Goal: Task Accomplishment & Management: Manage account settings

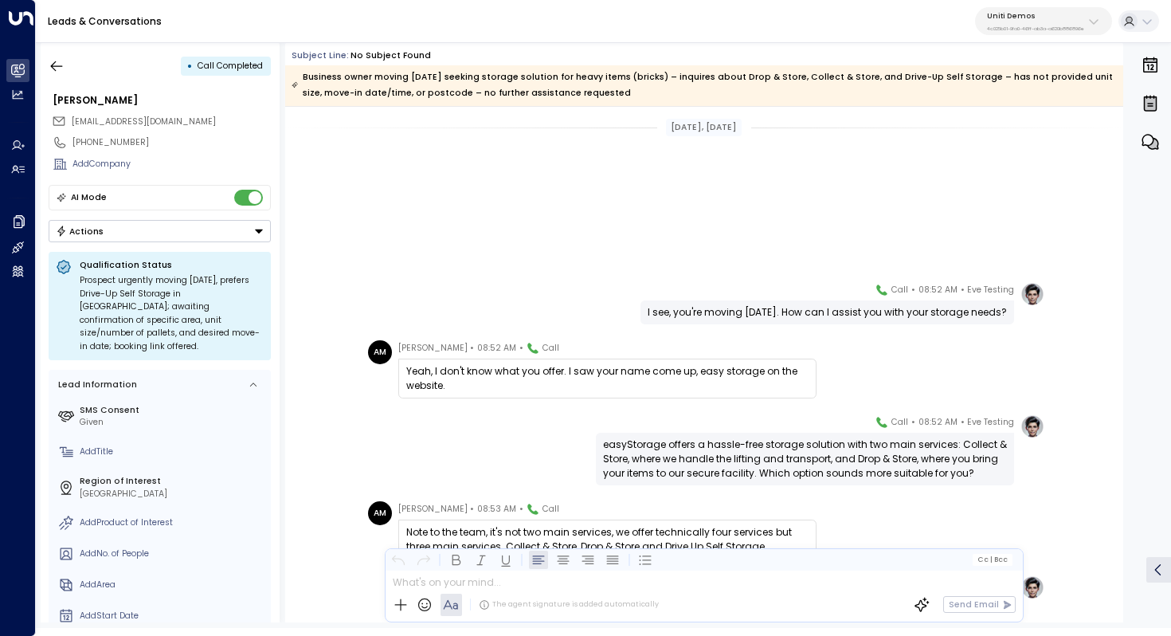
scroll to position [264, 0]
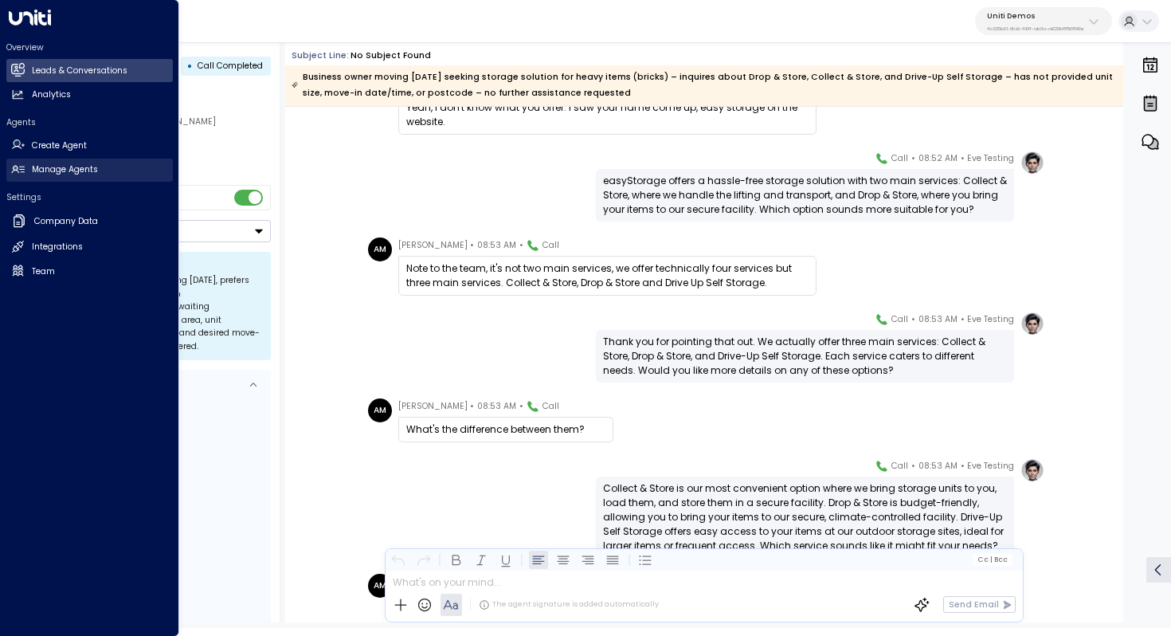
click at [80, 164] on h2 "Manage Agents" at bounding box center [65, 169] width 66 height 13
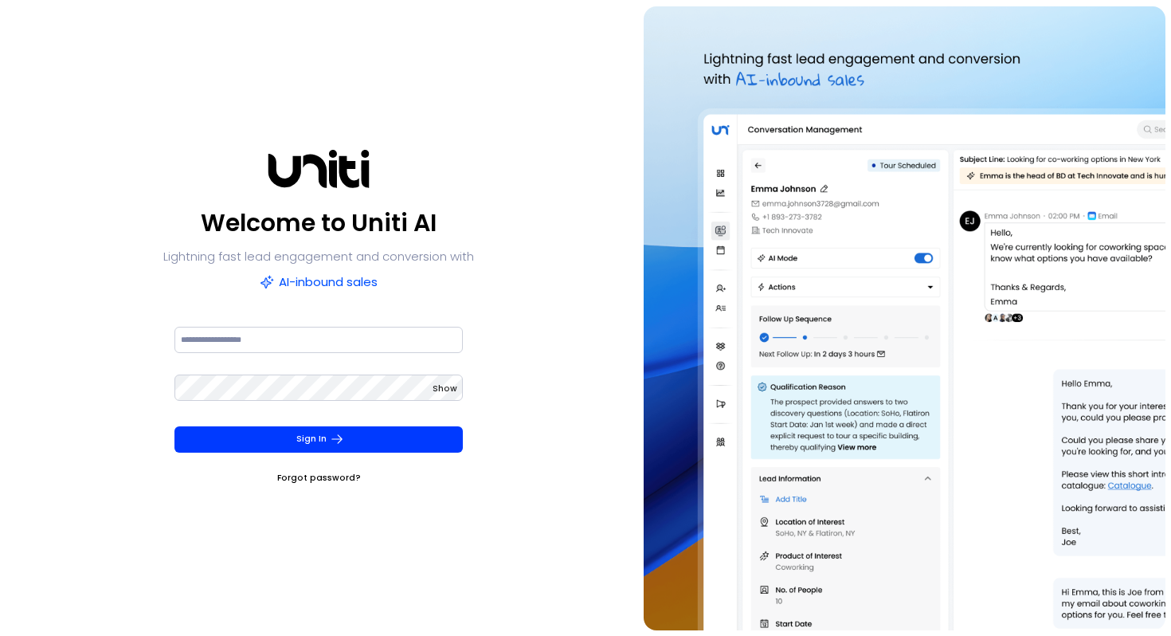
click at [521, 142] on div "Welcome to Uniti AI Lightning fast lead engagement and conversion with AI-inbou…" at bounding box center [319, 318] width 626 height 624
click at [333, 345] on input at bounding box center [319, 340] width 289 height 26
type input "**********"
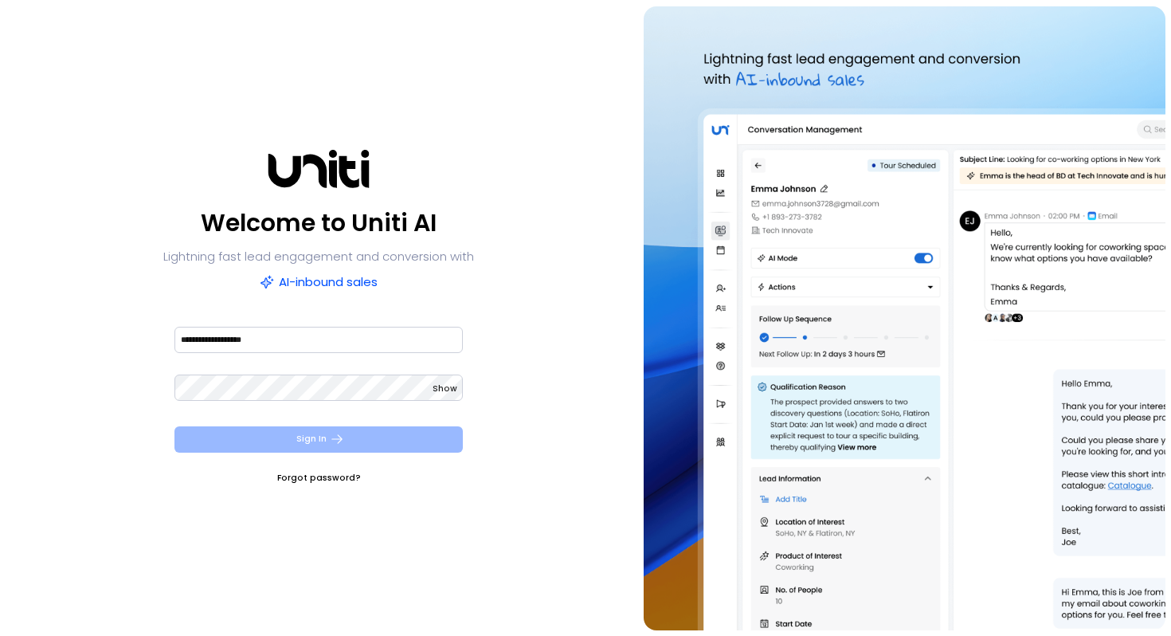
click at [338, 436] on icon "submit" at bounding box center [337, 439] width 11 height 9
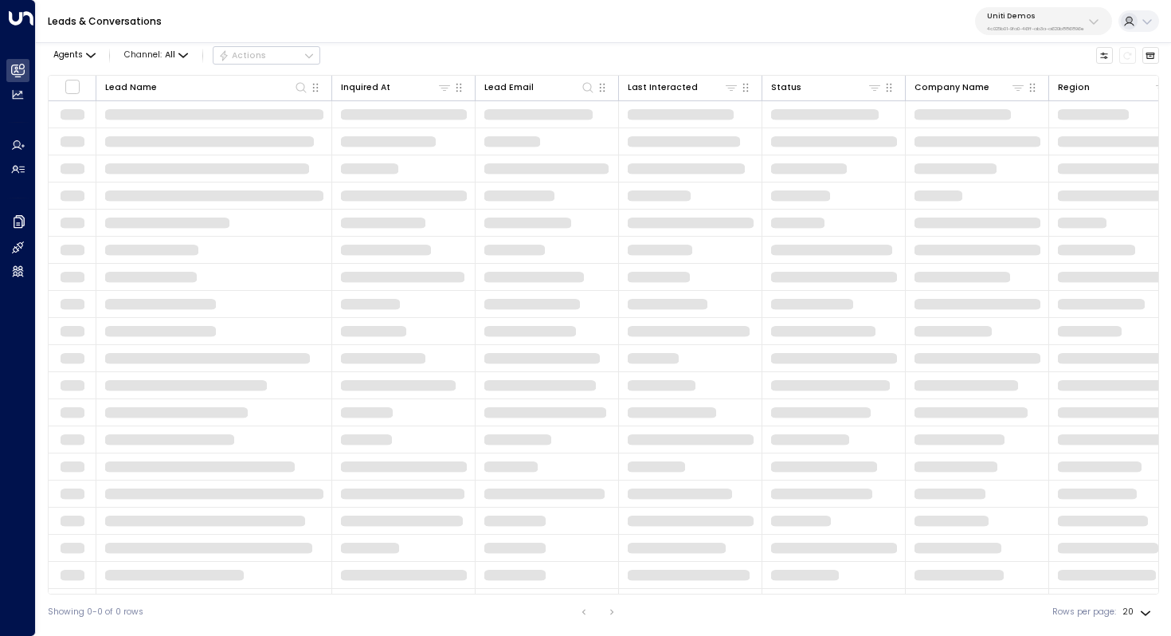
click at [1033, 30] on p "4c025b01-9fa0-46ff-ab3a-a620b886896e" at bounding box center [1035, 29] width 97 height 6
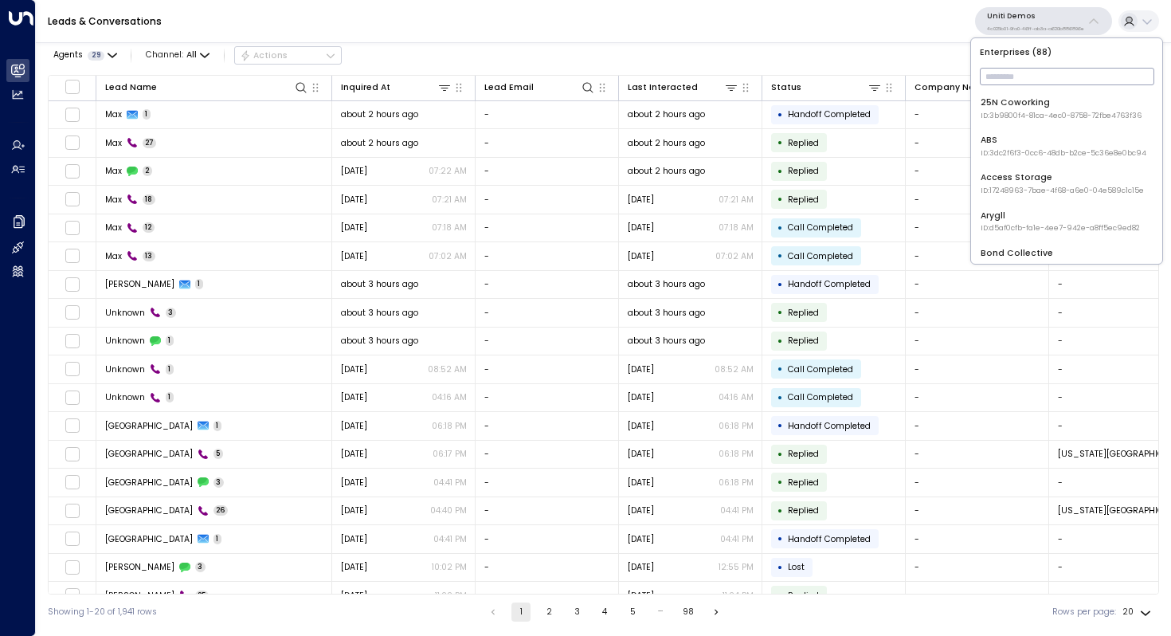
click at [1008, 69] on input "text" at bounding box center [1067, 77] width 175 height 26
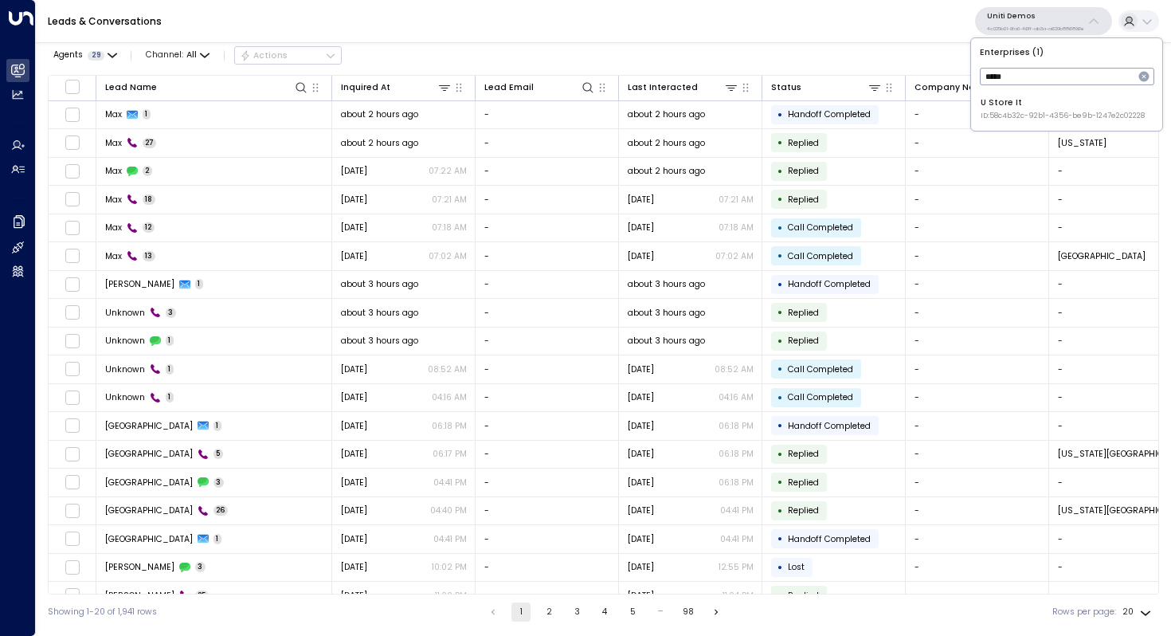
type input "*****"
click at [1019, 108] on div "U Store It ID: 58c4b32c-92b1-4356-be9b-1247e2c02228" at bounding box center [1063, 108] width 164 height 25
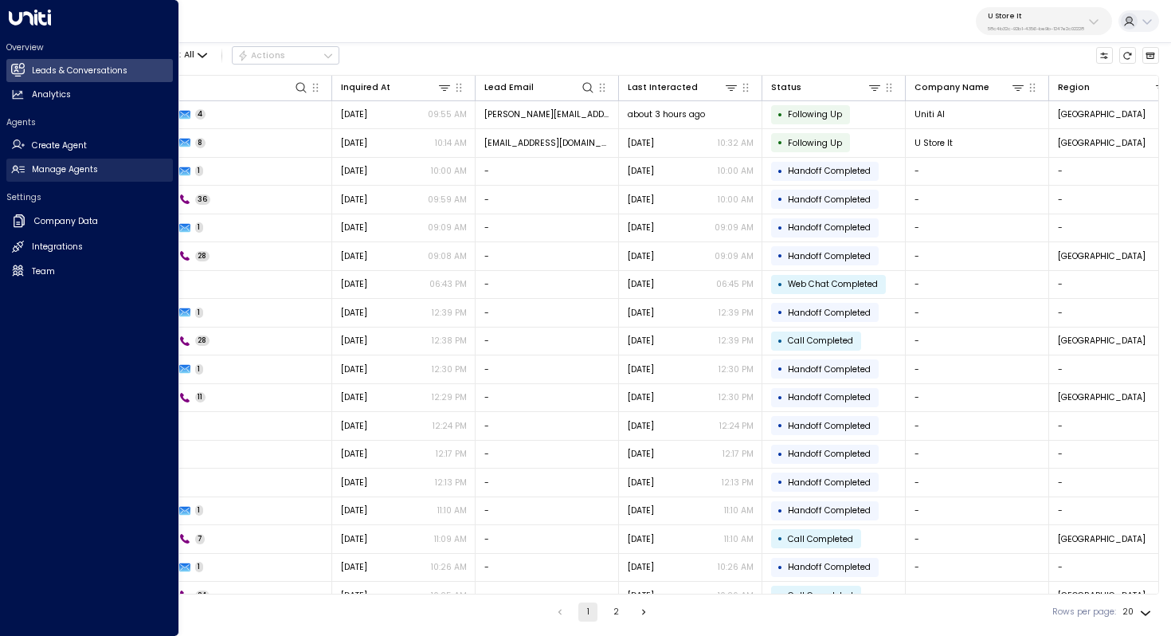
click at [76, 175] on h2 "Manage Agents" at bounding box center [65, 169] width 66 height 13
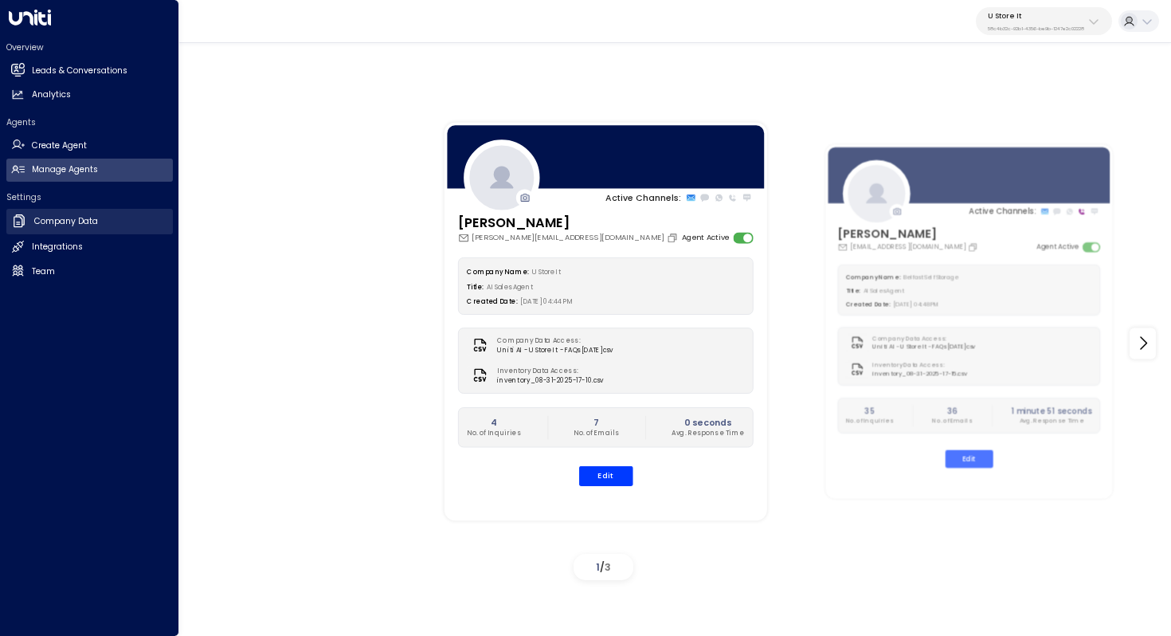
click at [108, 227] on link "Company Data Company Data" at bounding box center [89, 222] width 167 height 26
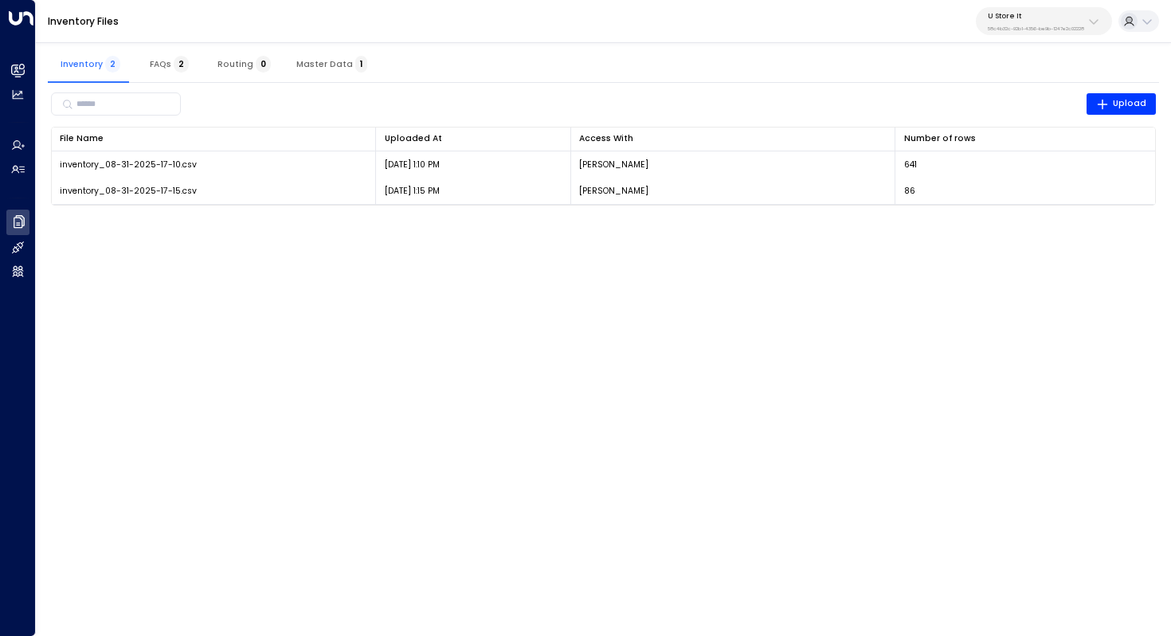
click at [333, 65] on span "Master Data 1" at bounding box center [331, 64] width 71 height 10
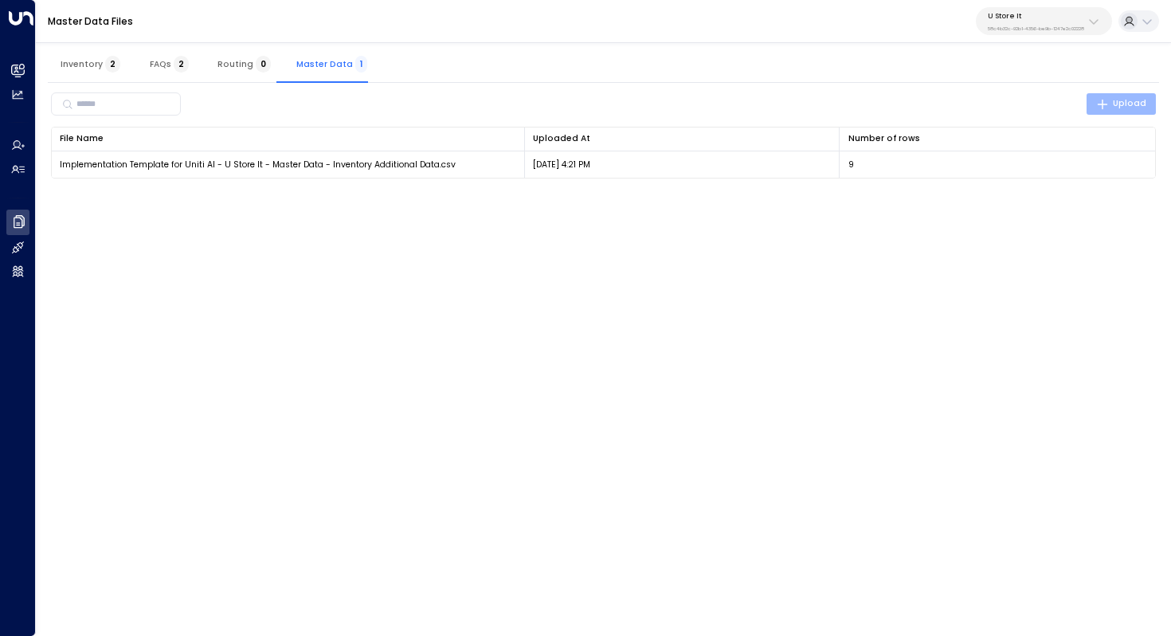
click at [1116, 104] on span "Upload" at bounding box center [1122, 103] width 51 height 14
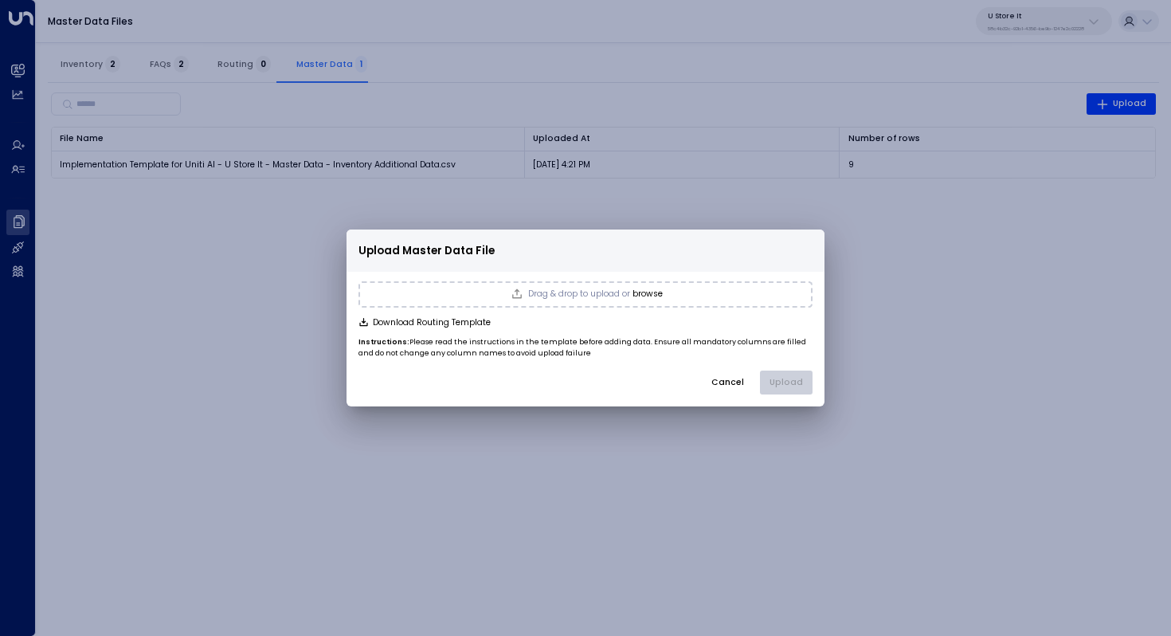
click at [649, 296] on button "browse" at bounding box center [648, 294] width 30 height 10
click at [792, 382] on button "Upload" at bounding box center [786, 383] width 53 height 24
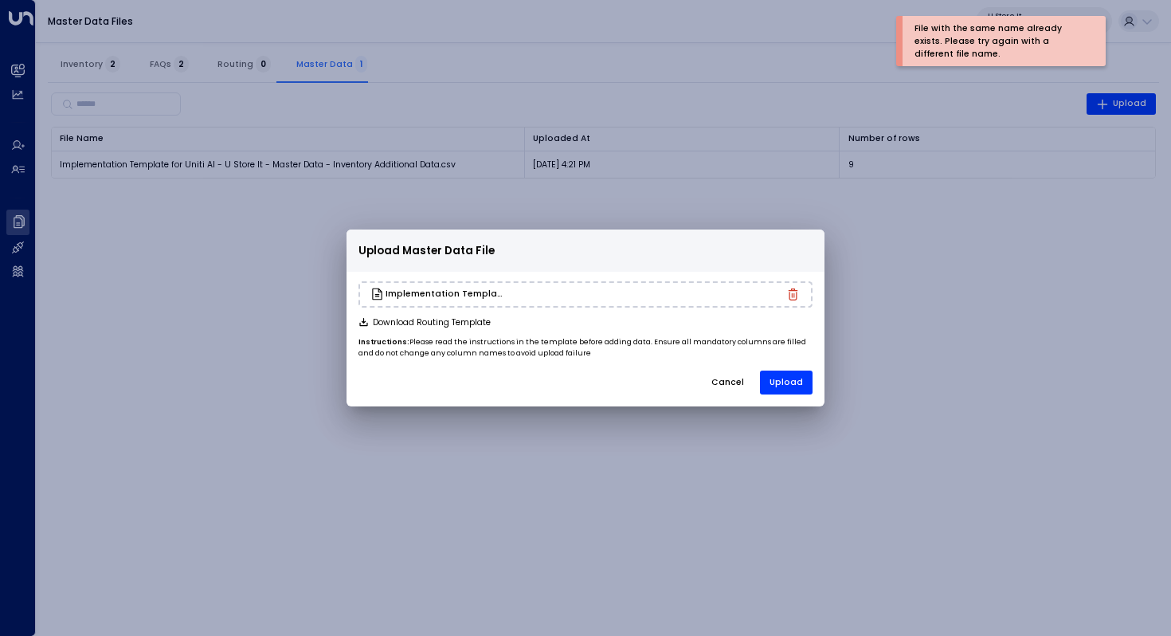
click at [887, 355] on div "Upload Master Data File Implementation Template for Uniti AI - U Store It - Mas…" at bounding box center [585, 318] width 1171 height 636
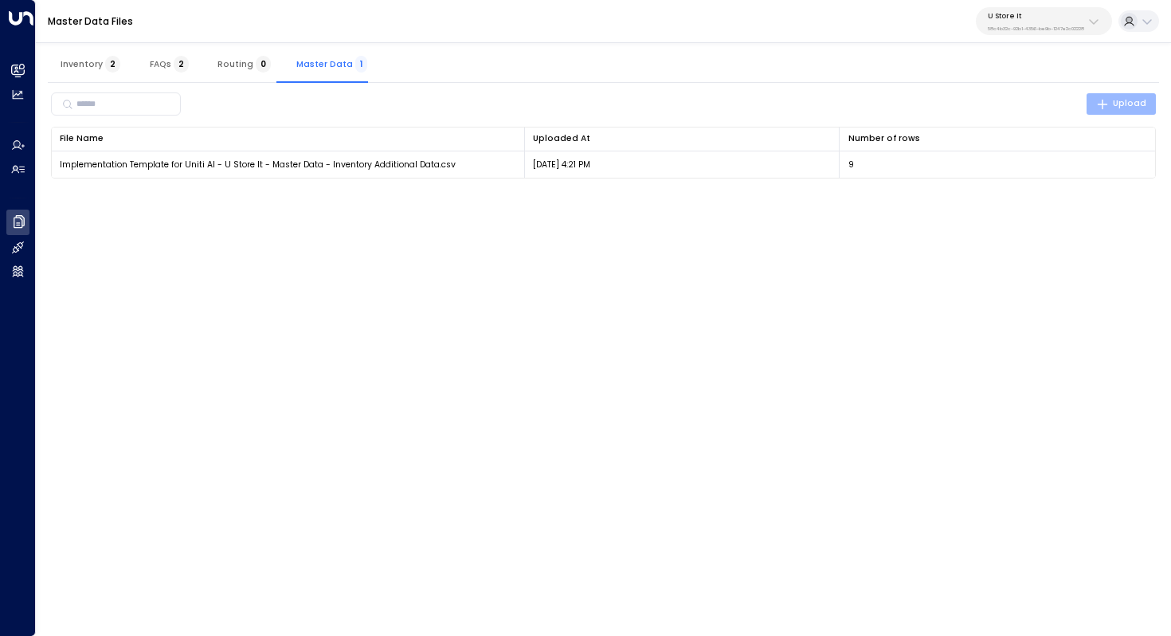
click at [1120, 104] on span "Upload" at bounding box center [1122, 103] width 51 height 14
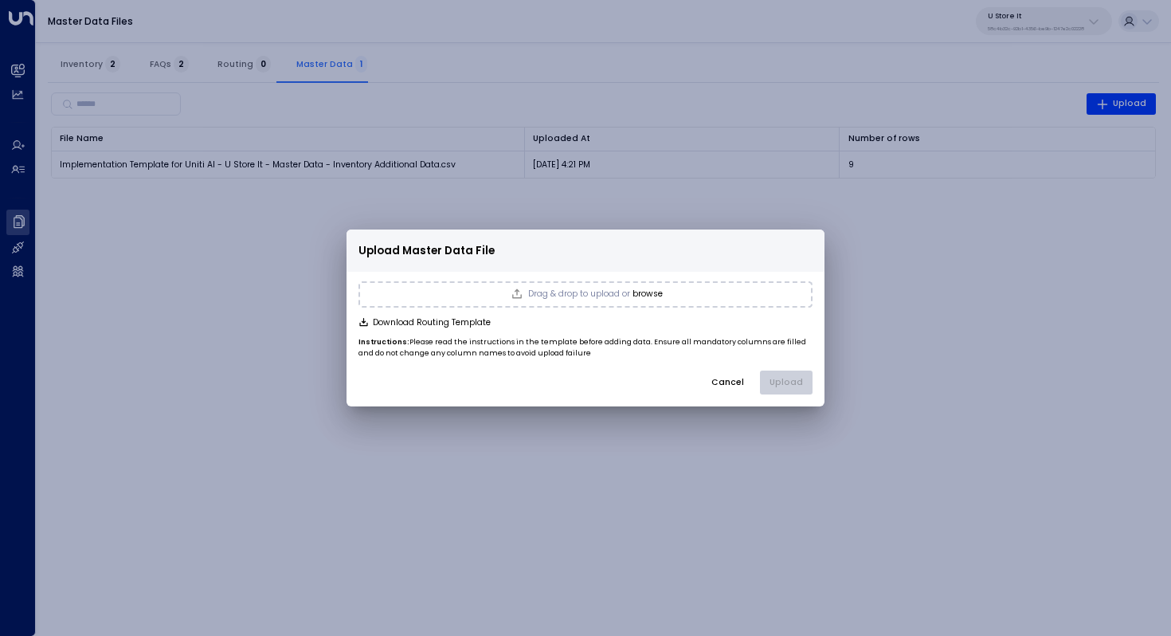
click at [662, 291] on button "browse" at bounding box center [648, 294] width 30 height 10
click at [794, 380] on button "Upload" at bounding box center [786, 383] width 53 height 24
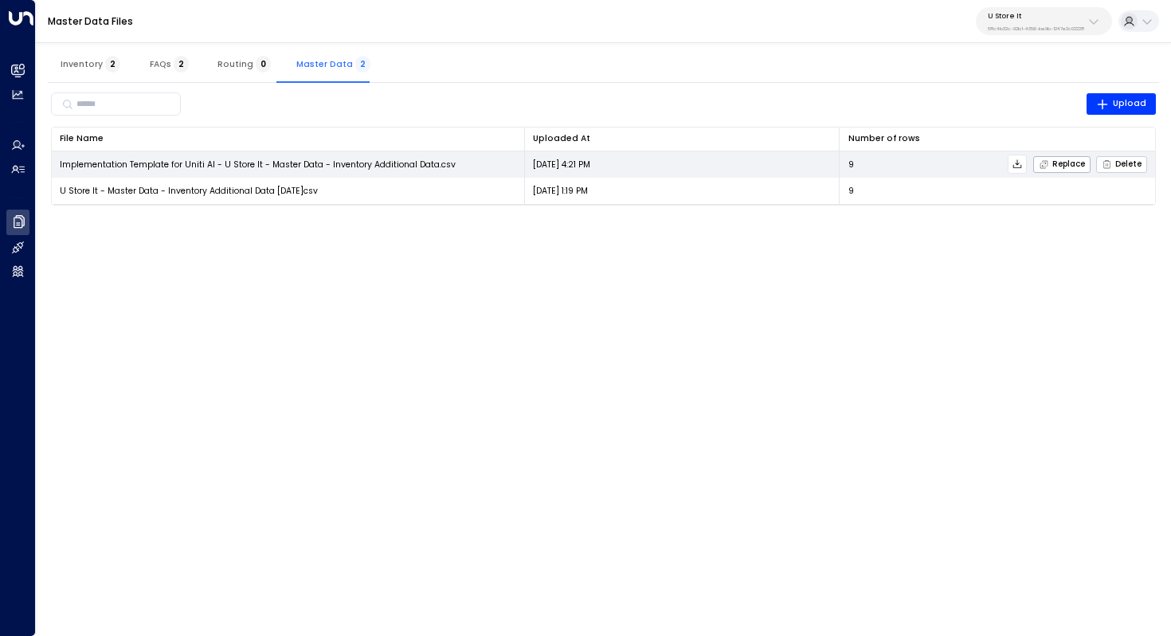
click at [1117, 162] on span "Delete" at bounding box center [1122, 164] width 40 height 10
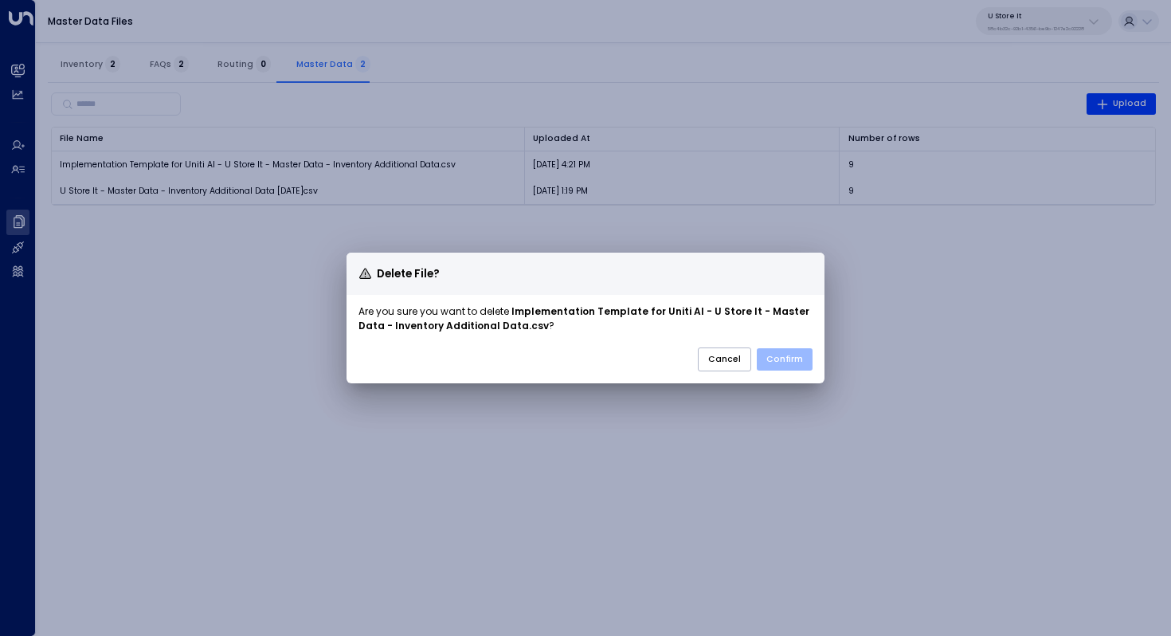
click at [797, 355] on button "Confirm" at bounding box center [785, 359] width 56 height 22
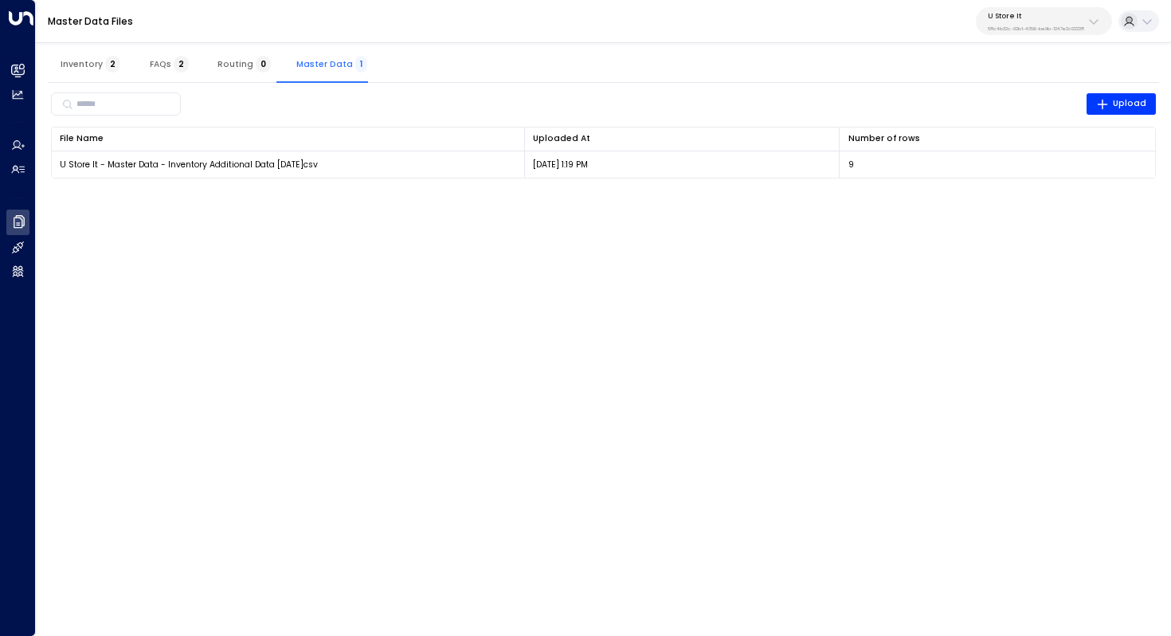
click at [76, 59] on span "Inventory 2" at bounding box center [91, 64] width 60 height 10
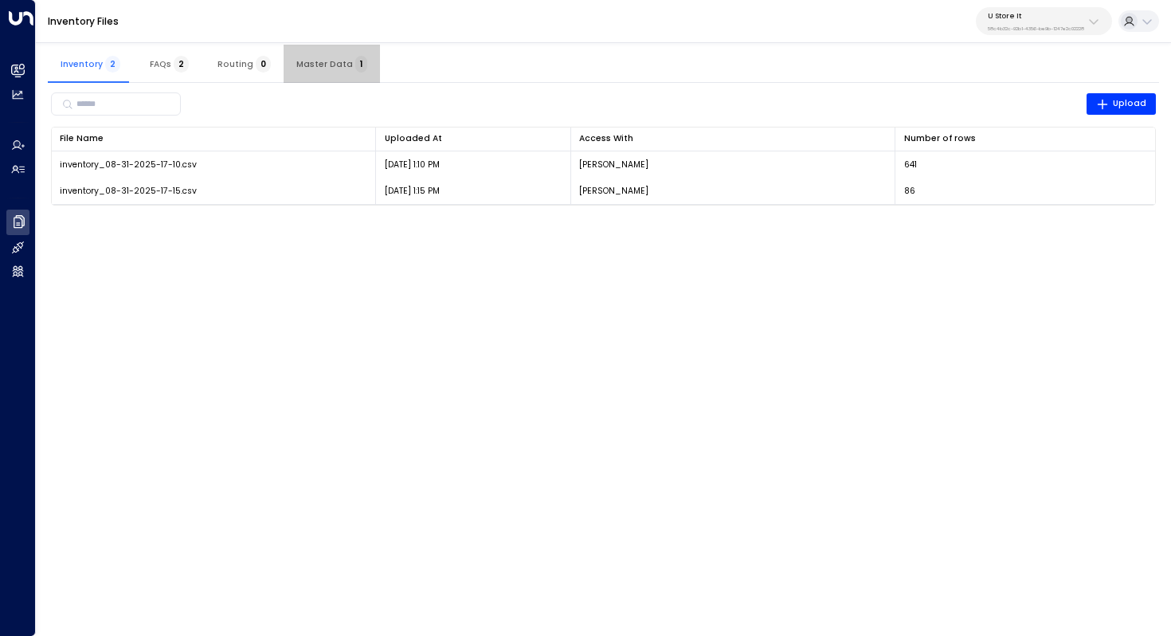
click at [336, 64] on span "Master Data 1" at bounding box center [331, 64] width 71 height 10
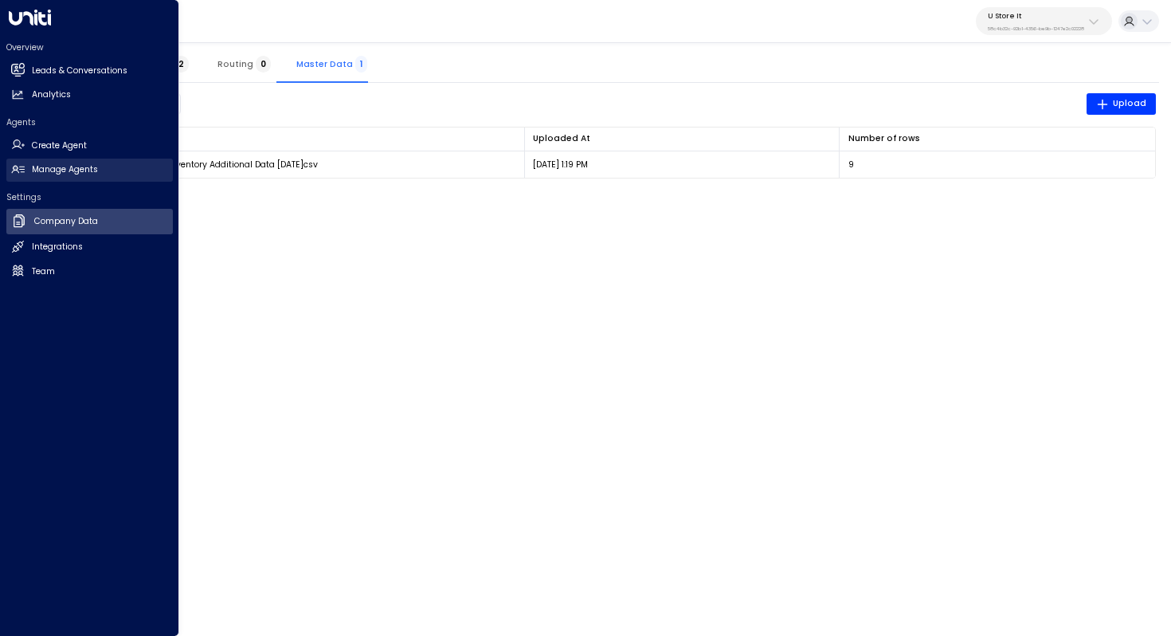
click at [84, 164] on h2 "Manage Agents" at bounding box center [65, 169] width 66 height 13
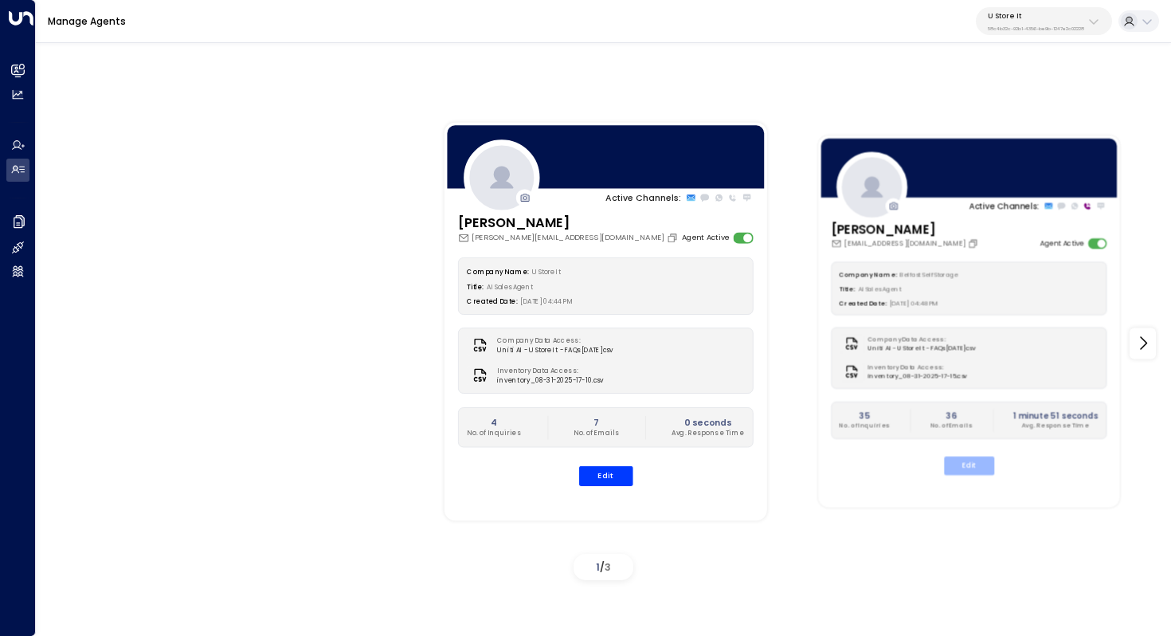
click at [971, 461] on button "Edit" at bounding box center [969, 466] width 50 height 18
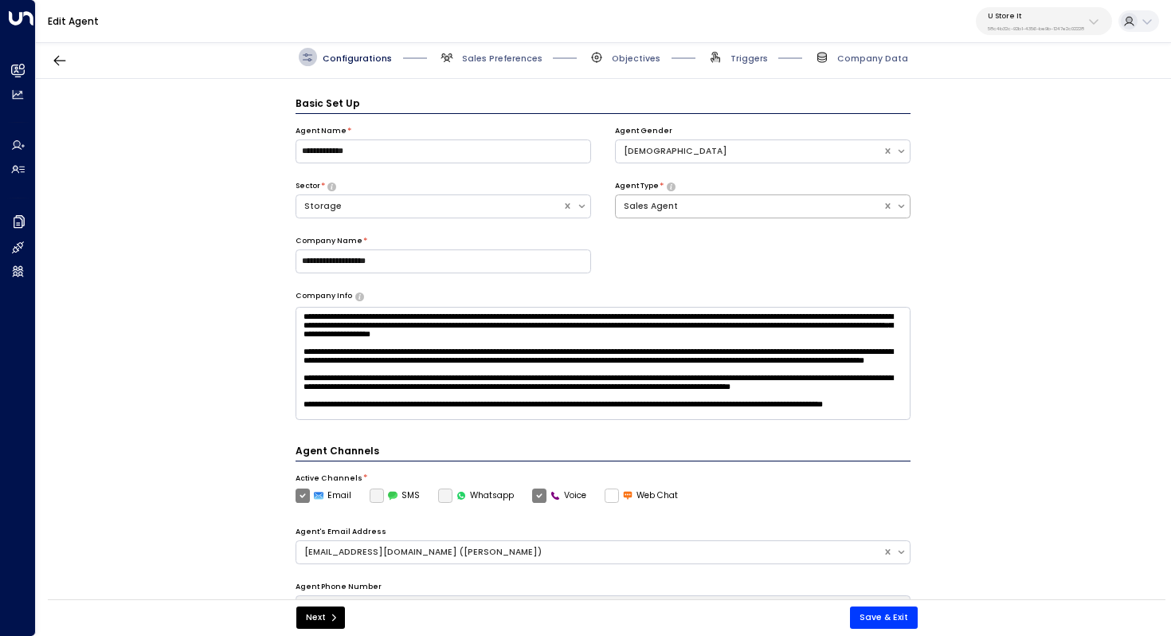
scroll to position [18, 0]
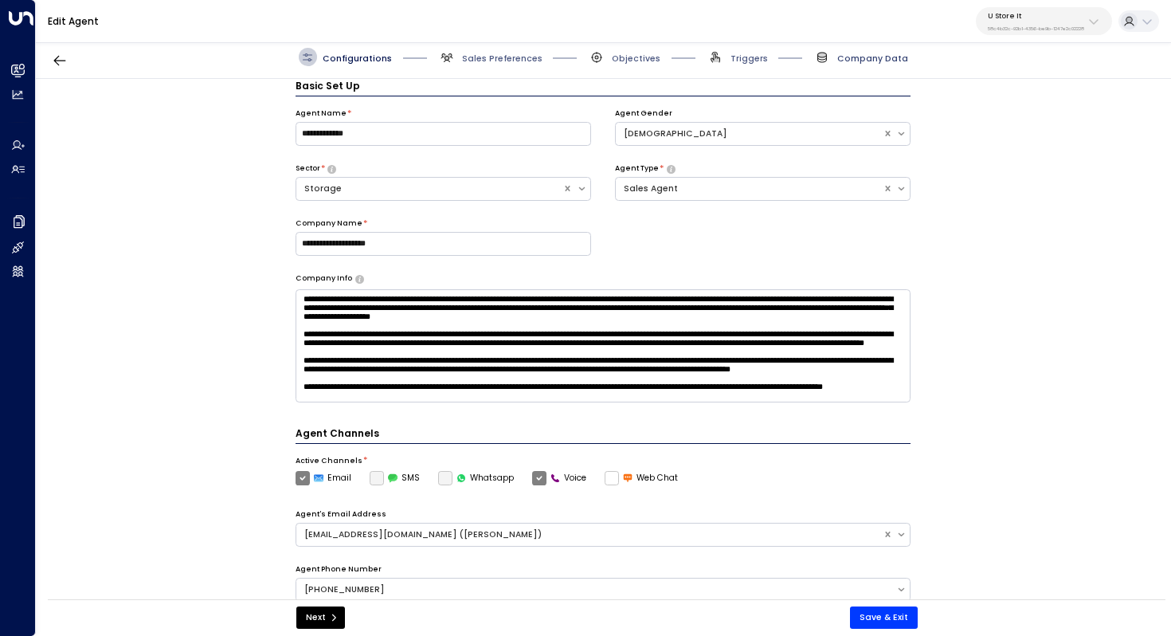
click at [870, 62] on span "Company Data" at bounding box center [873, 59] width 71 height 12
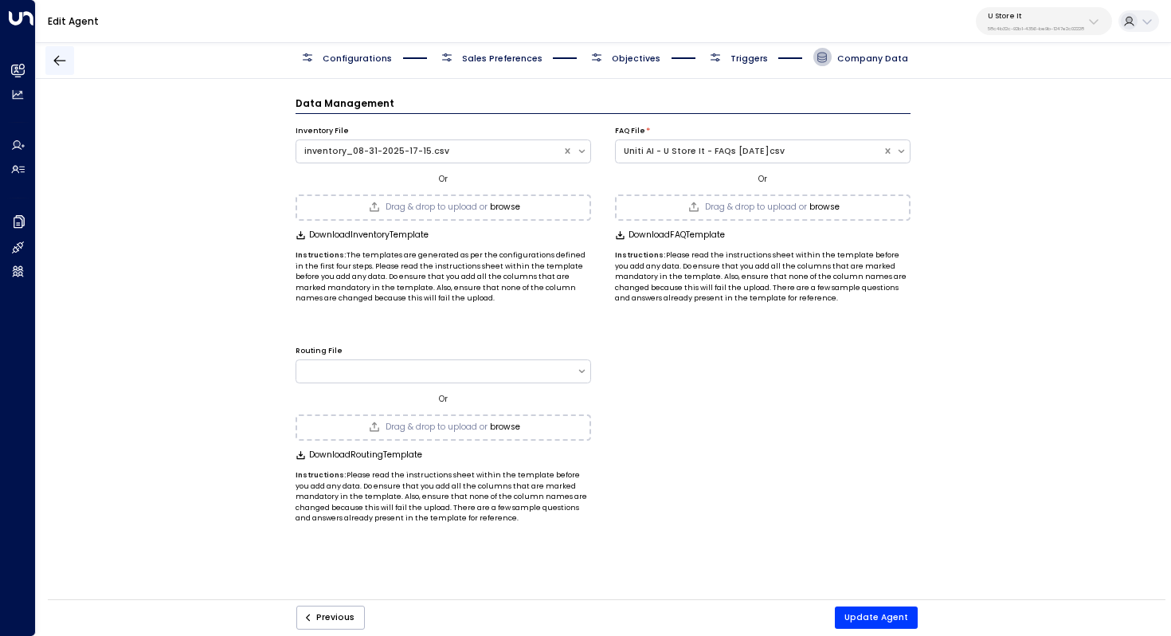
click at [63, 67] on icon "button" at bounding box center [60, 61] width 16 height 16
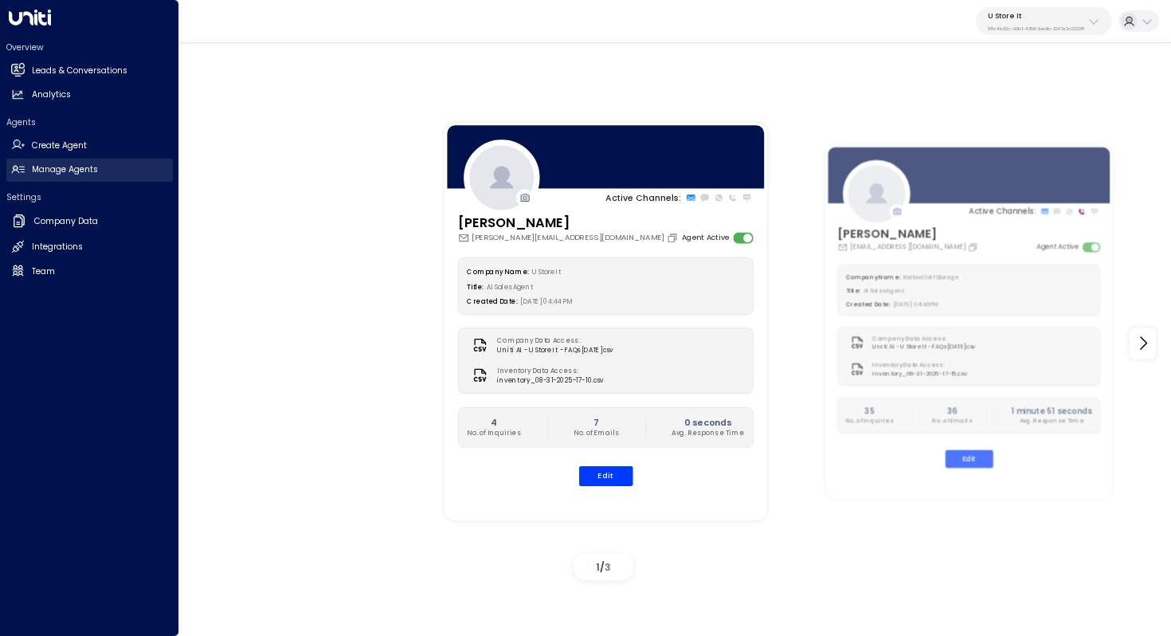
click at [77, 175] on h2 "Manage Agents" at bounding box center [65, 169] width 66 height 13
click at [62, 175] on h2 "Manage Agents" at bounding box center [65, 169] width 66 height 13
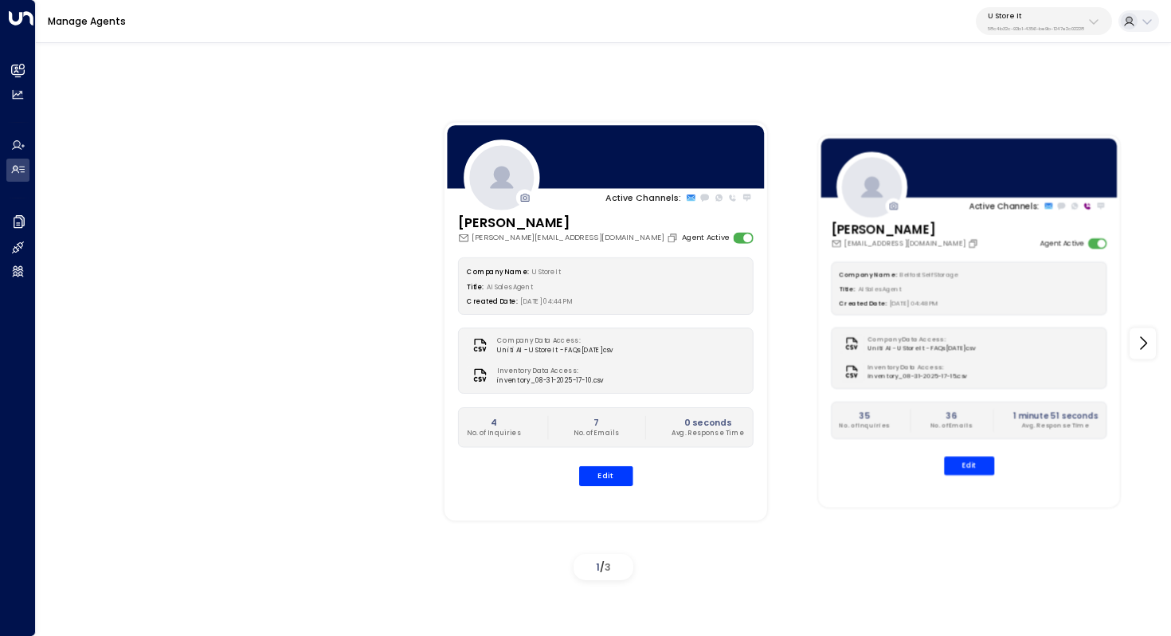
click at [1022, 352] on div "Company Data Access: Uniti AI - U Store It - FAQs 2025.8.29.csv Inventory Data …" at bounding box center [970, 357] width 277 height 61
click at [967, 469] on button "Edit" at bounding box center [969, 466] width 50 height 18
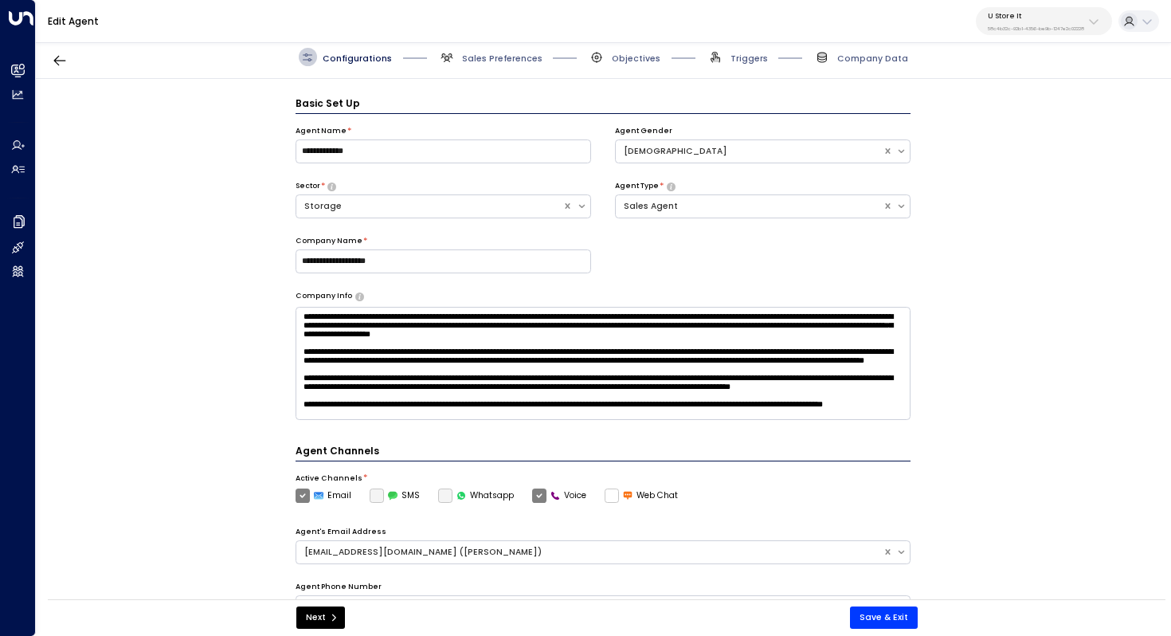
scroll to position [18, 0]
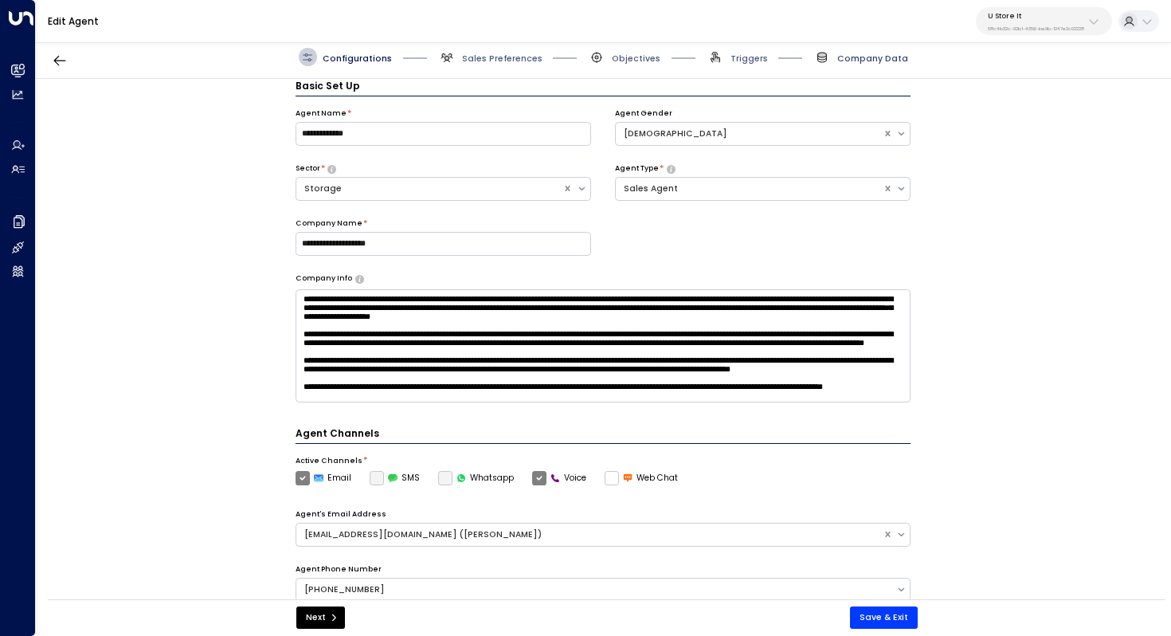
click at [858, 57] on span "Company Data" at bounding box center [873, 59] width 71 height 12
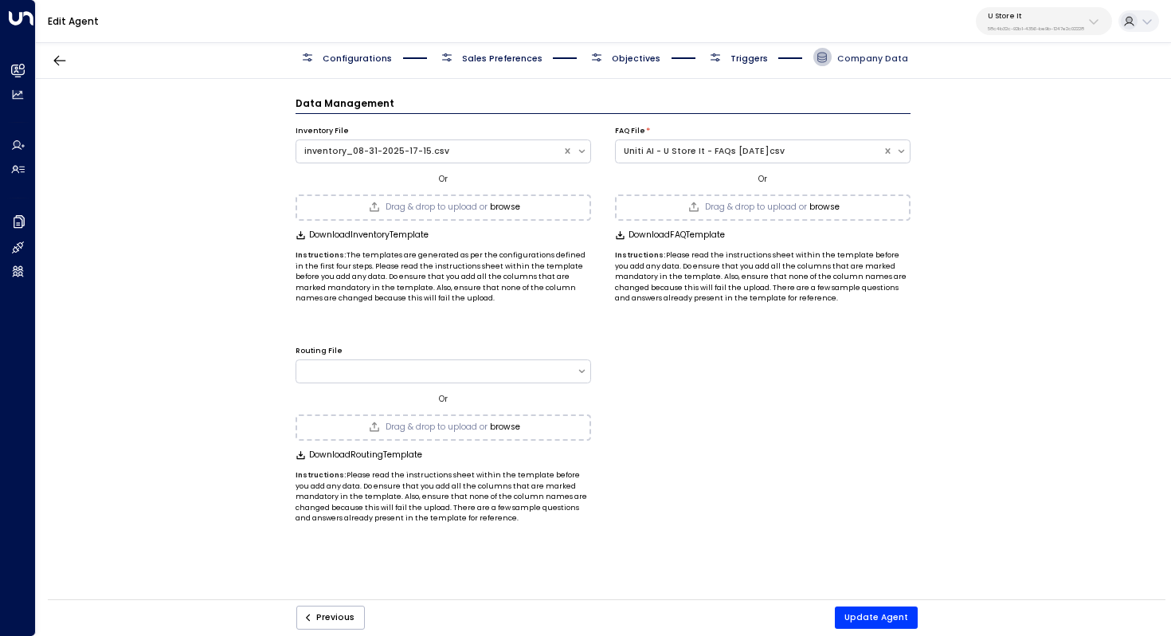
scroll to position [0, 0]
click at [506, 208] on button "browse" at bounding box center [505, 207] width 30 height 10
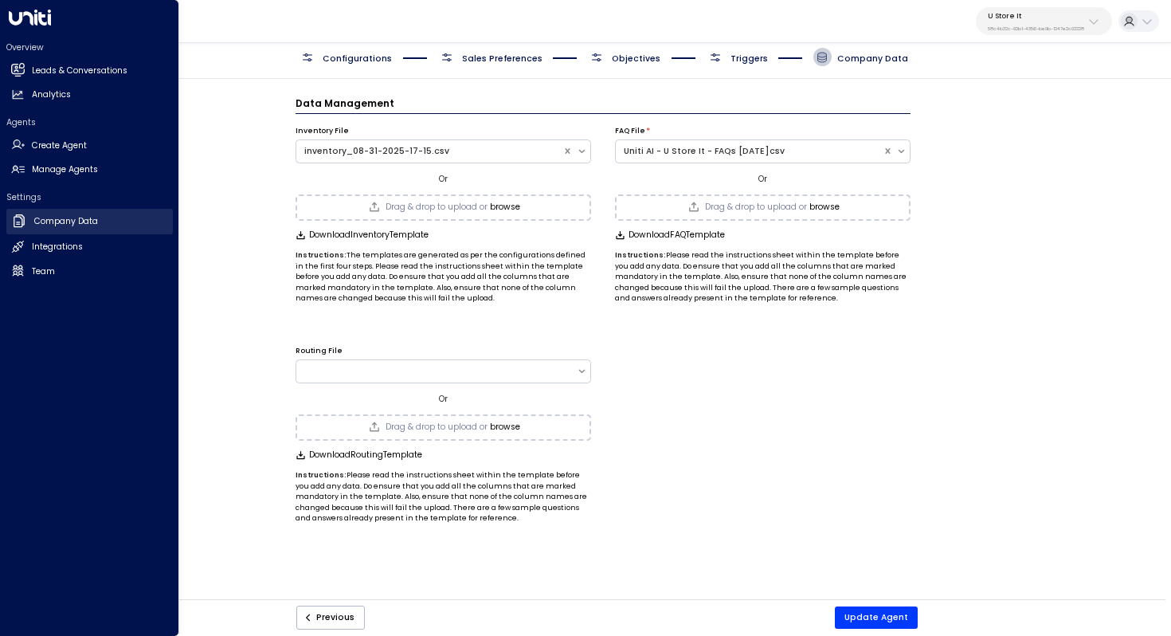
click at [80, 227] on h2 "Company Data" at bounding box center [66, 221] width 64 height 13
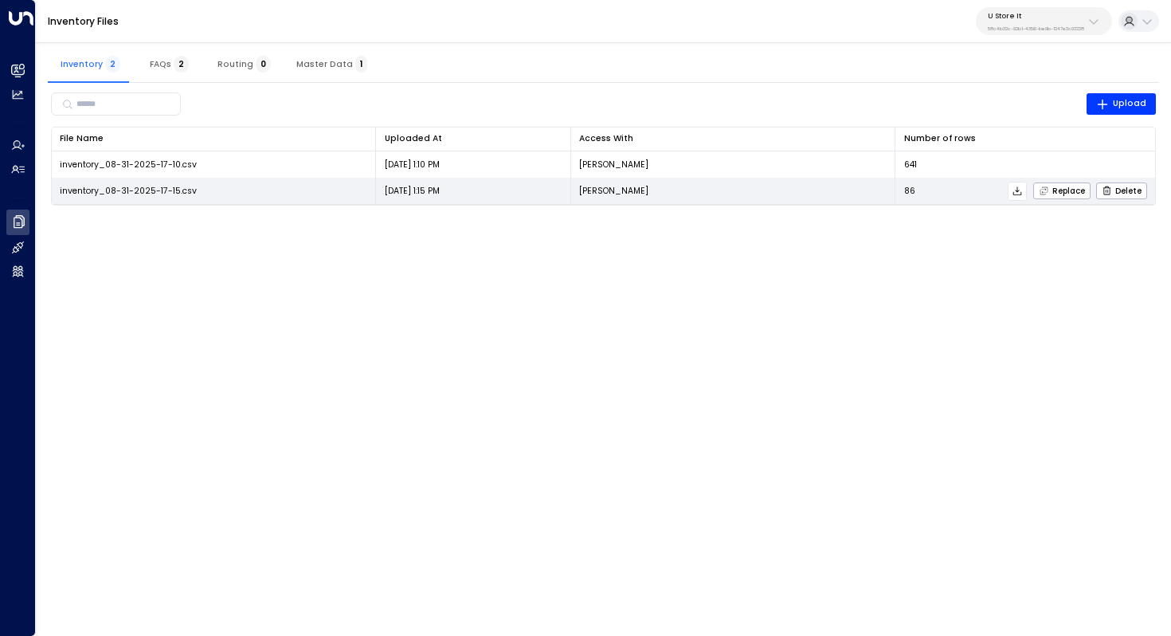
click at [1027, 188] on button at bounding box center [1017, 191] width 19 height 19
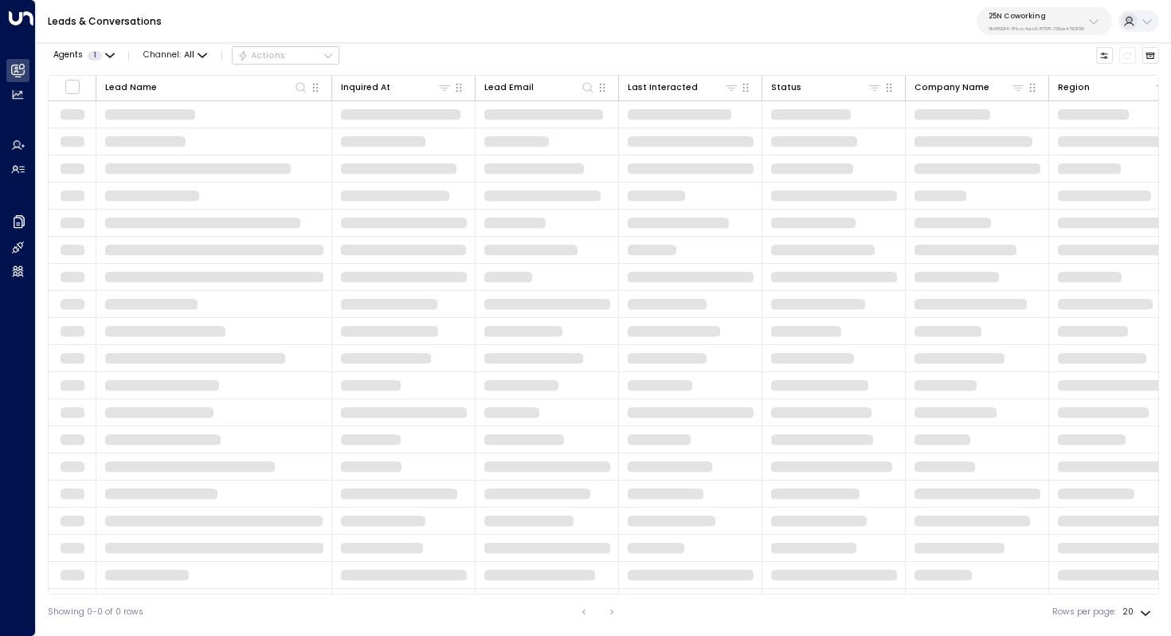
click at [1030, 21] on div "25N Coworking 3b9800f4-81ca-4ec0-8758-72fbe4763f36" at bounding box center [1037, 21] width 96 height 21
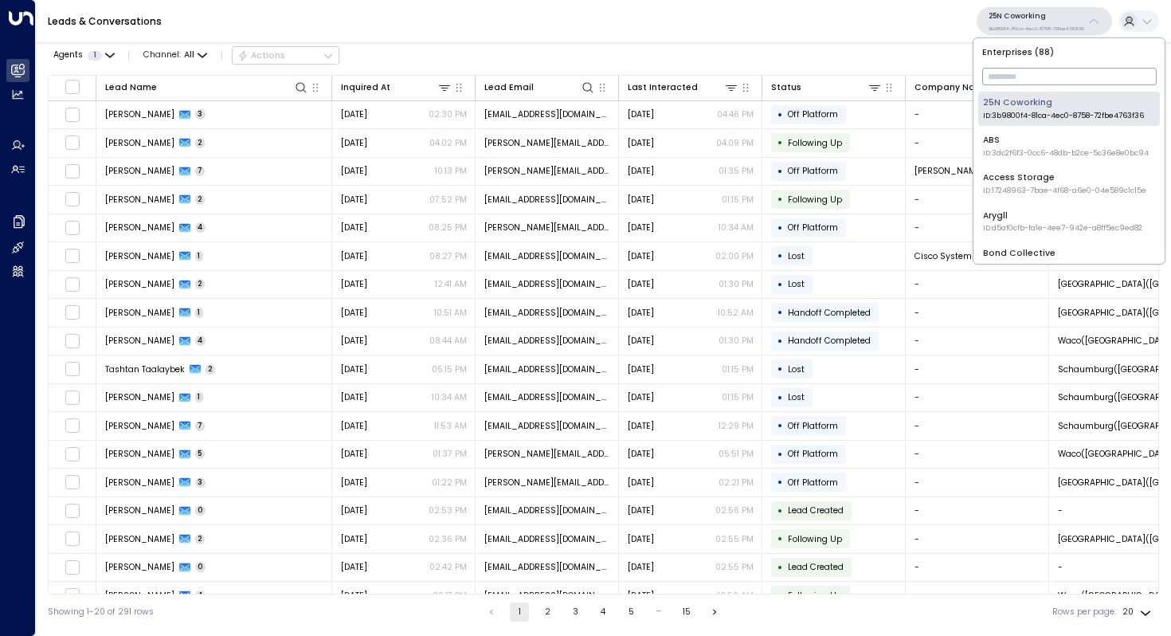
click at [1028, 82] on input "text" at bounding box center [1070, 77] width 175 height 26
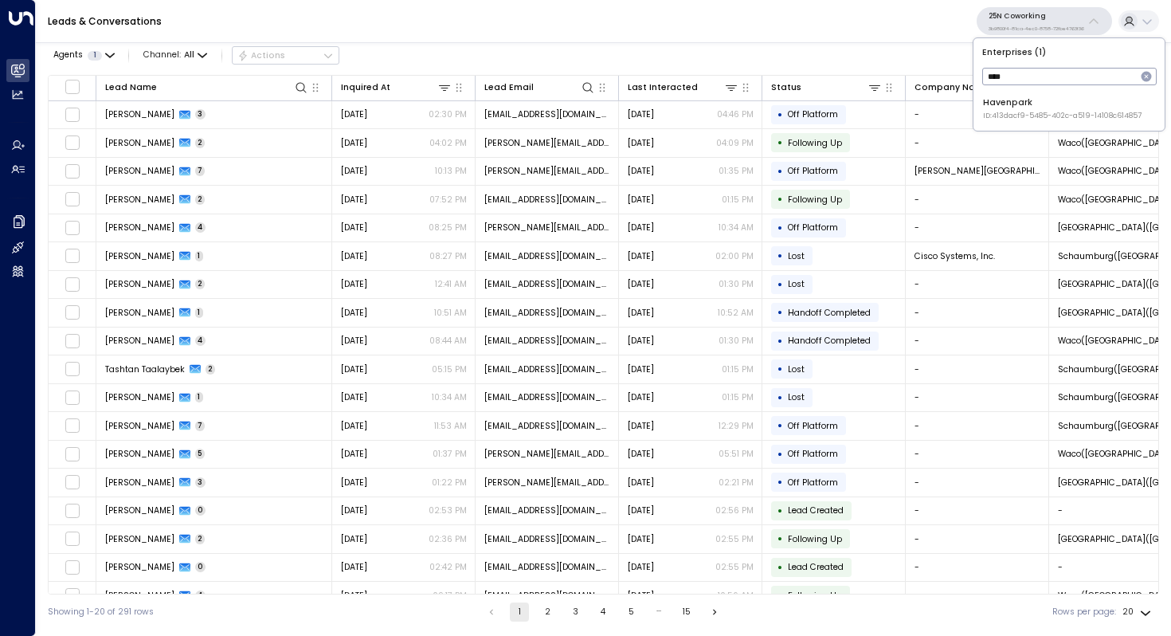
type input "****"
click at [1031, 114] on span "ID: 413dacf9-5485-402c-a519-14108c614857" at bounding box center [1062, 116] width 159 height 11
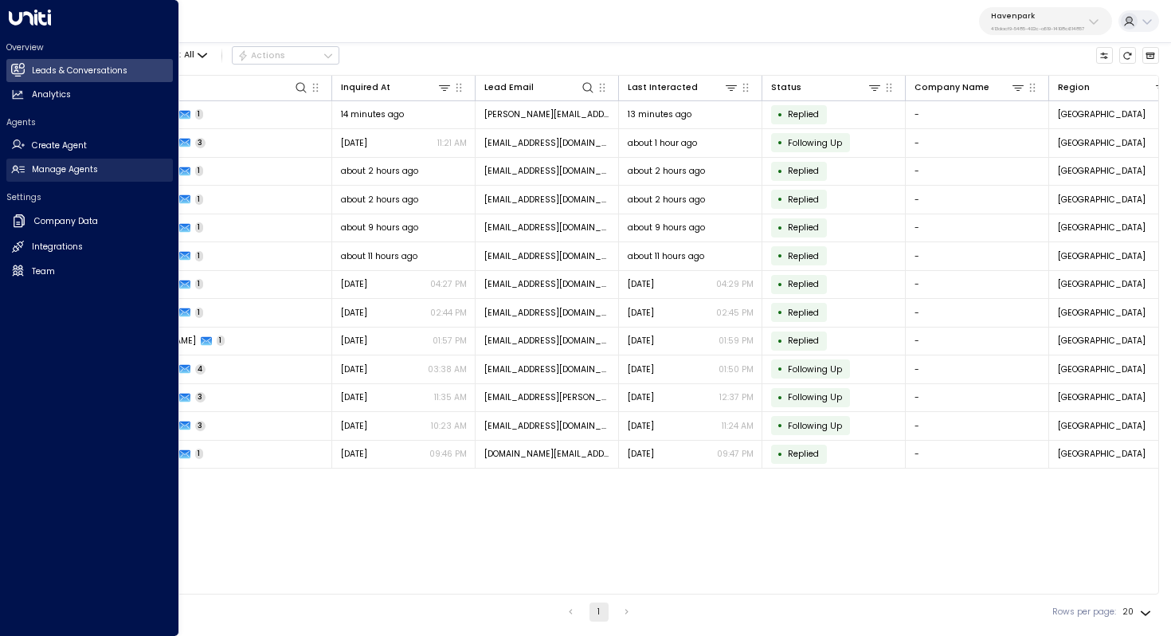
click at [67, 166] on h2 "Manage Agents" at bounding box center [65, 169] width 66 height 13
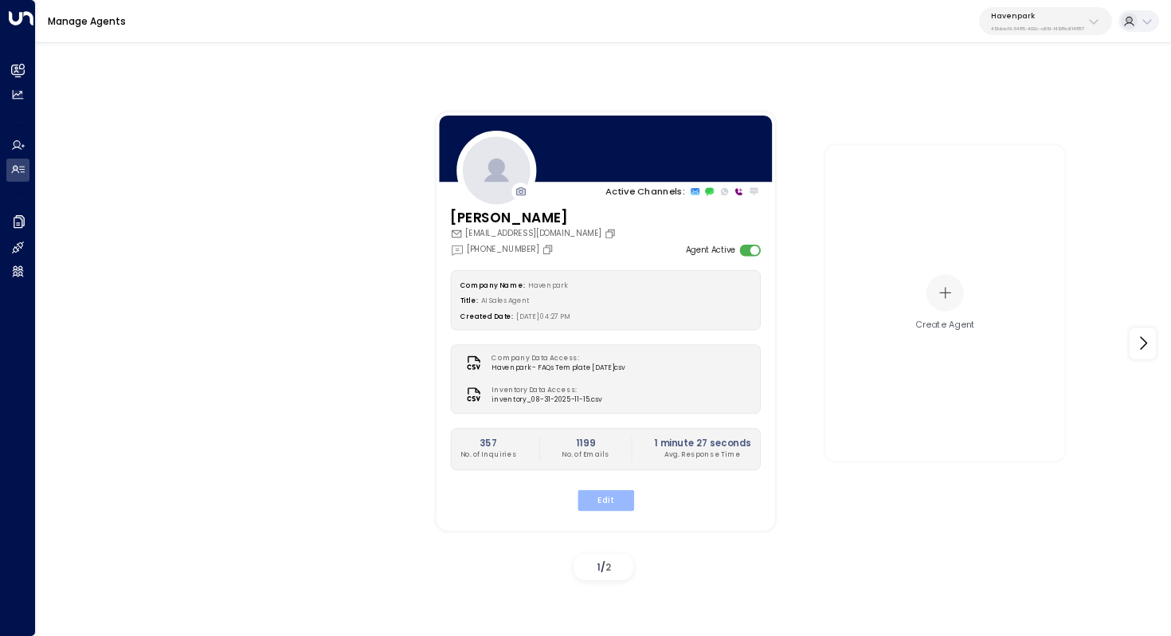
click at [616, 497] on button "Edit" at bounding box center [605, 499] width 57 height 21
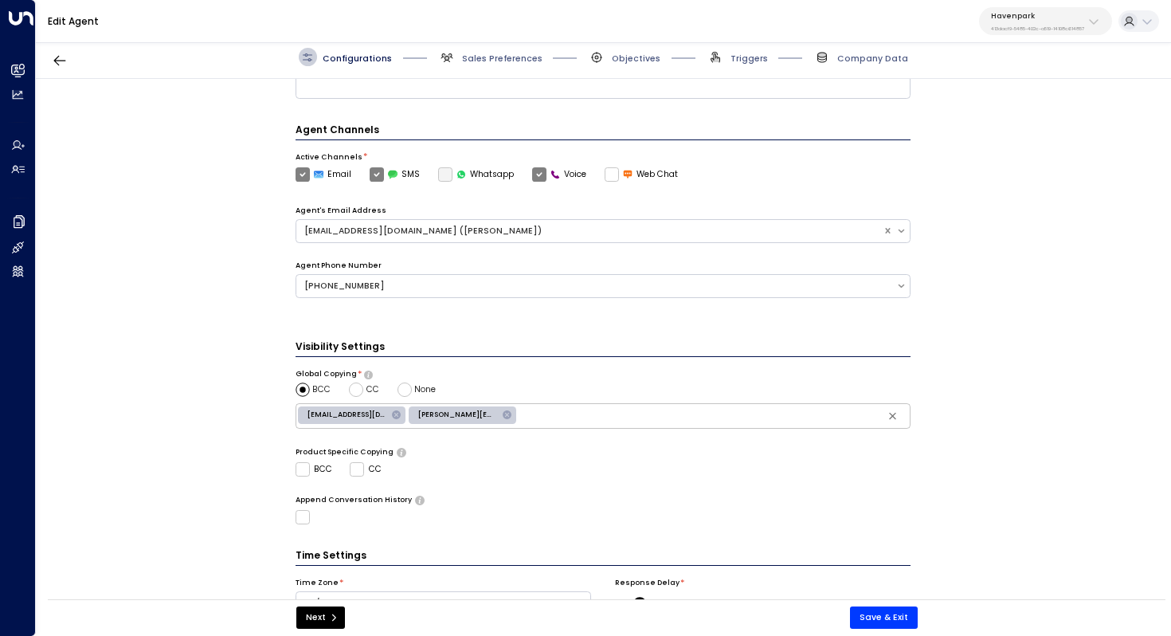
scroll to position [336, 0]
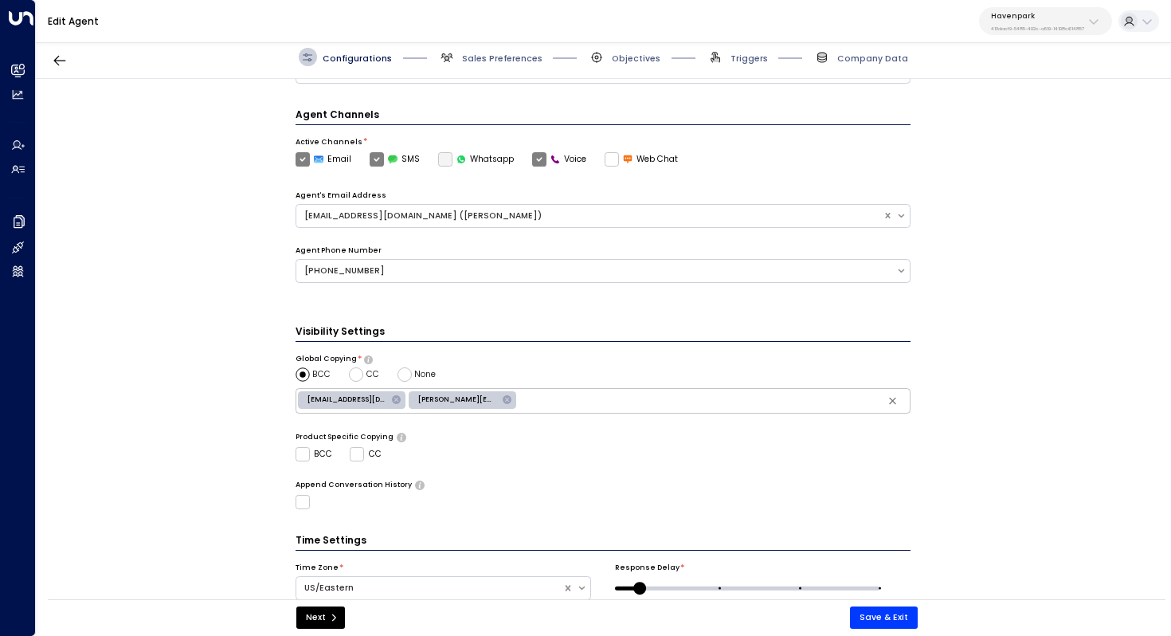
click at [502, 399] on icon at bounding box center [507, 399] width 11 height 11
click at [871, 616] on button "Save & Exit" at bounding box center [884, 617] width 68 height 22
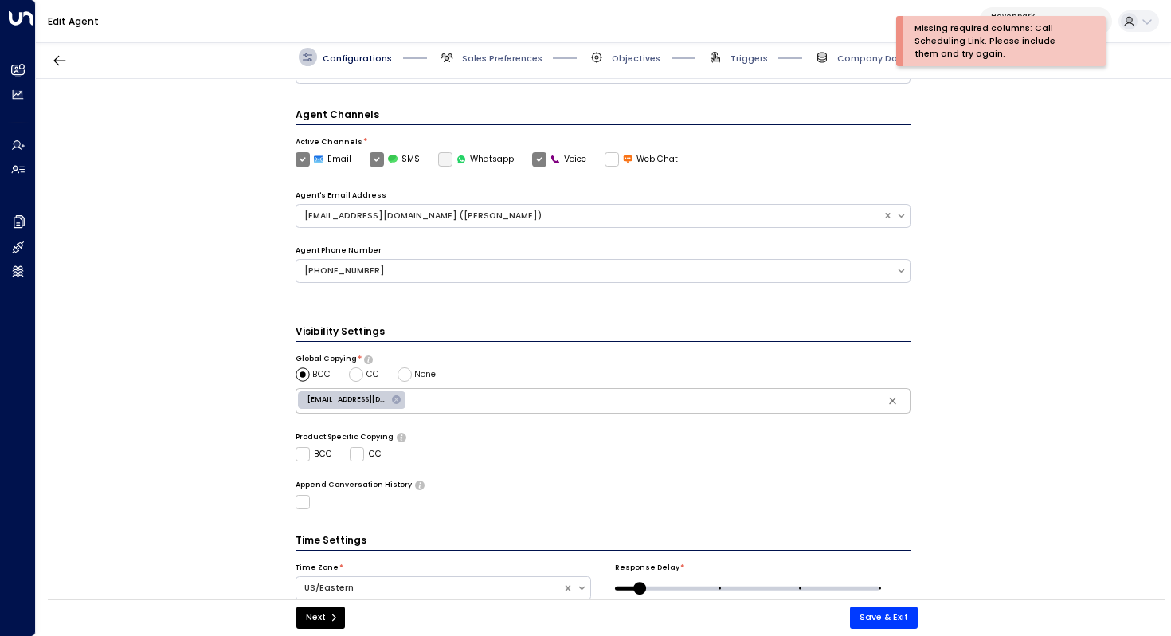
scroll to position [0, 0]
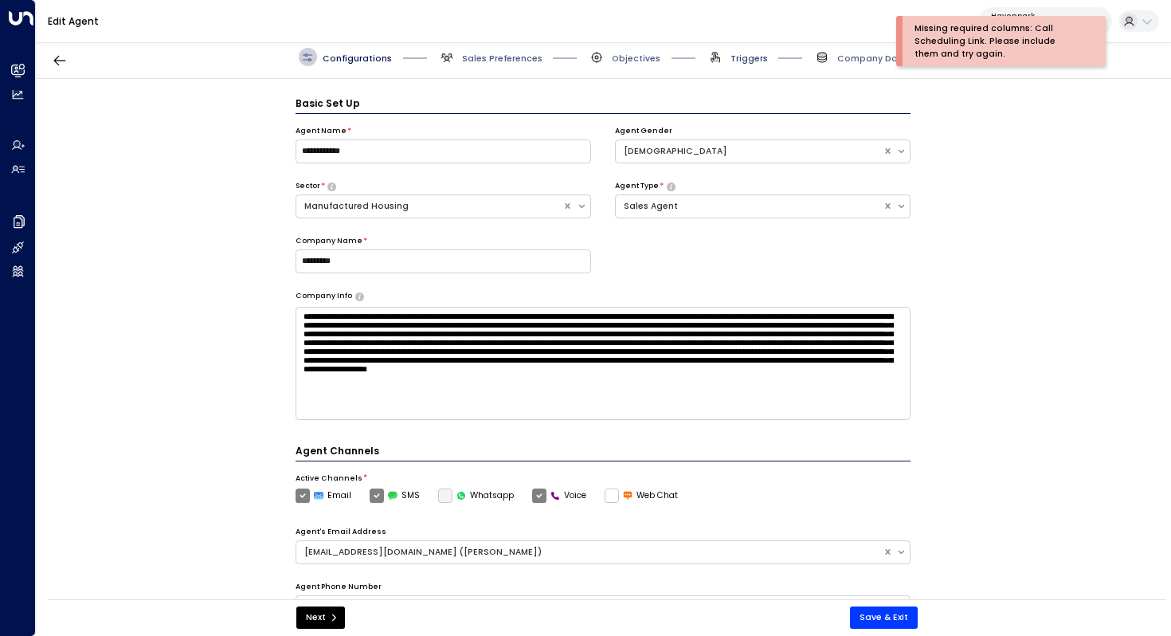
click at [755, 53] on span "Triggers" at bounding box center [749, 59] width 37 height 12
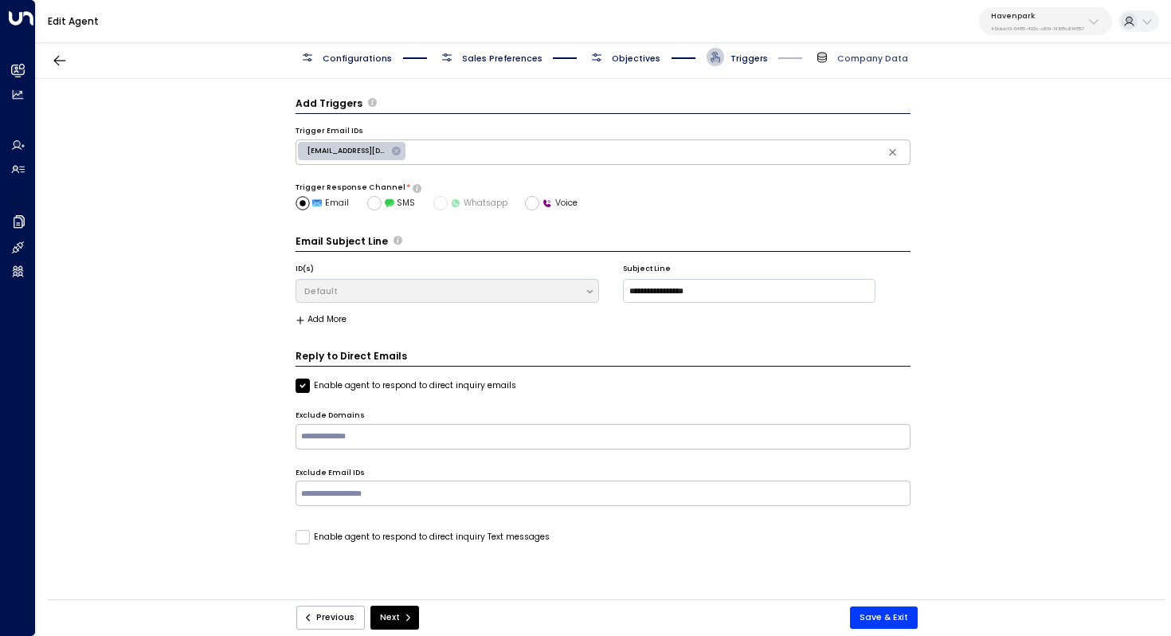
click at [873, 61] on span "Company Data" at bounding box center [873, 59] width 71 height 12
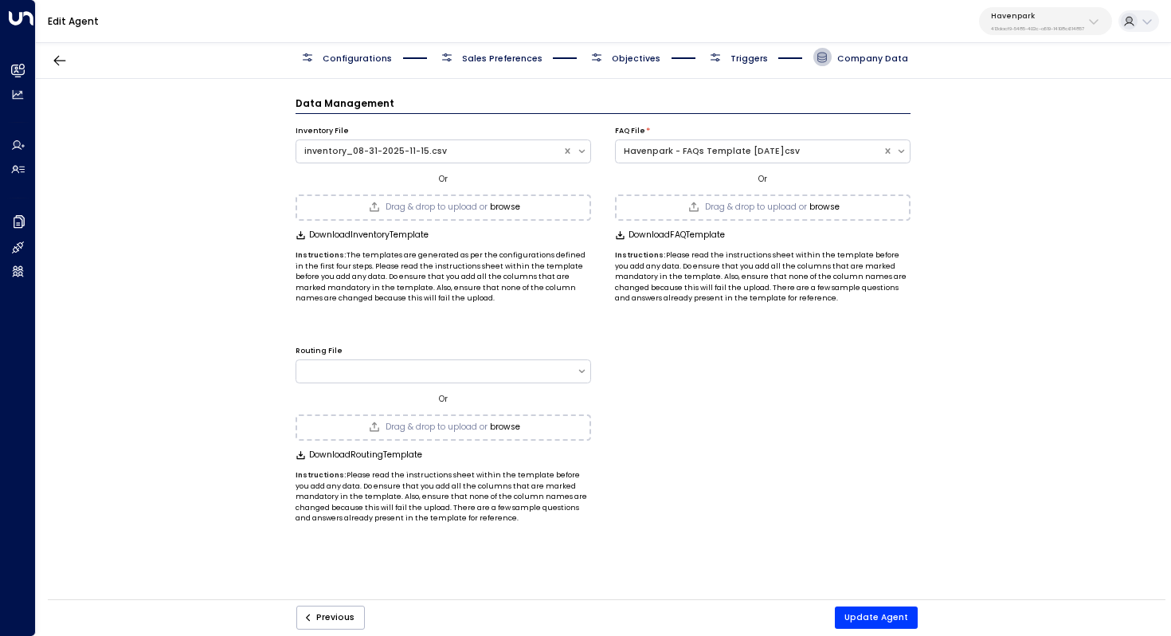
click at [750, 54] on span "Triggers" at bounding box center [749, 59] width 37 height 12
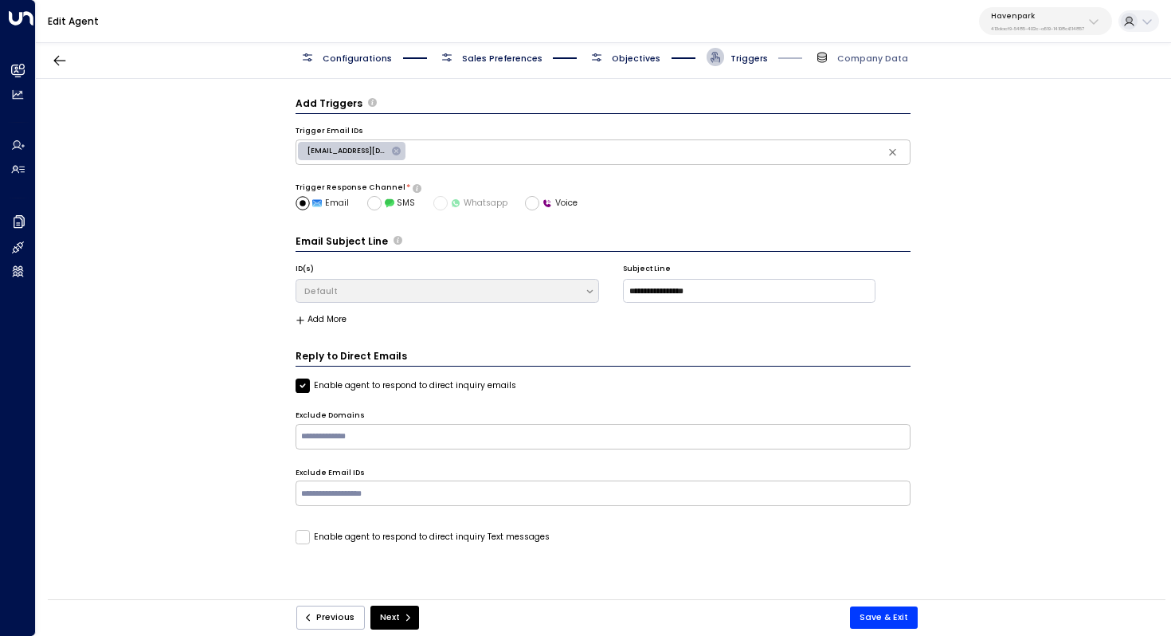
click at [622, 54] on span "Objectives" at bounding box center [636, 59] width 49 height 12
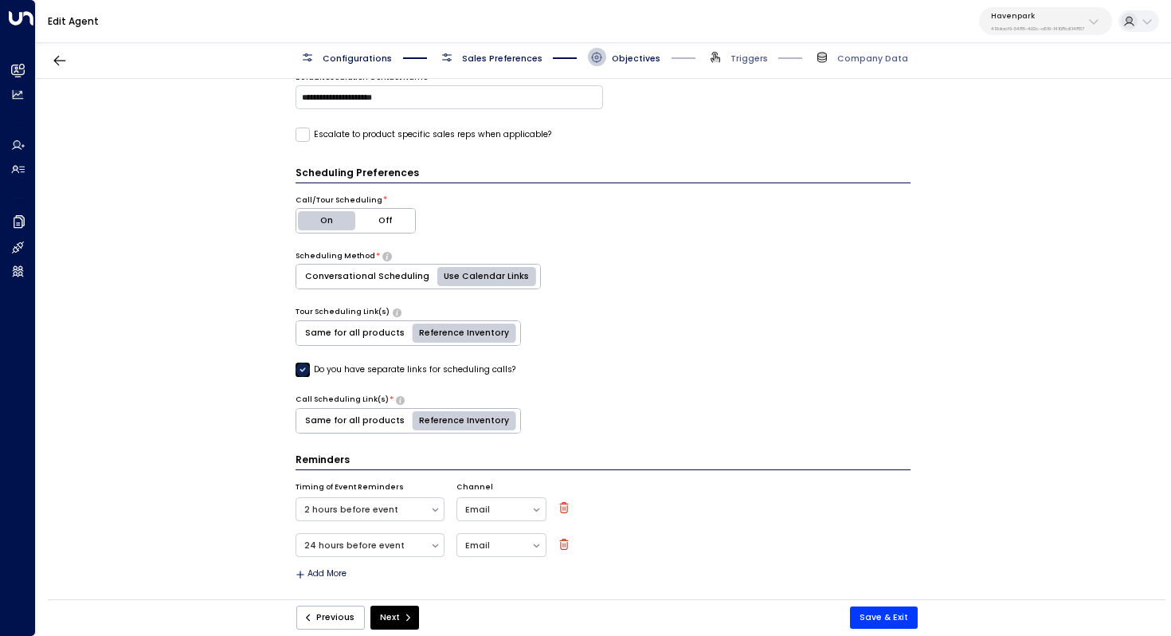
scroll to position [415, 0]
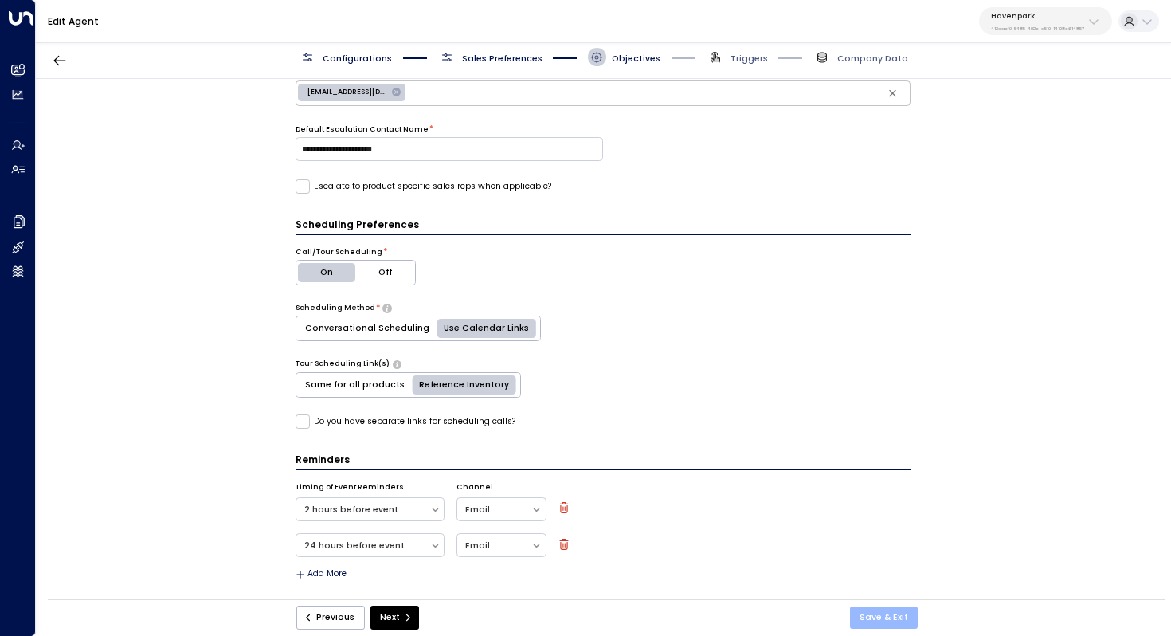
click at [897, 618] on button "Save & Exit" at bounding box center [884, 617] width 68 height 22
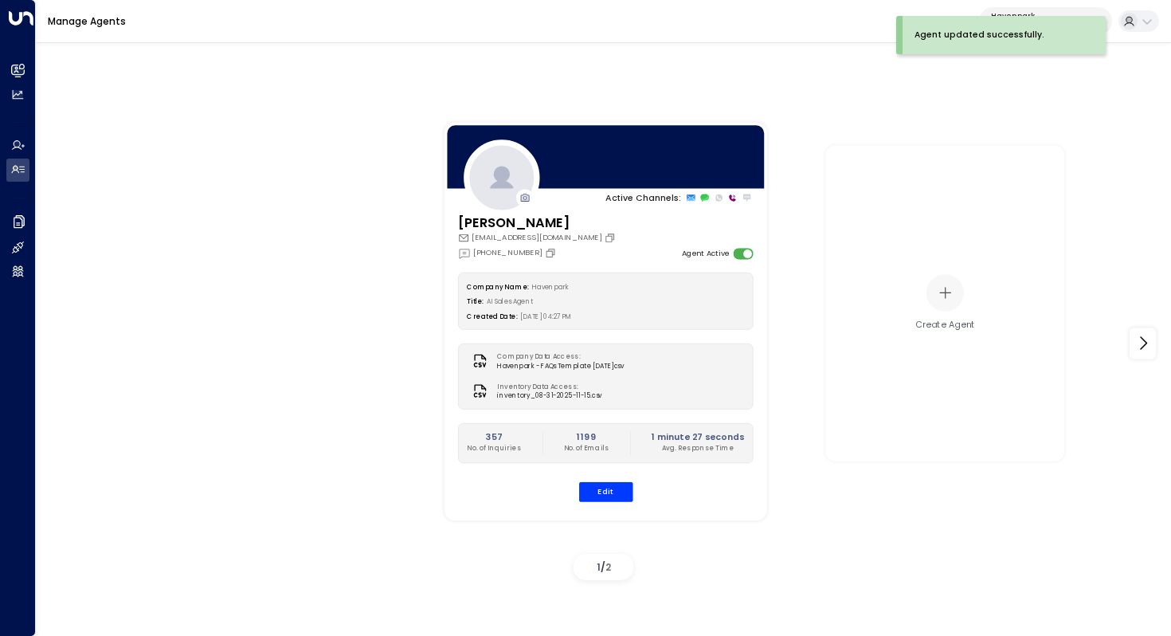
click at [869, 80] on div "Active Channels: [PERSON_NAME] [PERSON_NAME][EMAIL_ADDRESS][DOMAIN_NAME] [PHONE…" at bounding box center [604, 334] width 1136 height 597
click at [1040, 18] on p "Havenpark" at bounding box center [1037, 16] width 93 height 10
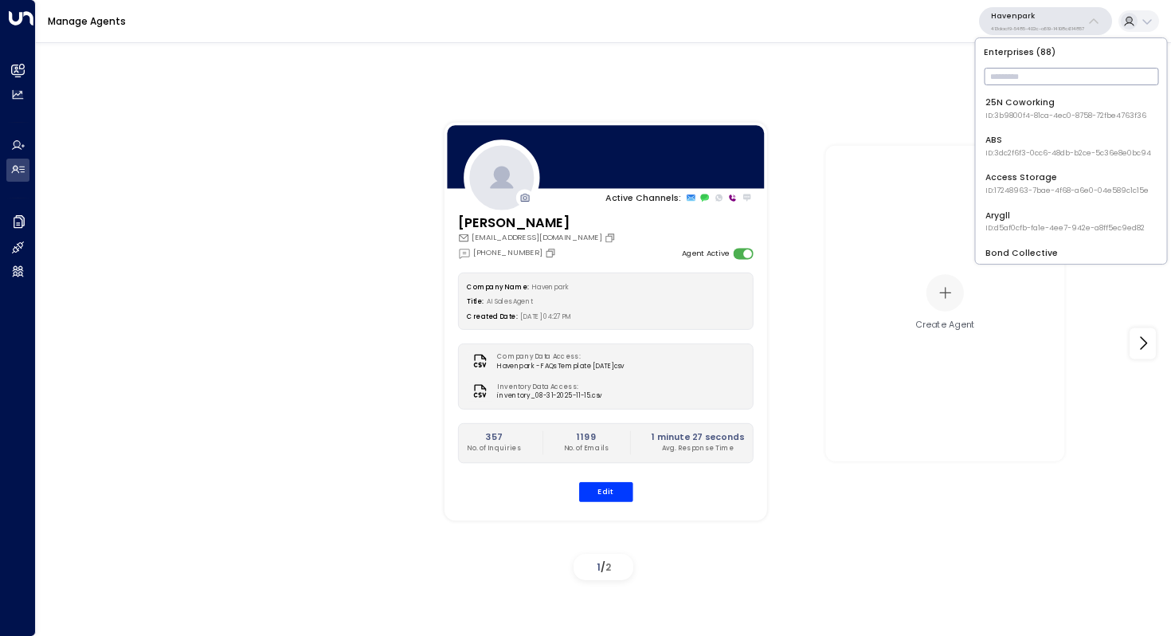
click at [1028, 70] on input "text" at bounding box center [1071, 77] width 175 height 26
type input "*******"
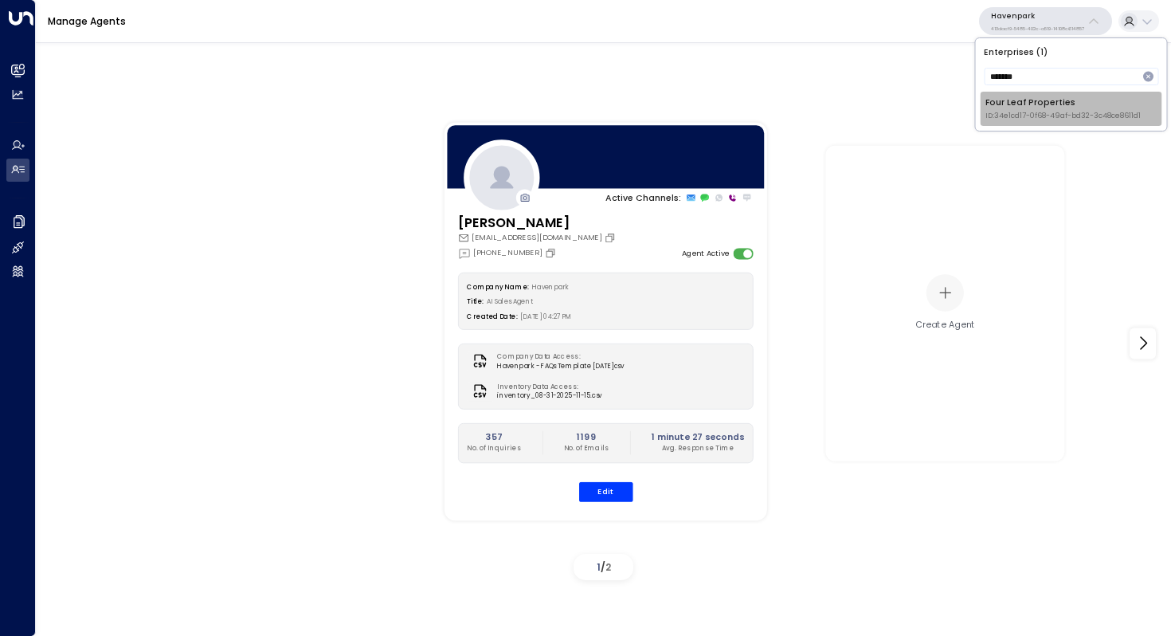
click at [1007, 99] on div "Four Leaf Properties ID: 34e1cd17-0f68-49af-bd32-3c48ce8611d1" at bounding box center [1063, 108] width 155 height 25
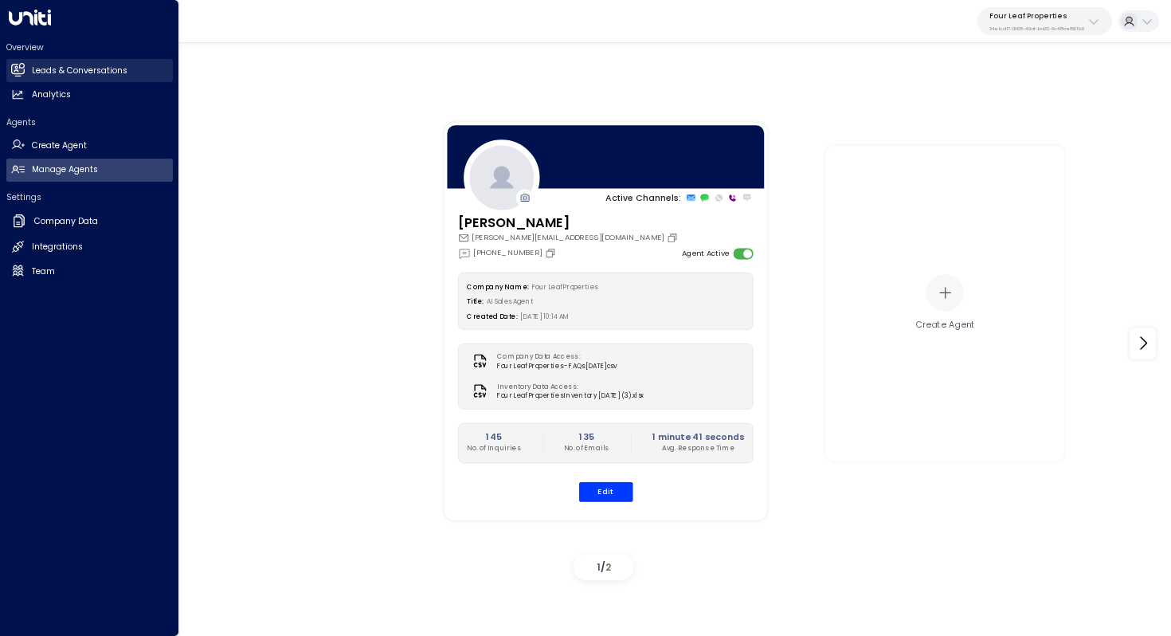
click at [80, 73] on h2 "Leads & Conversations" at bounding box center [80, 71] width 96 height 13
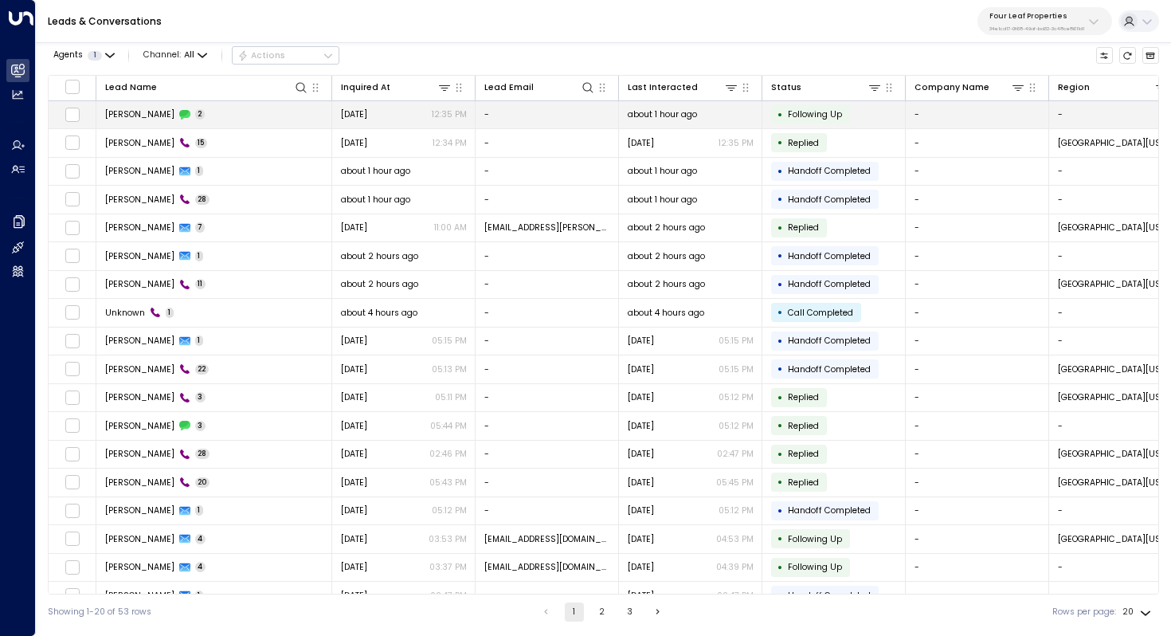
click at [210, 116] on td "[PERSON_NAME] 2" at bounding box center [214, 115] width 236 height 28
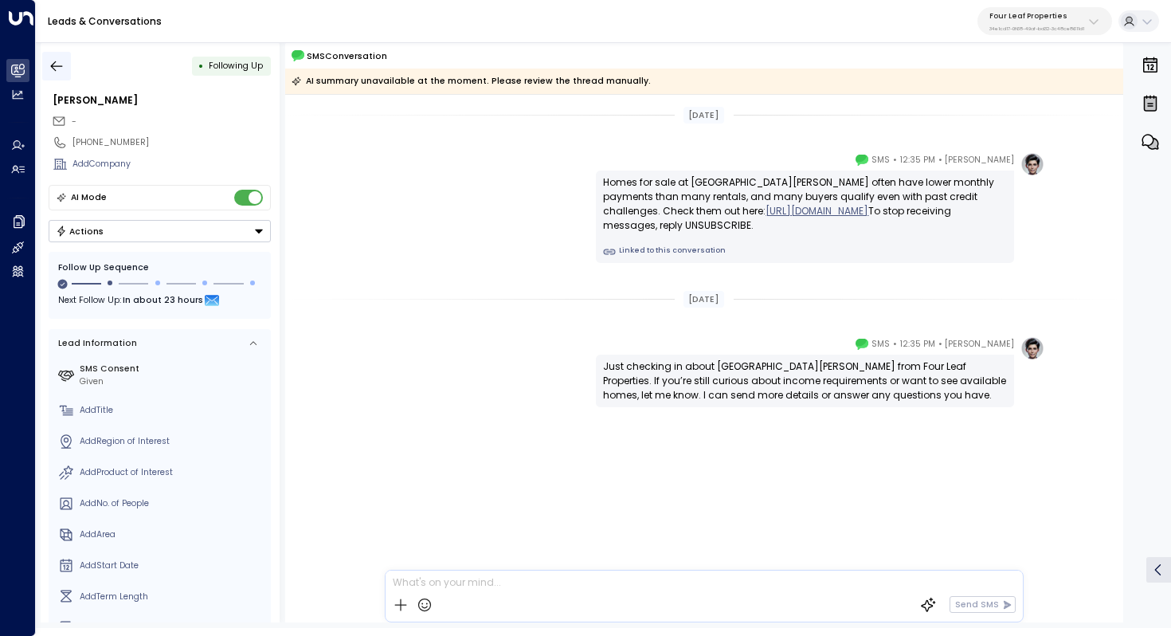
click at [57, 58] on icon "button" at bounding box center [57, 66] width 16 height 16
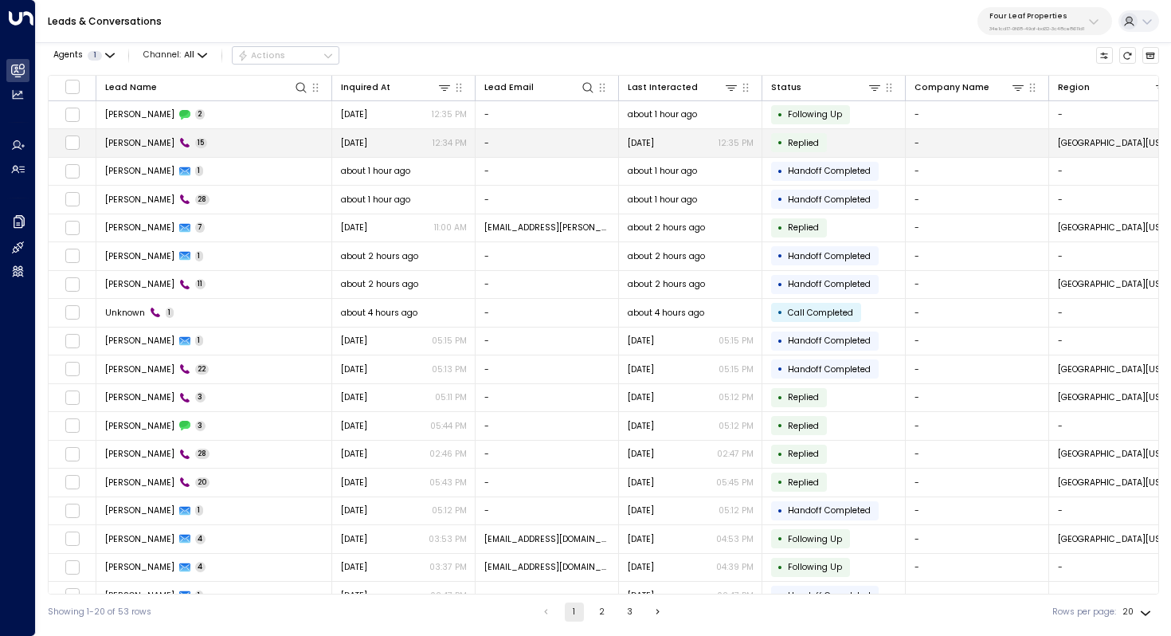
click at [122, 139] on span "[PERSON_NAME]" at bounding box center [139, 143] width 69 height 12
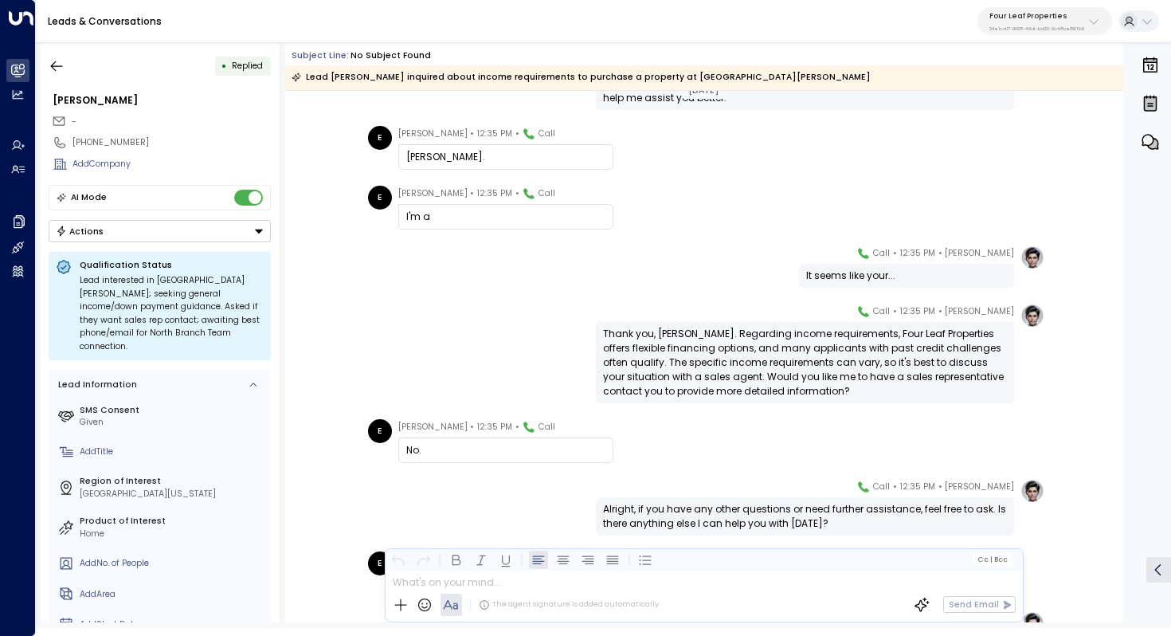
scroll to position [529, 0]
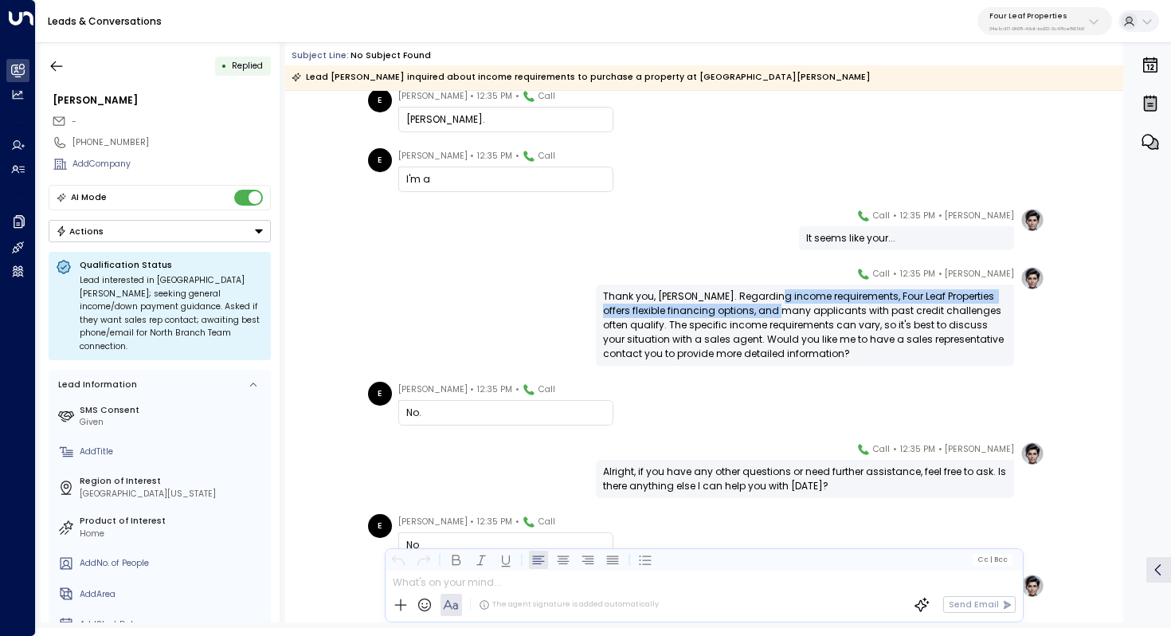
drag, startPoint x: 761, startPoint y: 296, endPoint x: 757, endPoint y: 304, distance: 8.9
click at [757, 304] on div "Thank you, [PERSON_NAME]. Regarding income requirements, Four Leaf Properties o…" at bounding box center [805, 325] width 404 height 72
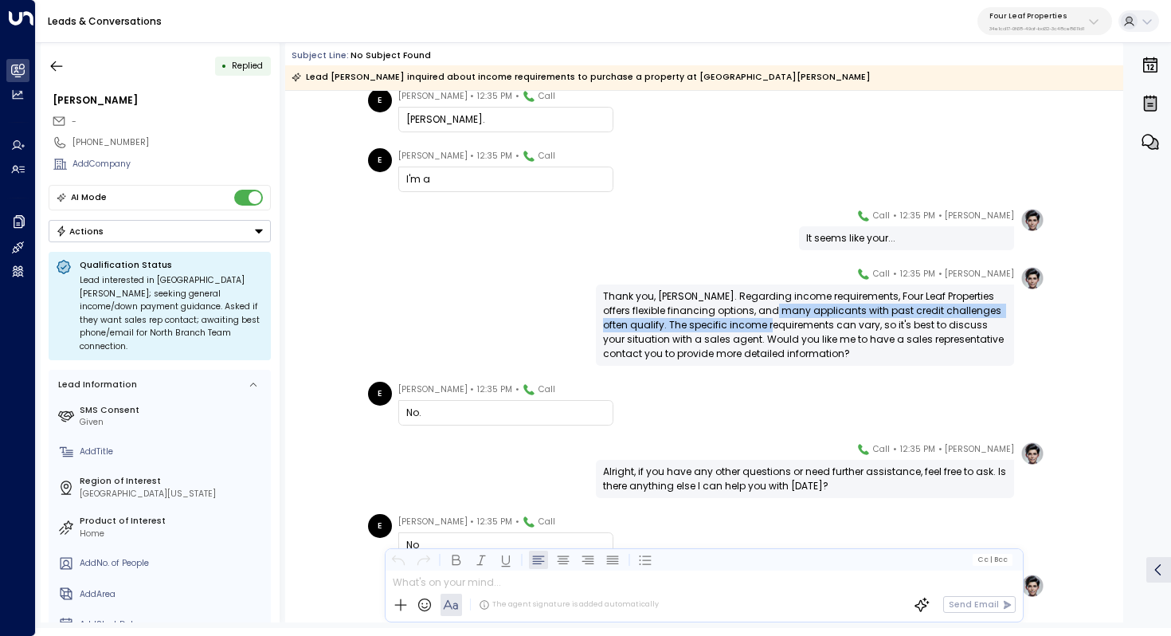
drag, startPoint x: 748, startPoint y: 312, endPoint x: 744, endPoint y: 320, distance: 9.6
click at [744, 320] on div "Thank you, [PERSON_NAME]. Regarding income requirements, Four Leaf Properties o…" at bounding box center [805, 325] width 404 height 72
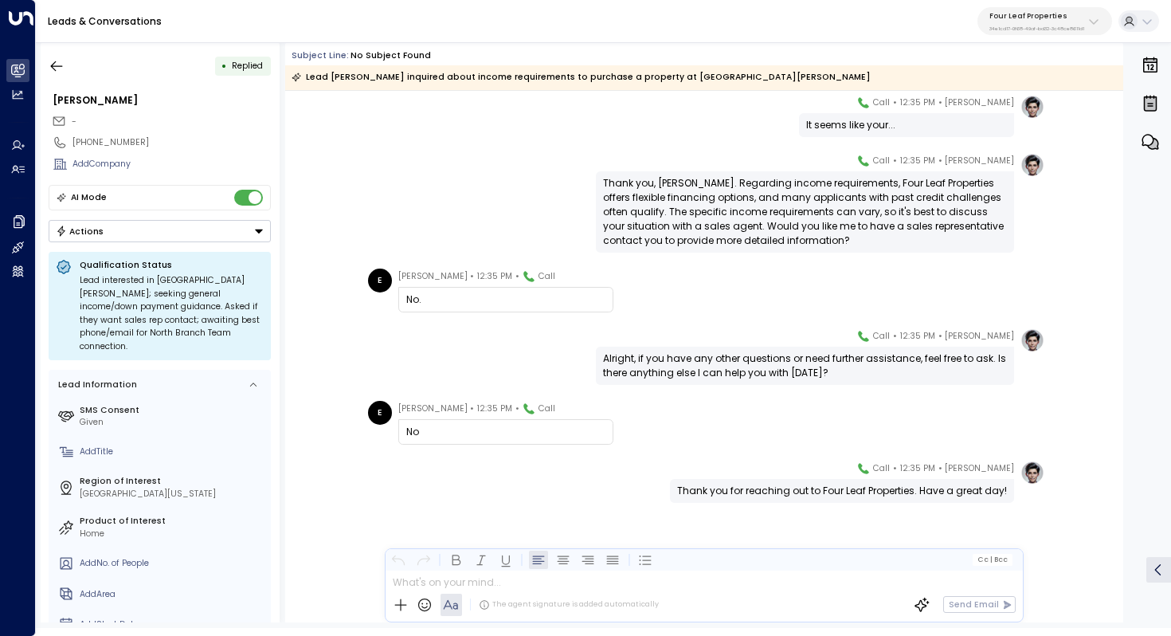
scroll to position [642, 0]
click at [57, 61] on icon "button" at bounding box center [57, 66] width 16 height 16
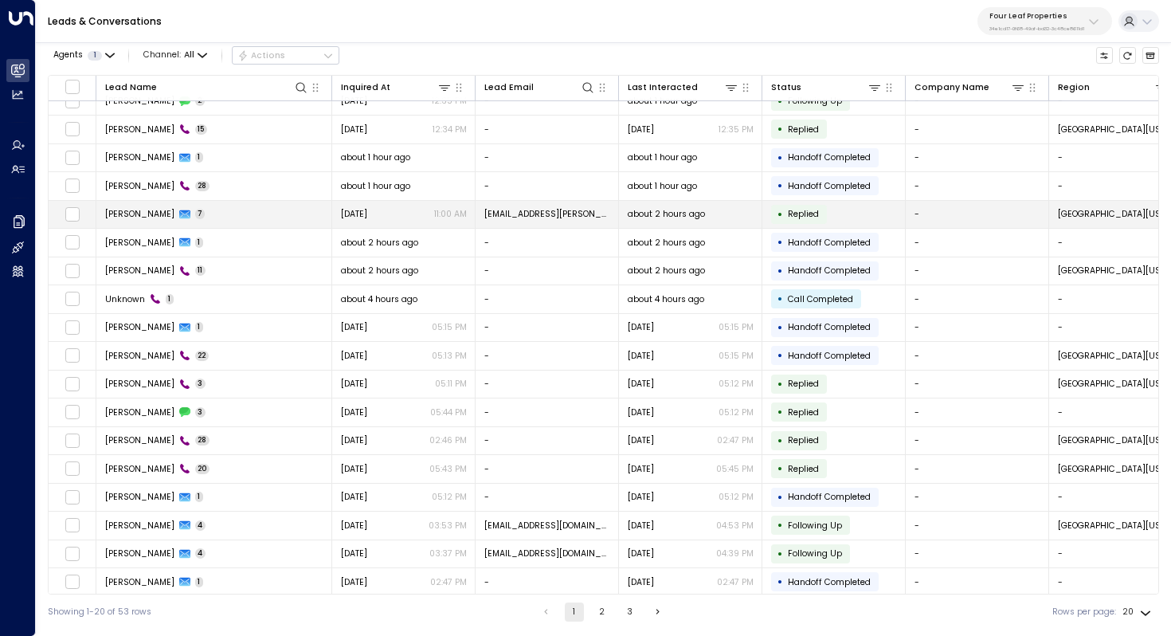
scroll to position [14, 0]
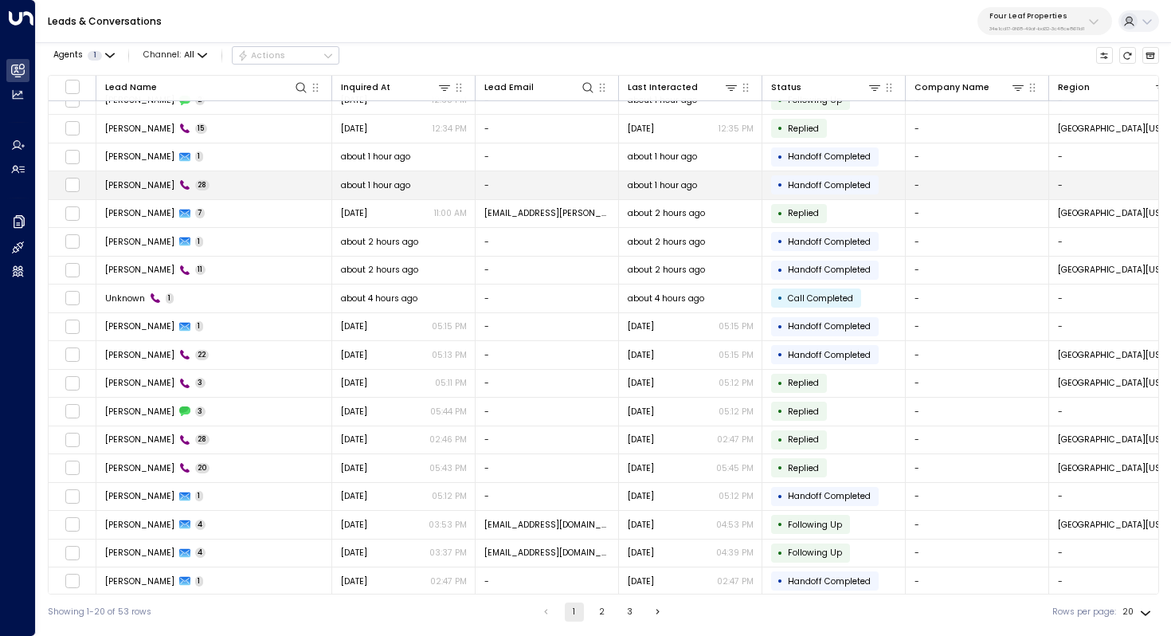
click at [215, 187] on td "[PERSON_NAME] 28" at bounding box center [214, 185] width 236 height 28
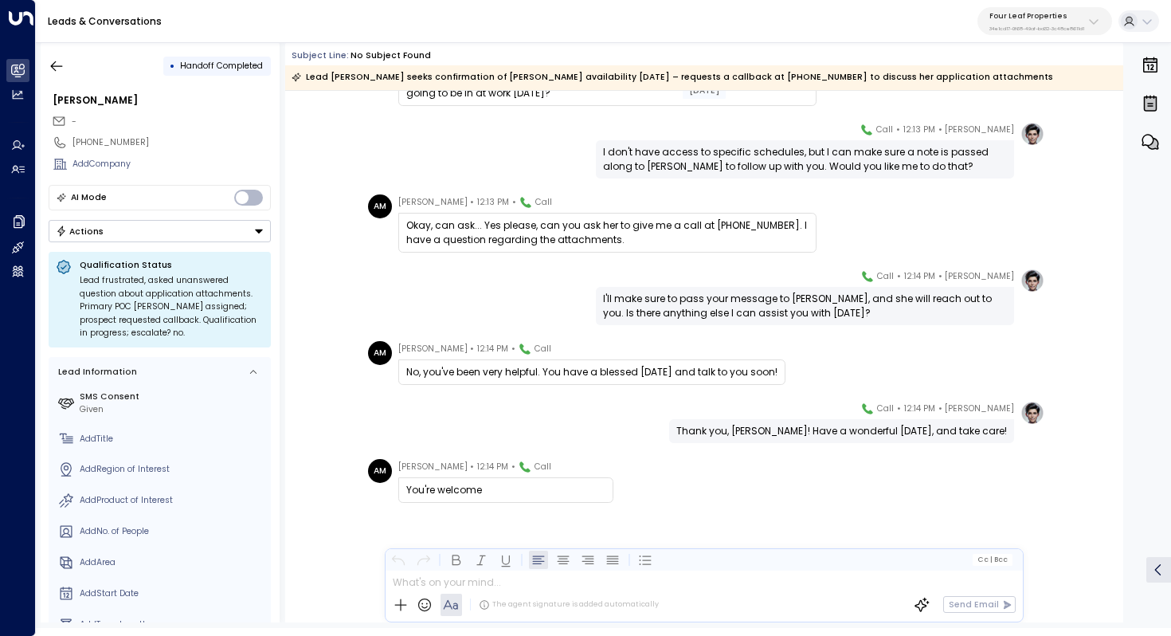
scroll to position [1352, 0]
drag, startPoint x: 615, startPoint y: 369, endPoint x: 624, endPoint y: 369, distance: 8.8
click at [624, 369] on div "No, you've been very helpful. You have a blessed [DATE] and talk to you soon!" at bounding box center [591, 372] width 371 height 14
drag, startPoint x: 653, startPoint y: 369, endPoint x: 632, endPoint y: 369, distance: 21.5
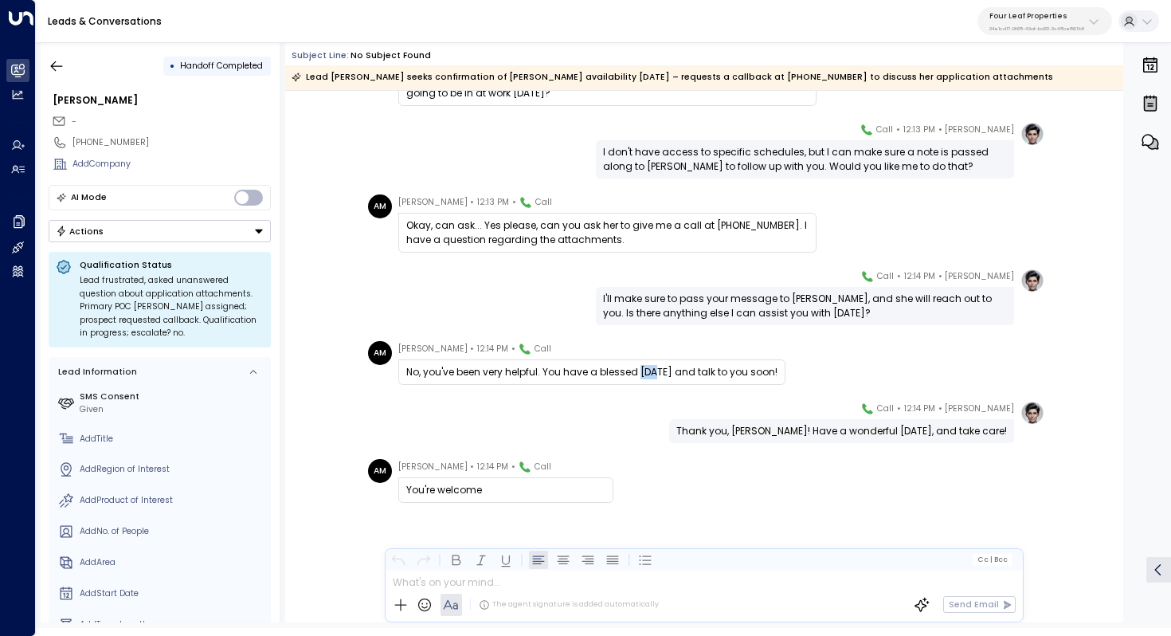
click at [632, 369] on div "No, you've been very helpful. You have a blessed [DATE] and talk to you soon!" at bounding box center [591, 372] width 371 height 14
click at [54, 64] on icon "button" at bounding box center [57, 66] width 16 height 16
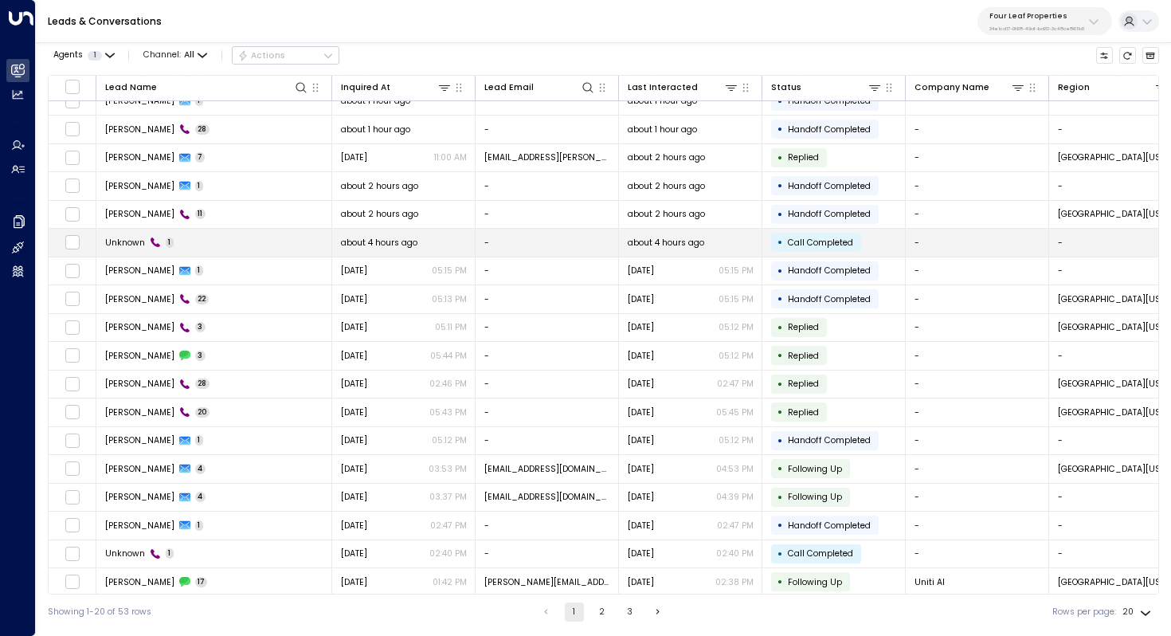
scroll to position [72, 0]
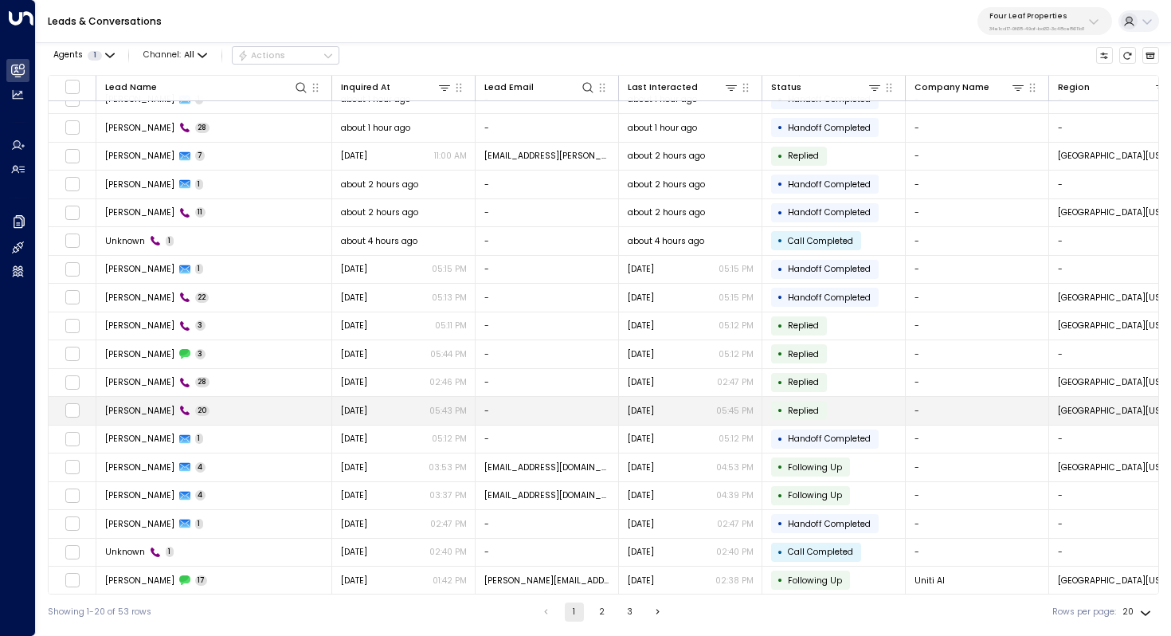
click at [229, 405] on td "[PERSON_NAME] 20" at bounding box center [214, 411] width 236 height 28
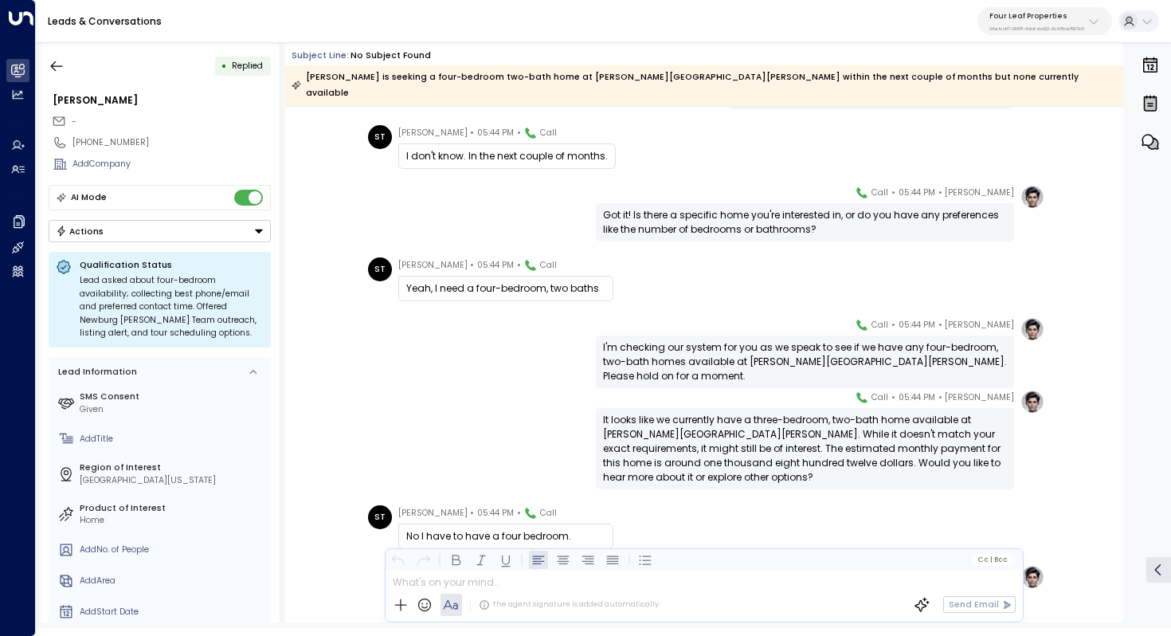
scroll to position [594, 0]
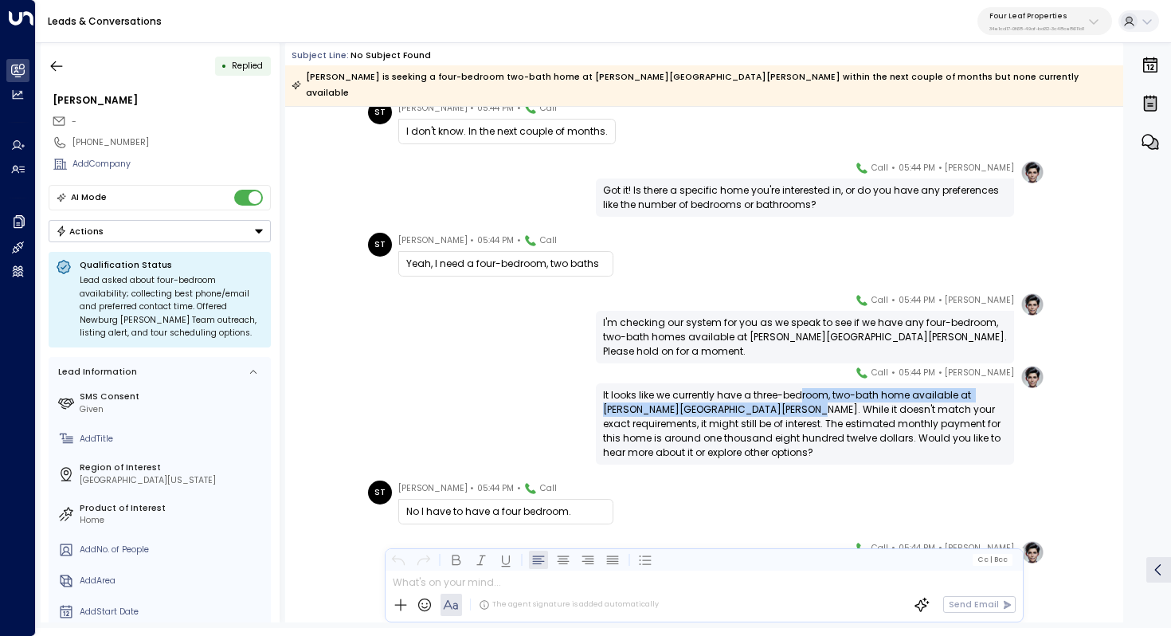
drag, startPoint x: 800, startPoint y: 379, endPoint x: 796, endPoint y: 392, distance: 13.4
click at [796, 392] on div "It looks like we currently have a three-bedroom, two-bath home available at [PE…" at bounding box center [805, 424] width 404 height 72
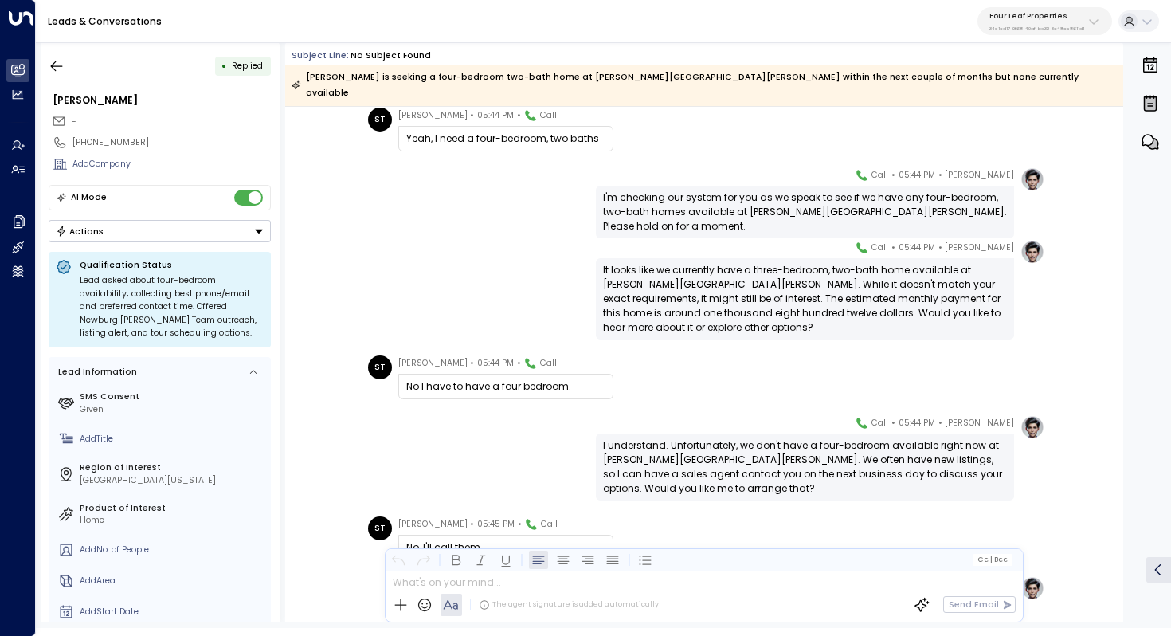
scroll to position [763, 0]
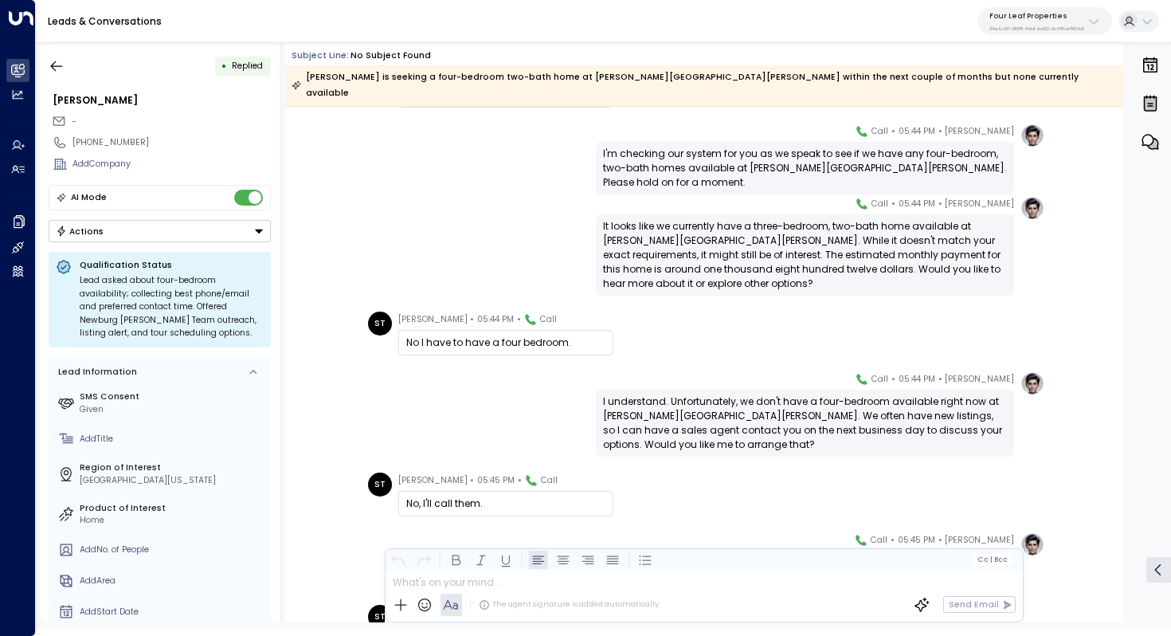
drag, startPoint x: 818, startPoint y: 379, endPoint x: 817, endPoint y: 393, distance: 14.4
click at [817, 394] on div "I understand. Unfortunately, we don't have a four-bedroom available right now a…" at bounding box center [805, 422] width 404 height 57
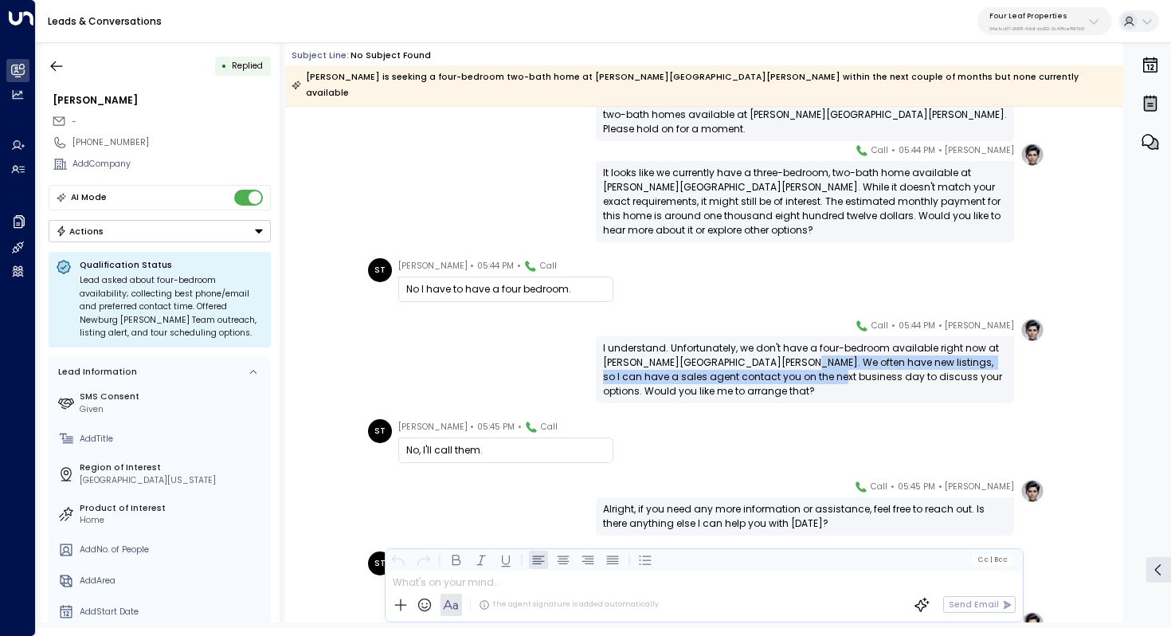
drag, startPoint x: 799, startPoint y: 346, endPoint x: 795, endPoint y: 357, distance: 11.6
click at [795, 357] on div "I understand. Unfortunately, we don't have a four-bedroom available right now a…" at bounding box center [805, 369] width 404 height 57
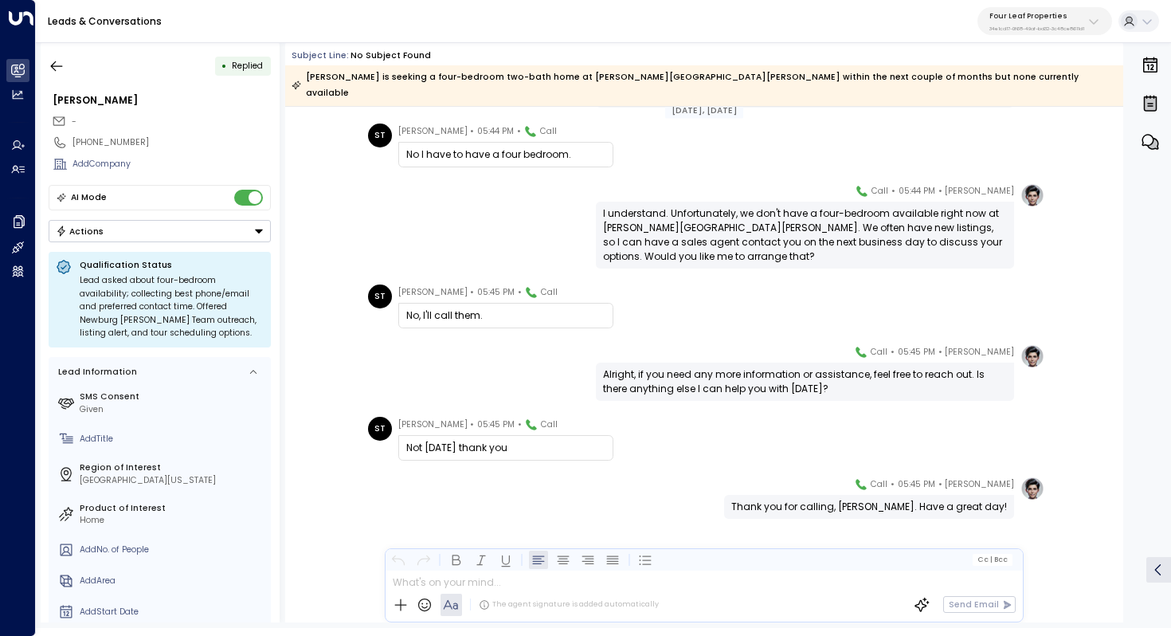
scroll to position [951, 0]
click at [59, 71] on icon "button" at bounding box center [57, 66] width 16 height 16
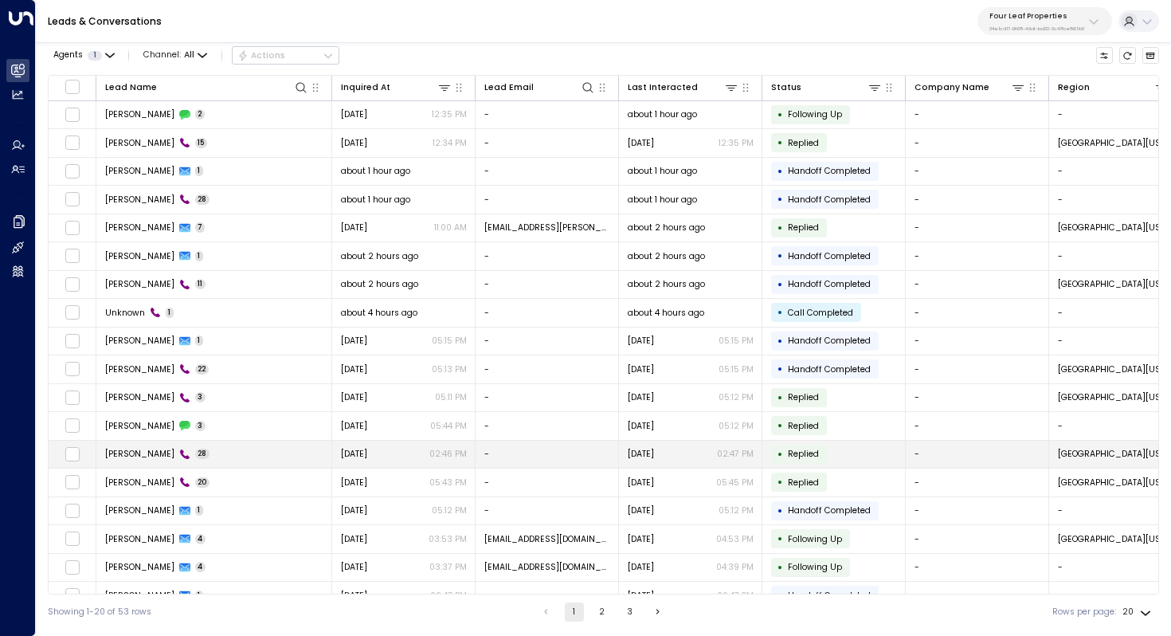
click at [227, 445] on td "[PERSON_NAME] 28" at bounding box center [214, 455] width 236 height 28
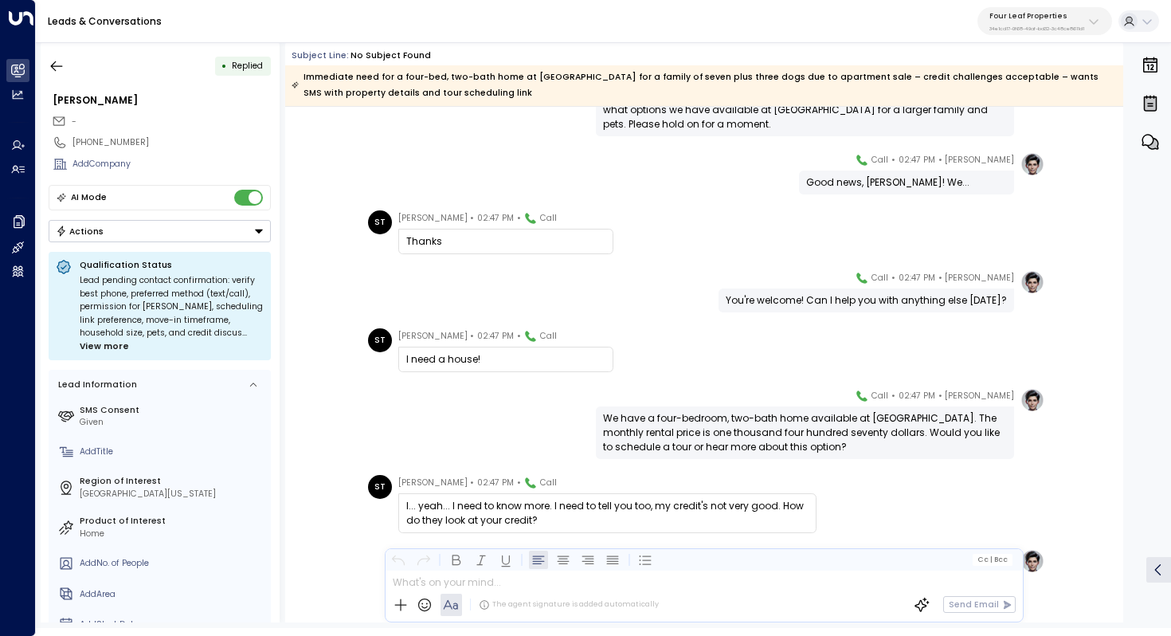
scroll to position [882, 0]
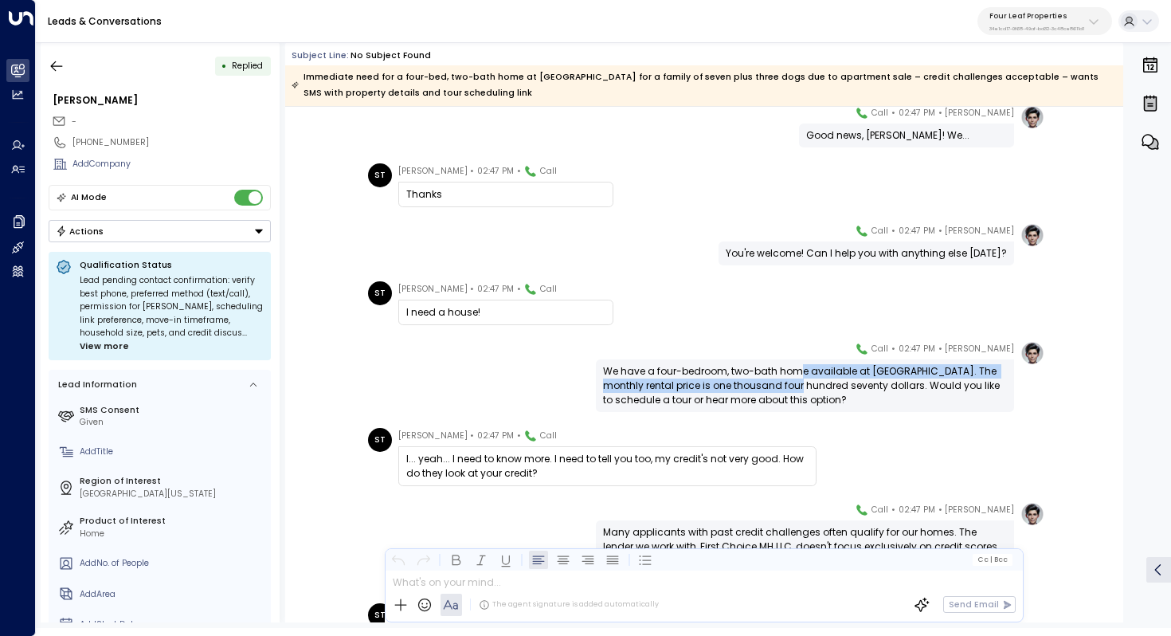
drag, startPoint x: 793, startPoint y: 373, endPoint x: 789, endPoint y: 383, distance: 11.1
click at [789, 383] on div "We have a four-bedroom, two-bath home available at [GEOGRAPHIC_DATA]. The month…" at bounding box center [805, 385] width 404 height 43
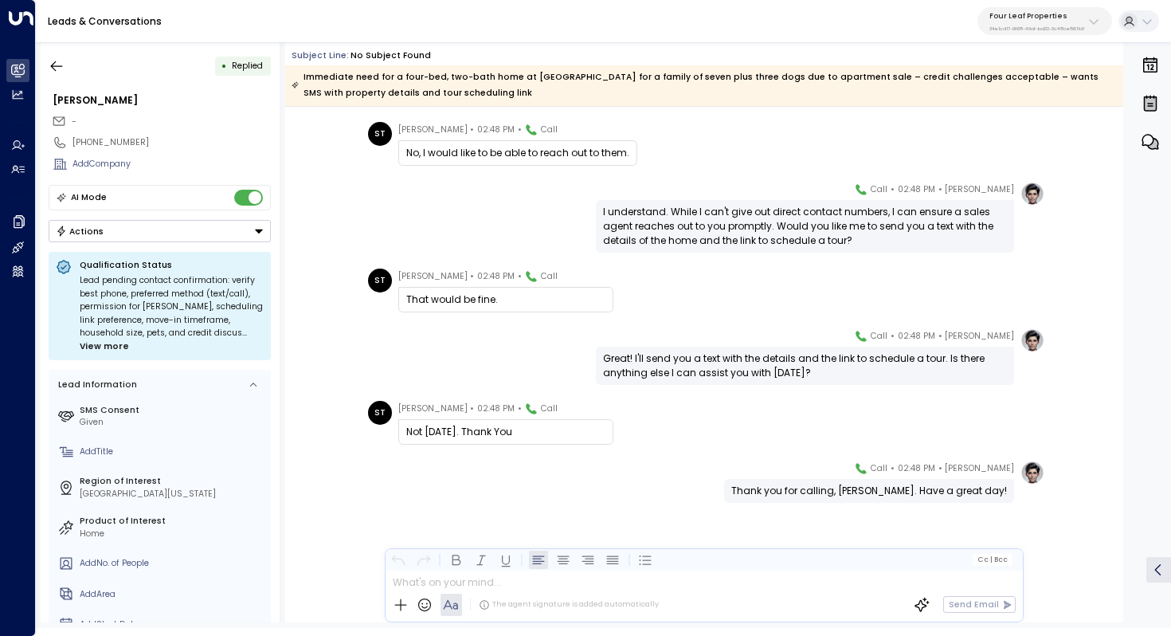
scroll to position [1496, 0]
click at [59, 65] on icon "button" at bounding box center [57, 66] width 16 height 16
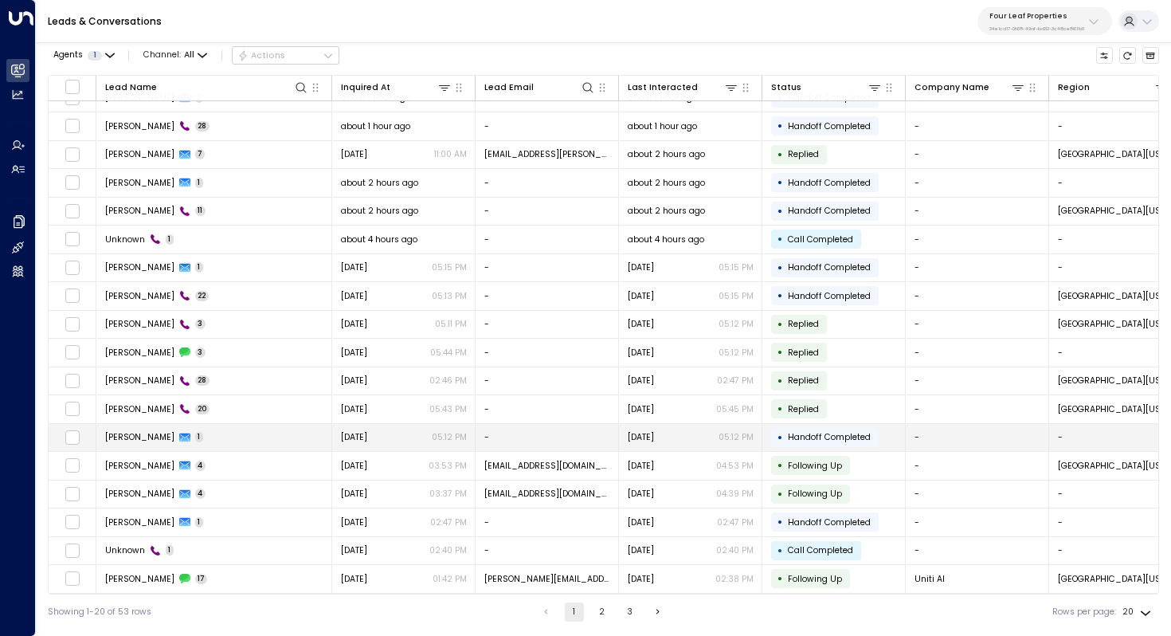
scroll to position [61, 0]
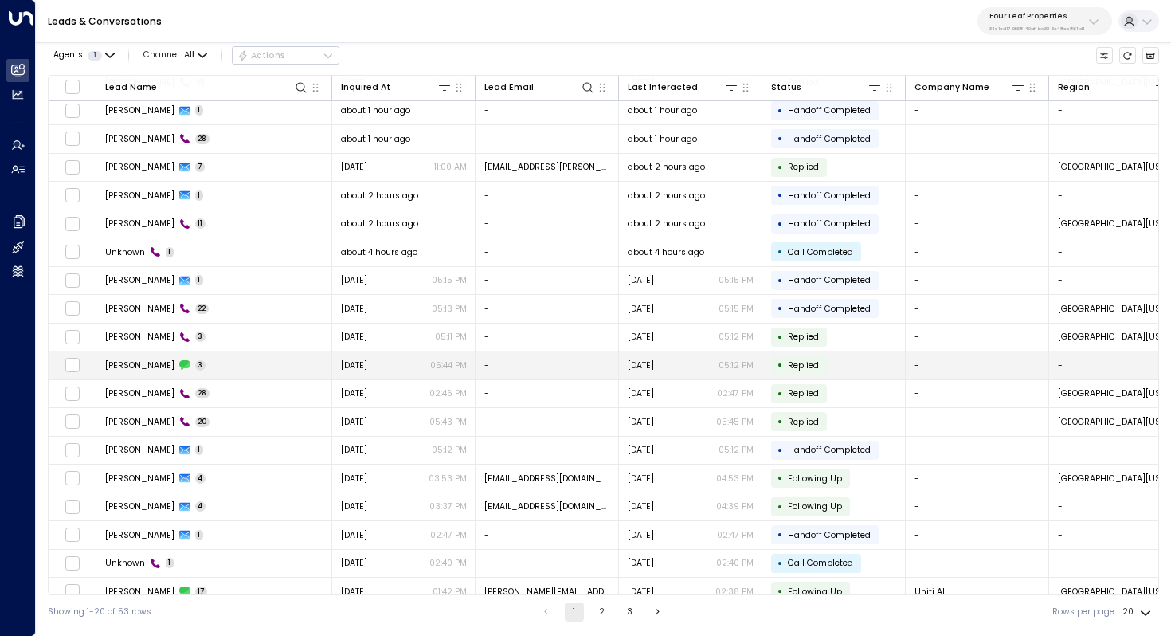
click at [247, 369] on td "[PERSON_NAME] 3" at bounding box center [214, 365] width 236 height 28
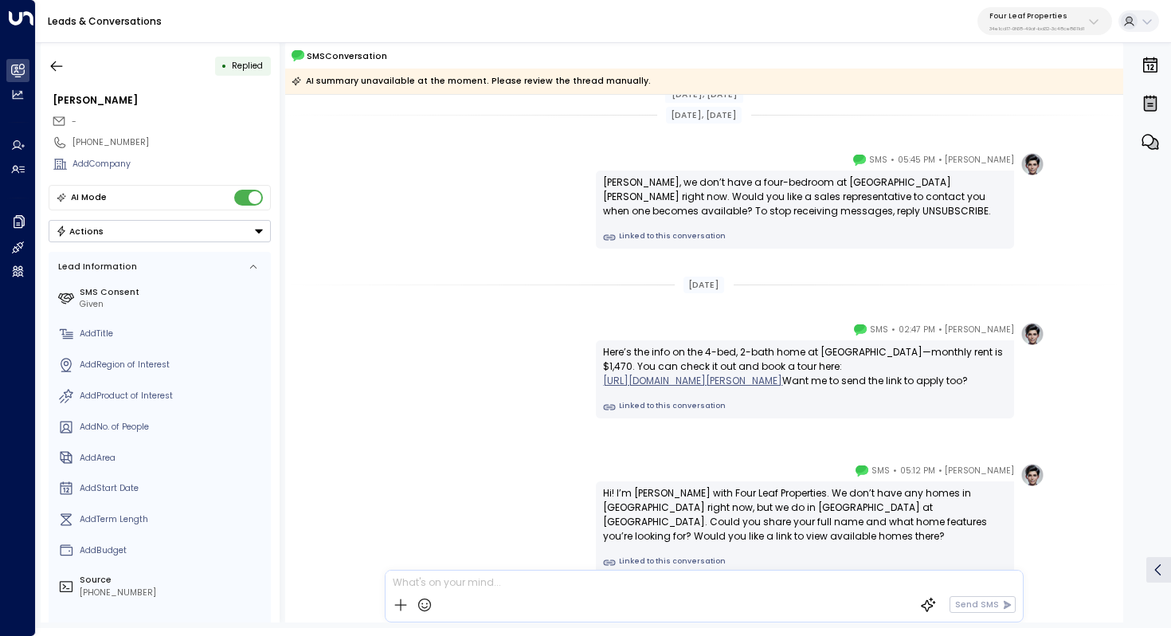
scroll to position [71, 0]
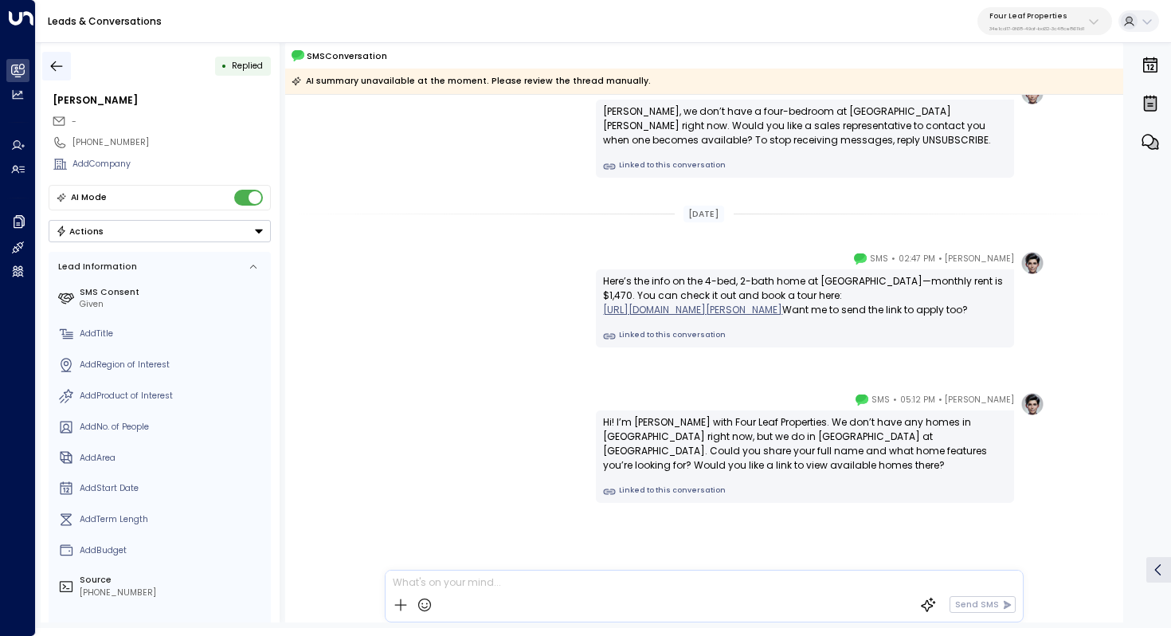
click at [57, 58] on icon "button" at bounding box center [57, 66] width 16 height 16
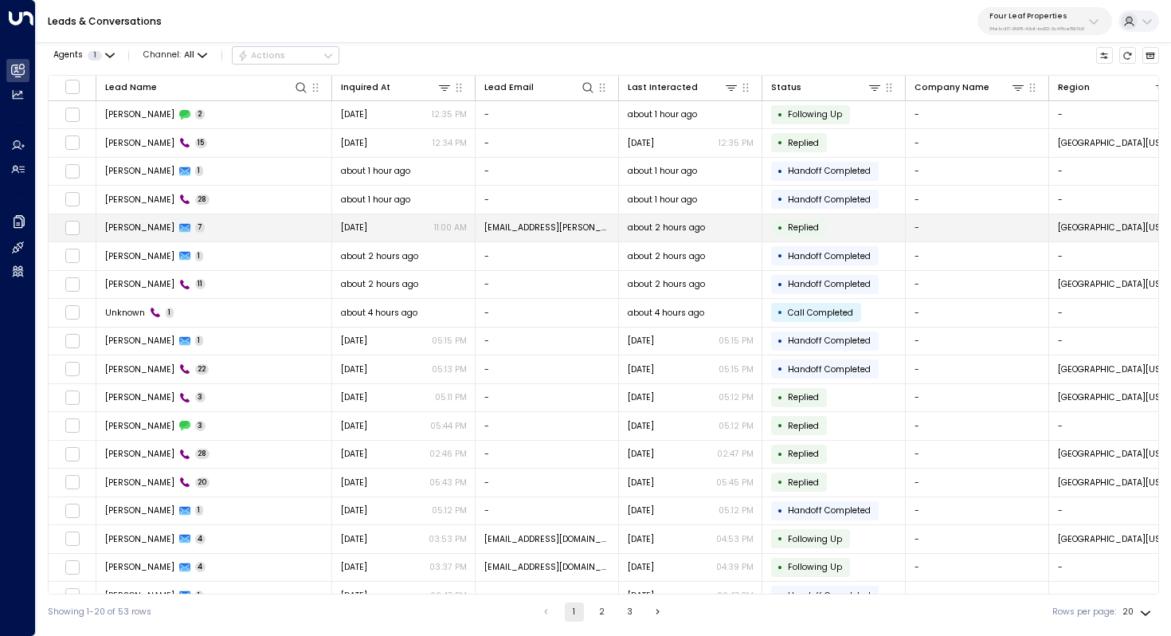
click at [225, 229] on td "[PERSON_NAME] 7" at bounding box center [214, 228] width 236 height 28
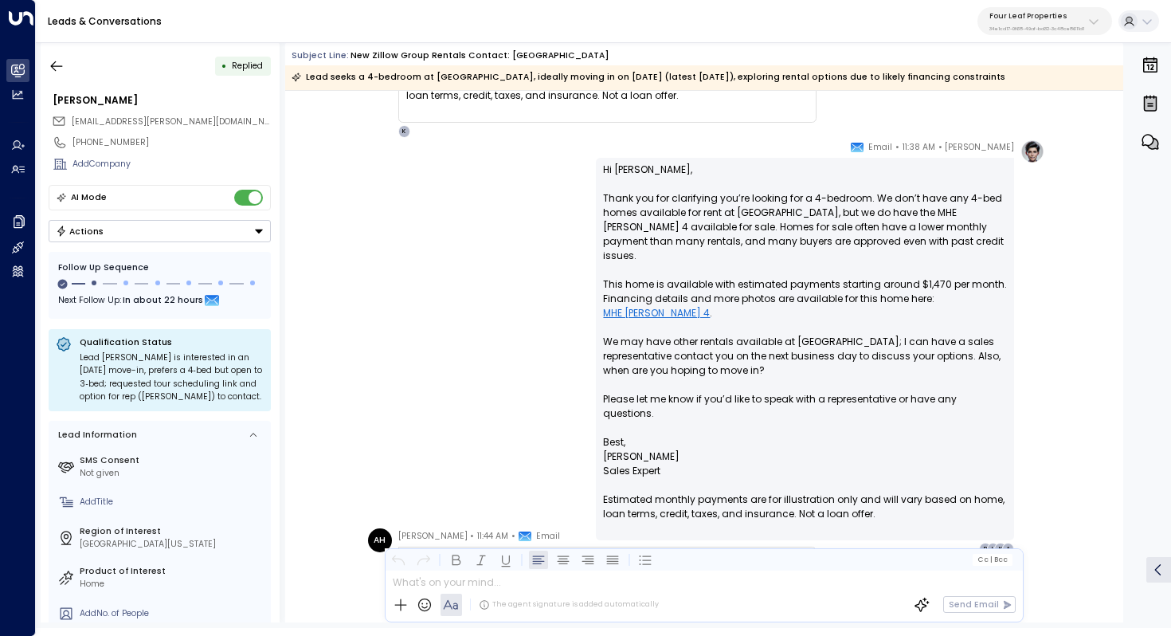
scroll to position [1740, 0]
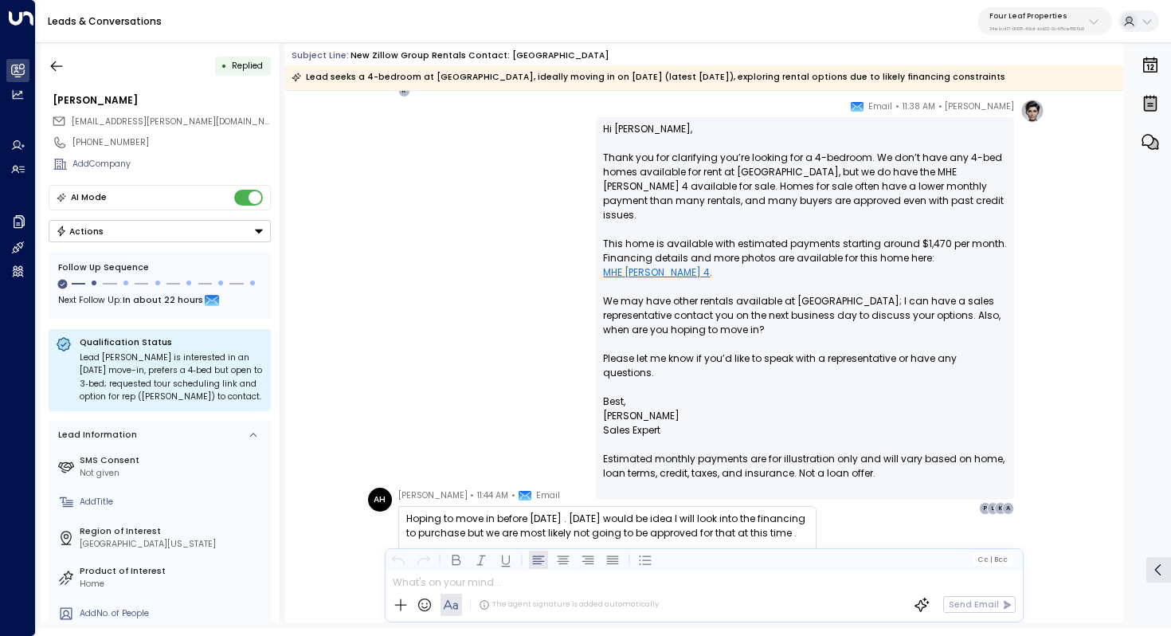
drag, startPoint x: 778, startPoint y: 160, endPoint x: 778, endPoint y: 172, distance: 12.0
click at [778, 172] on p "Hi [PERSON_NAME], Thank you for clarifying you’re looking for a 4-bedroom. We d…" at bounding box center [805, 258] width 404 height 273
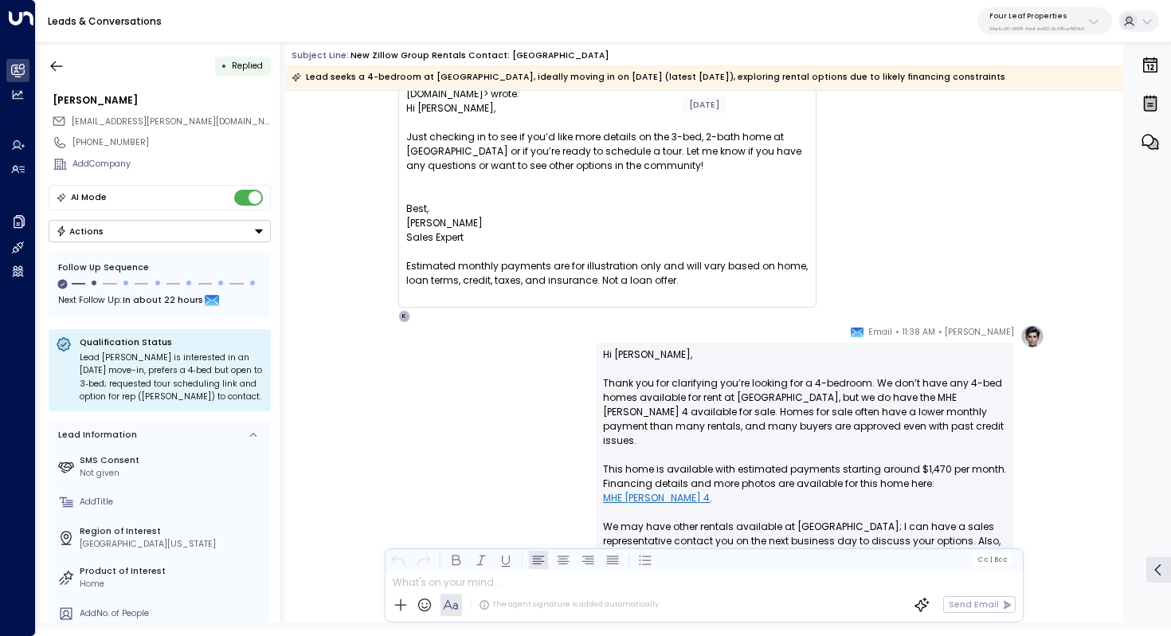
scroll to position [1376, 0]
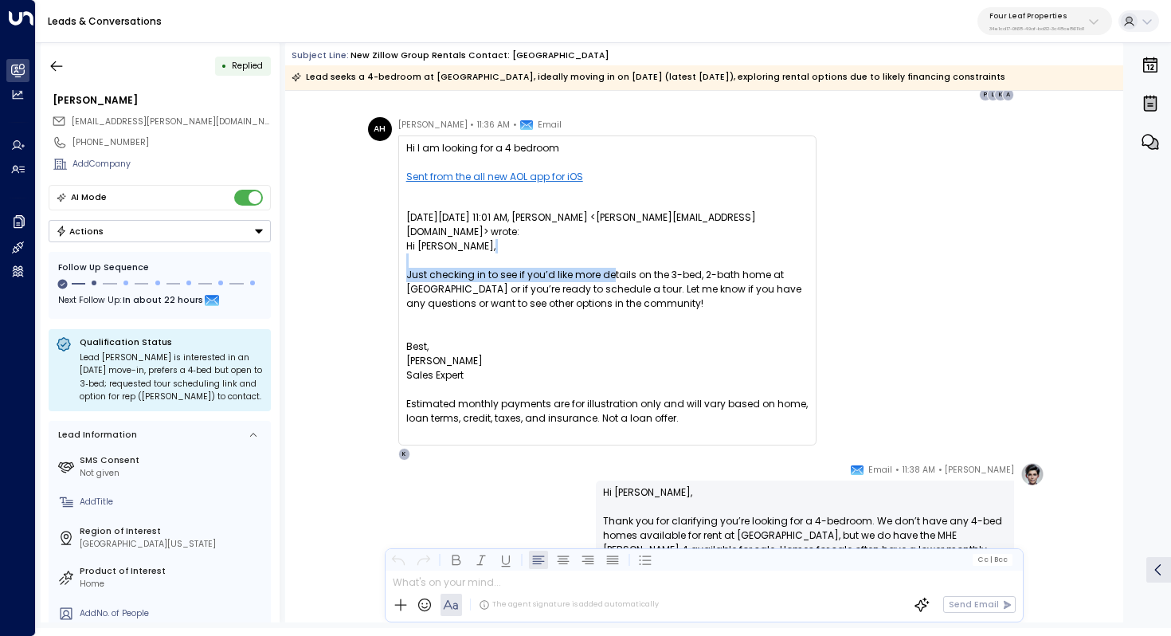
drag, startPoint x: 610, startPoint y: 251, endPoint x: 610, endPoint y: 265, distance: 13.6
click at [610, 265] on p "Hi [PERSON_NAME], Just checking in to see if you’d like more details on the 3-b…" at bounding box center [607, 275] width 402 height 72
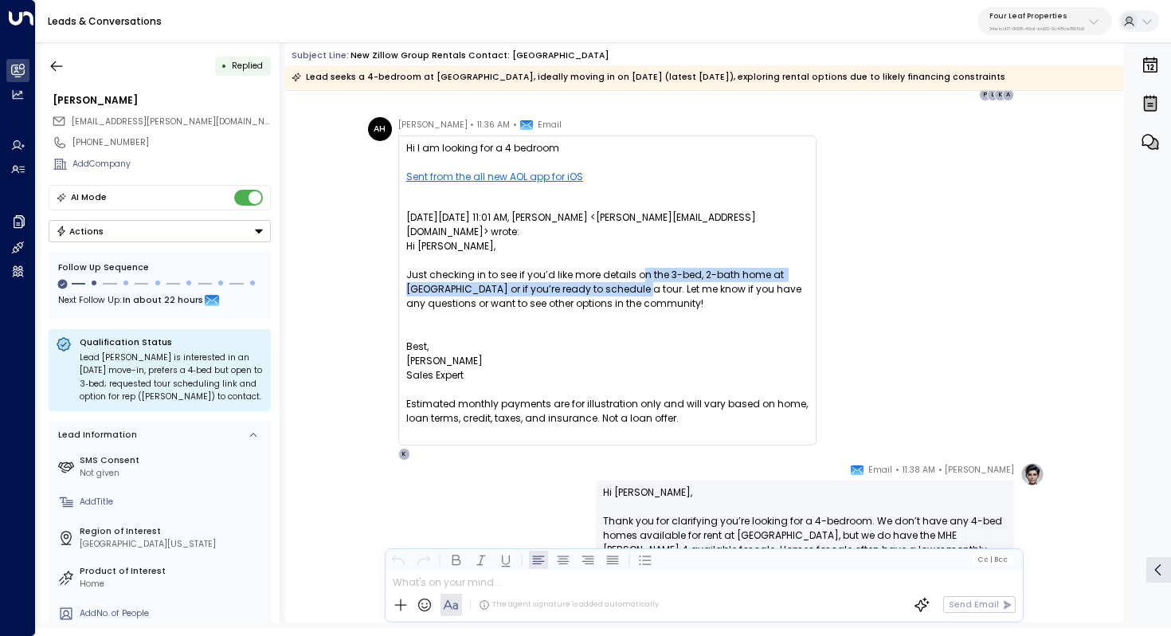
drag, startPoint x: 637, startPoint y: 265, endPoint x: 634, endPoint y: 277, distance: 12.2
click at [634, 277] on p "Hi [PERSON_NAME], Just checking in to see if you’d like more details on the 3-b…" at bounding box center [607, 275] width 402 height 72
drag, startPoint x: 643, startPoint y: 264, endPoint x: 642, endPoint y: 276, distance: 12.0
click at [642, 276] on p "Hi [PERSON_NAME], Just checking in to see if you’d like more details on the 3-b…" at bounding box center [607, 275] width 402 height 72
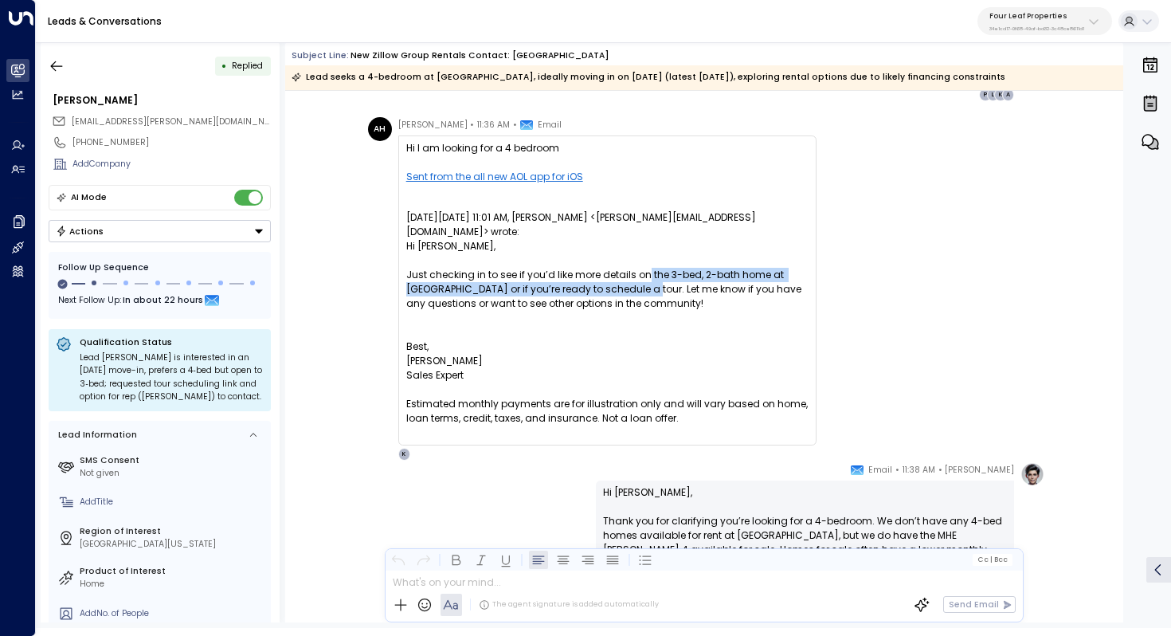
click at [642, 276] on p "Hi [PERSON_NAME], Just checking in to see if you’d like more details on the 3-b…" at bounding box center [607, 275] width 402 height 72
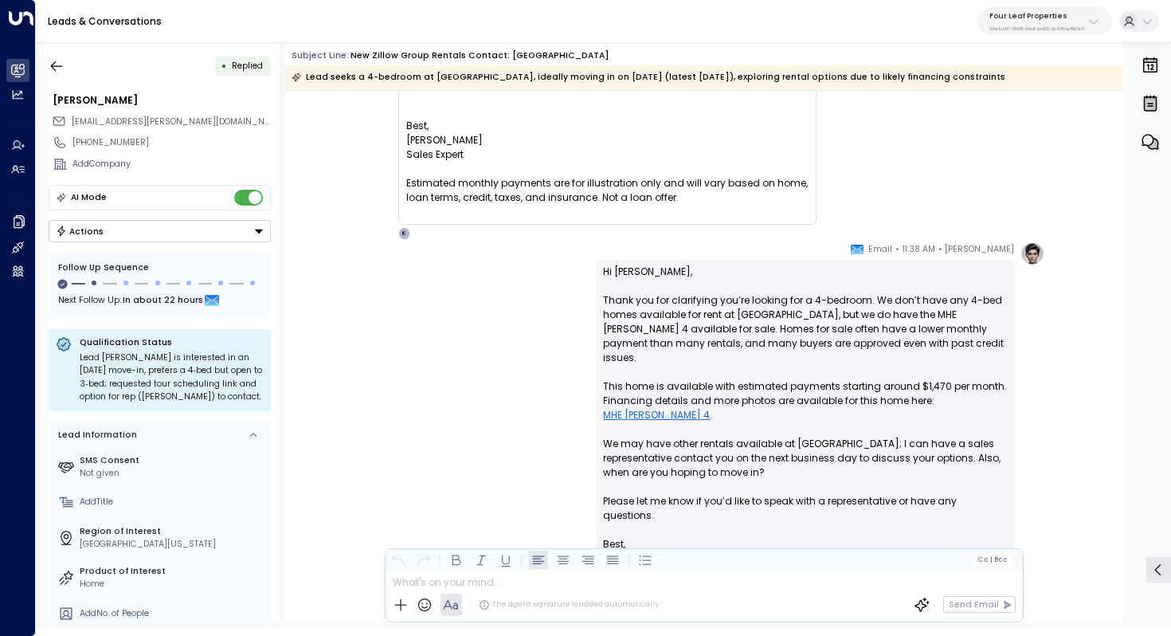
scroll to position [1744, 0]
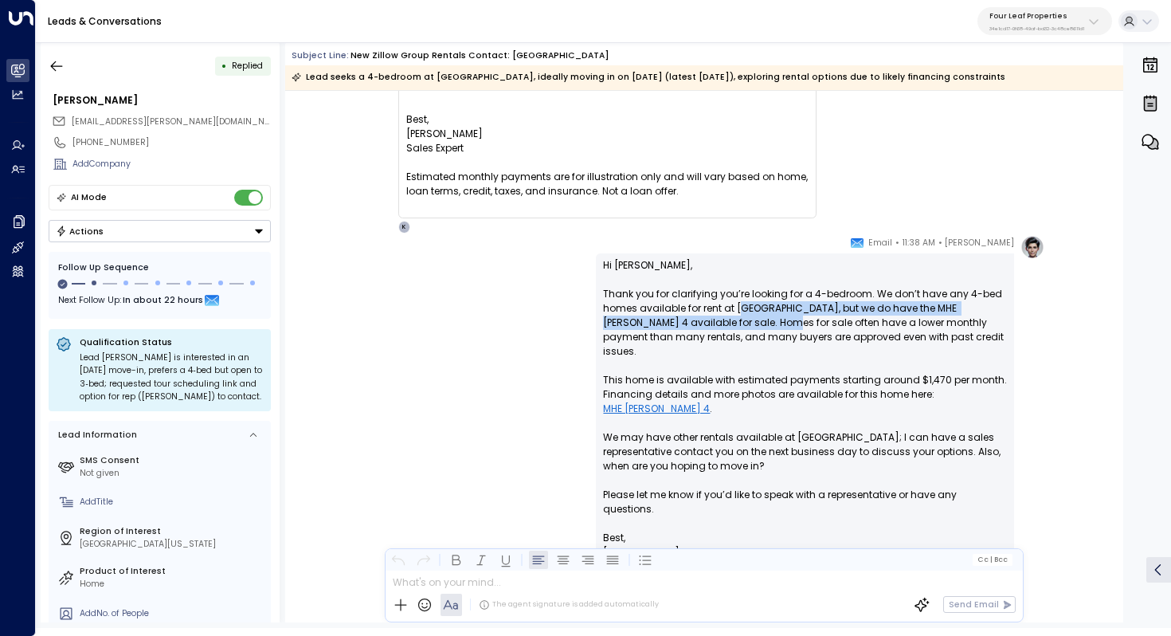
drag, startPoint x: 736, startPoint y: 305, endPoint x: 736, endPoint y: 319, distance: 13.5
click at [736, 319] on p "Hi [PERSON_NAME], Thank you for clarifying you’re looking for a 4-bedroom. We d…" at bounding box center [805, 394] width 404 height 273
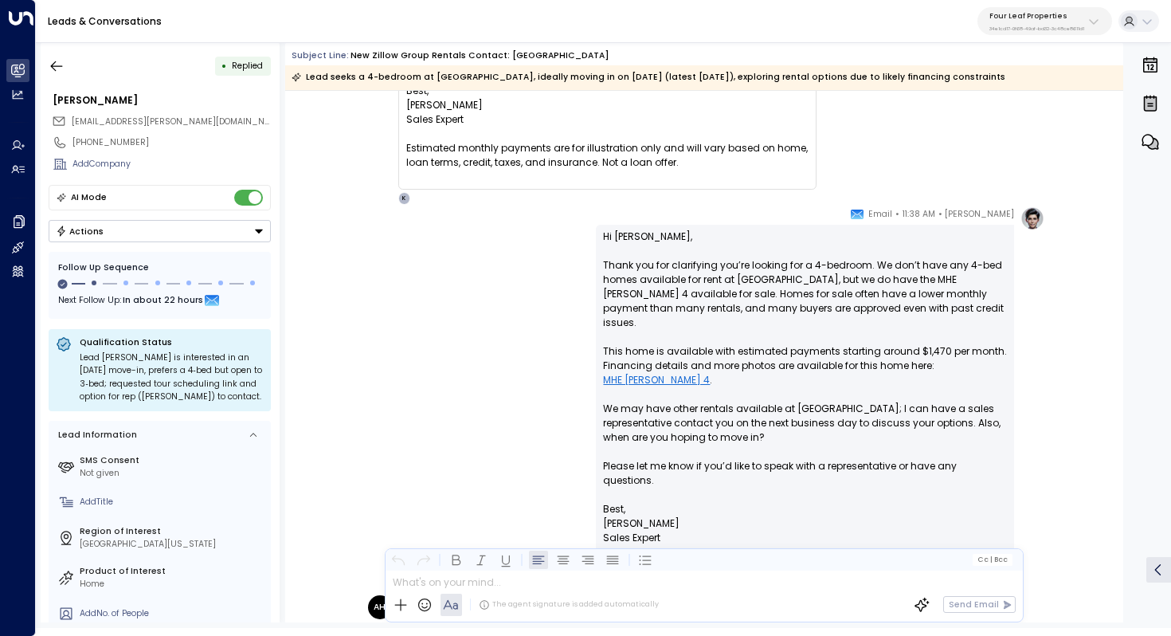
scroll to position [1778, 0]
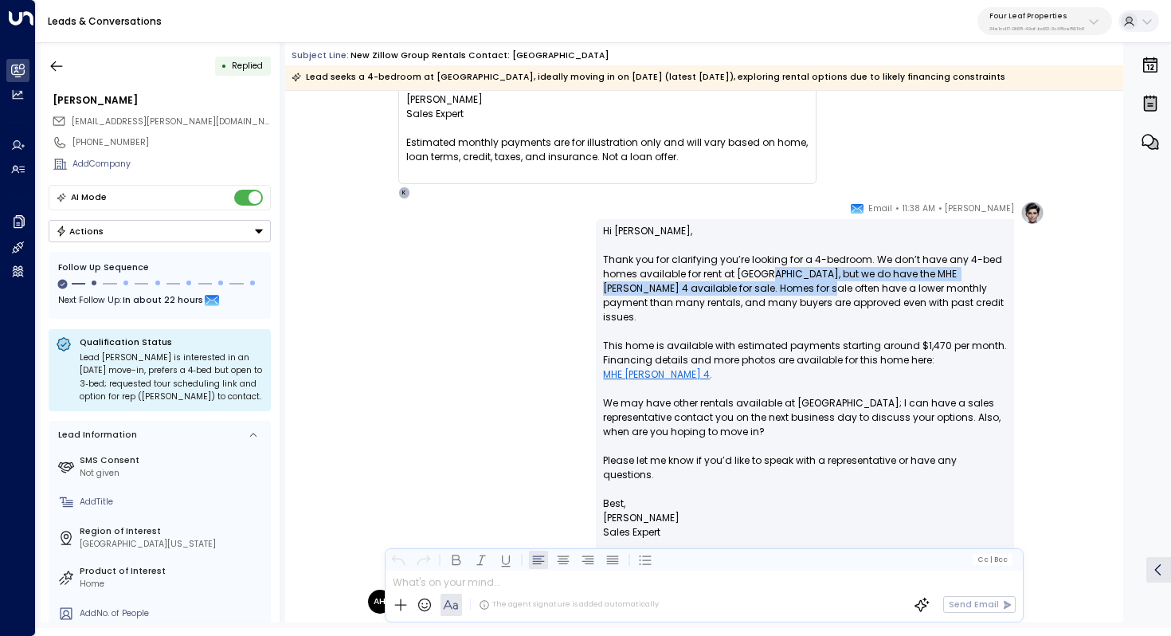
drag, startPoint x: 773, startPoint y: 274, endPoint x: 771, endPoint y: 282, distance: 8.3
click at [771, 282] on p "Hi [PERSON_NAME], Thank you for clarifying you’re looking for a 4-bedroom. We d…" at bounding box center [805, 360] width 404 height 273
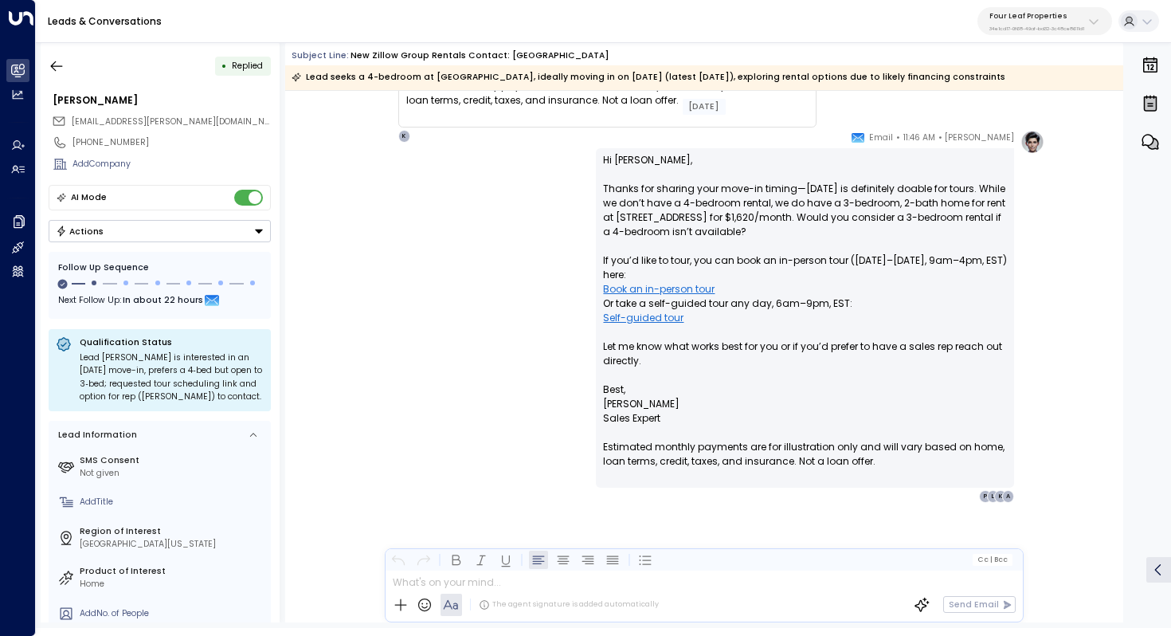
scroll to position [2769, 0]
click at [67, 63] on button "button" at bounding box center [56, 66] width 29 height 29
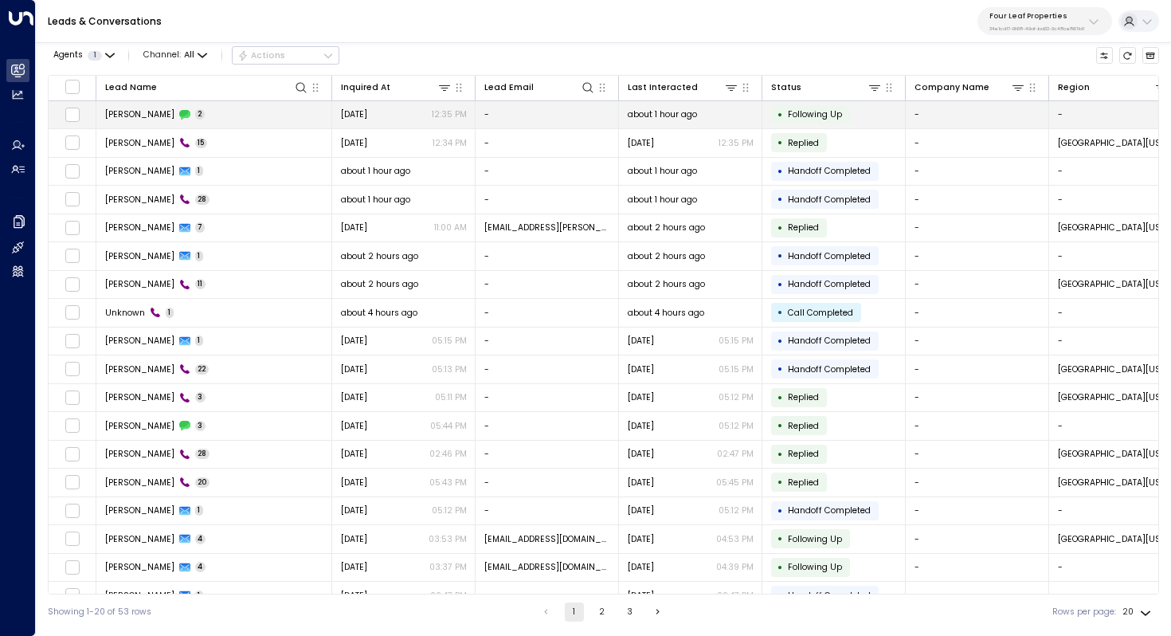
click at [182, 119] on td "[PERSON_NAME] 2" at bounding box center [214, 115] width 236 height 28
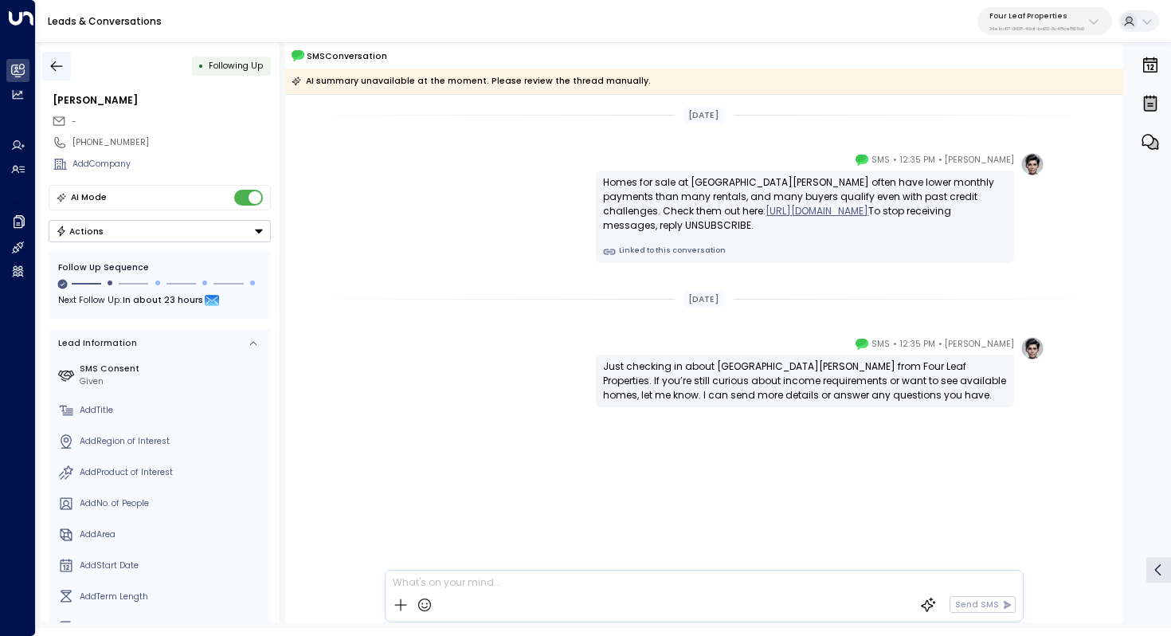
click at [56, 63] on icon "button" at bounding box center [57, 66] width 16 height 16
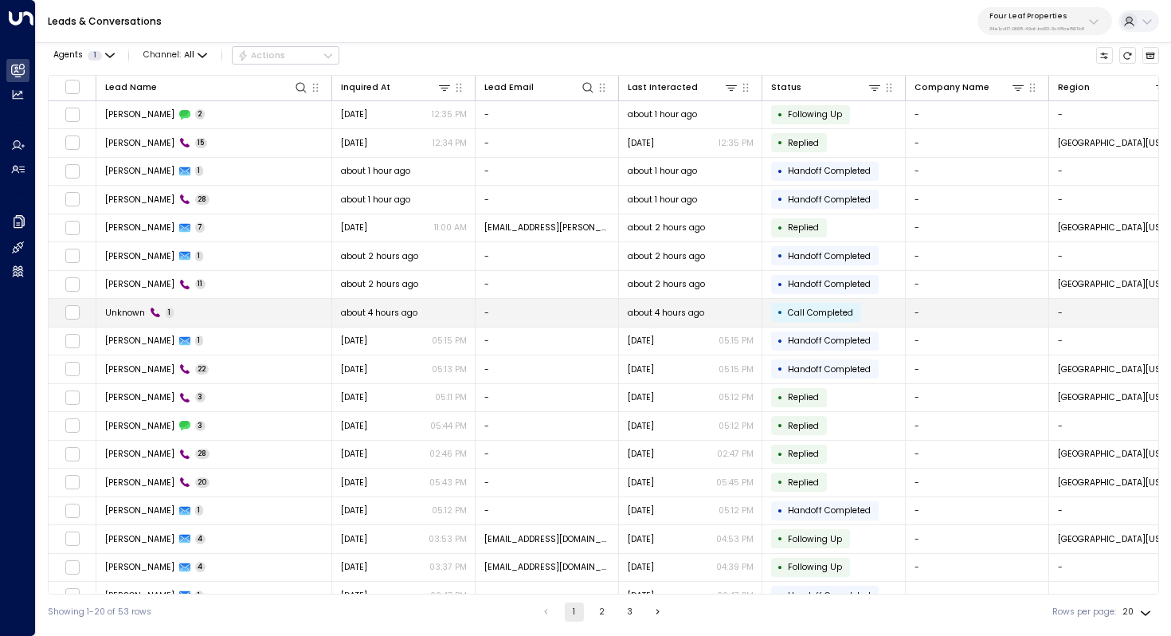
scroll to position [77, 0]
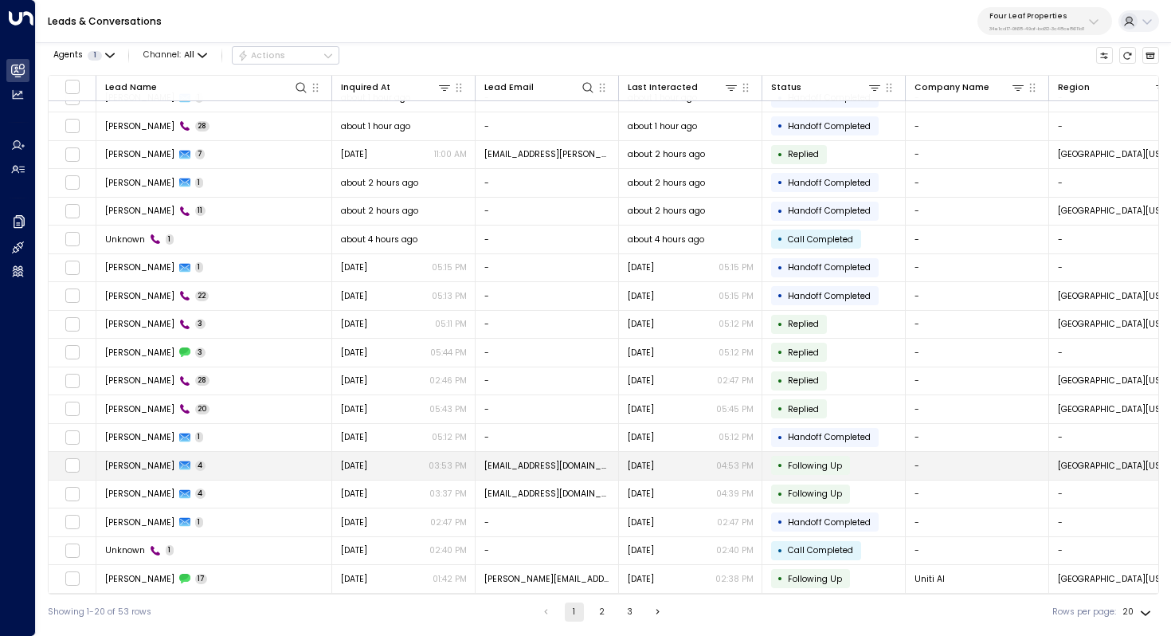
click at [265, 453] on td "[PERSON_NAME] 4" at bounding box center [214, 466] width 236 height 28
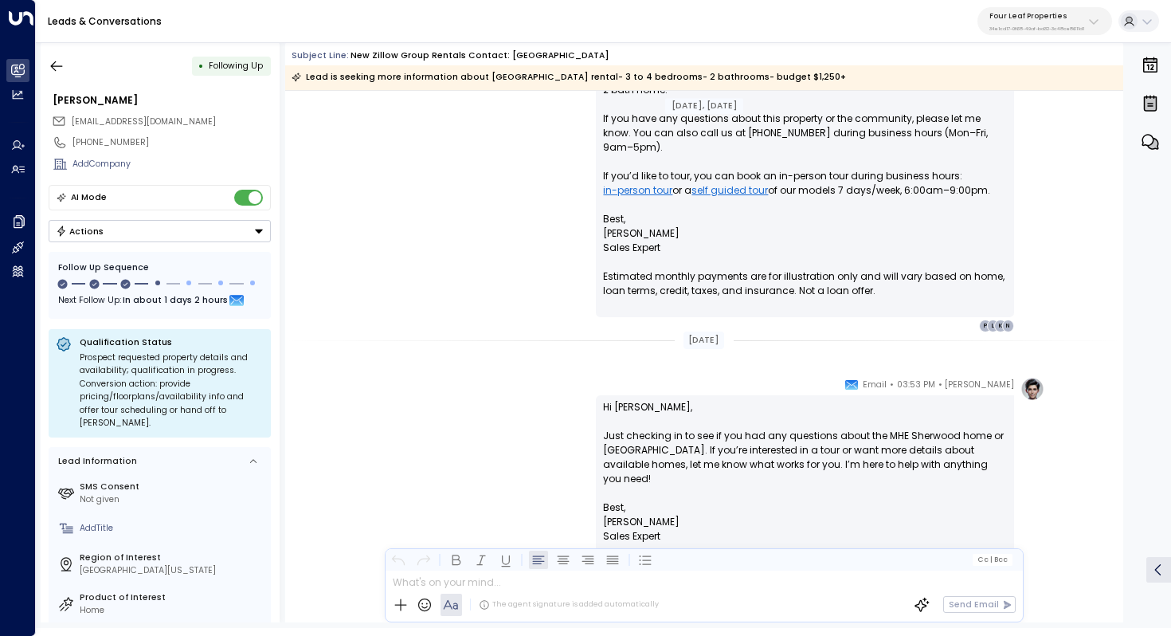
scroll to position [626, 0]
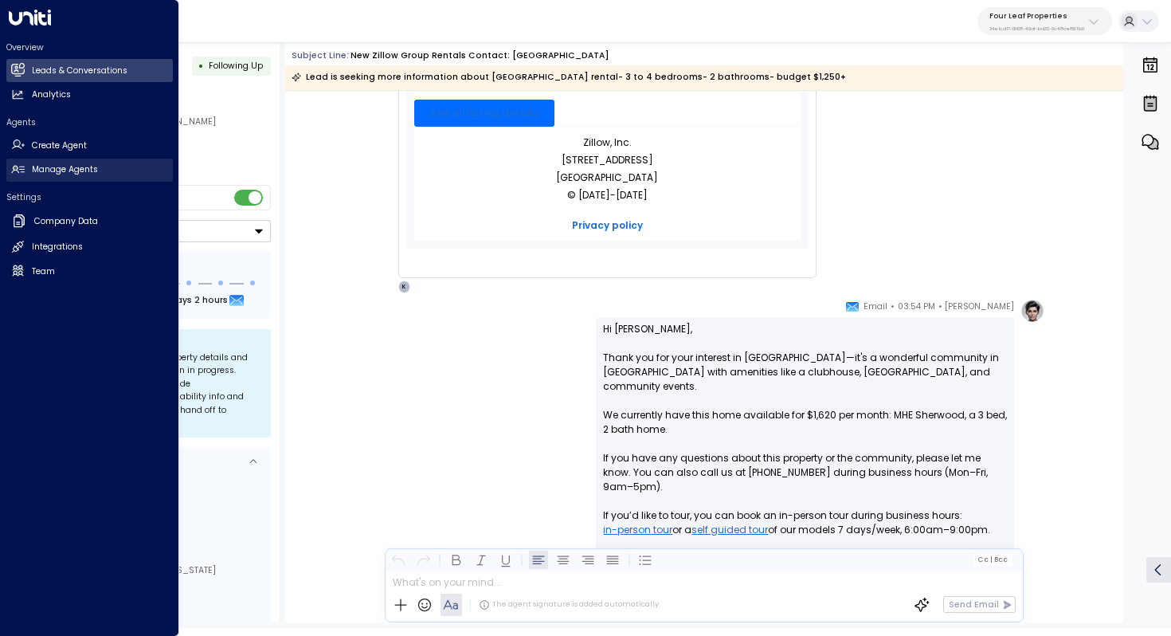
click at [74, 175] on h2 "Manage Agents" at bounding box center [65, 169] width 66 height 13
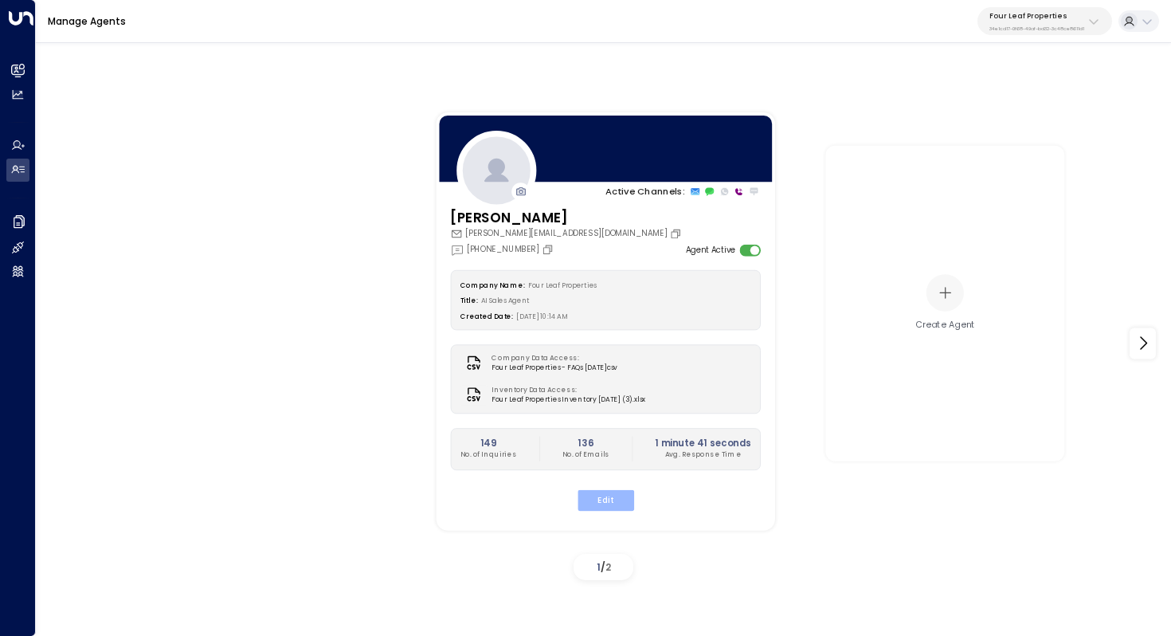
click at [624, 501] on button "Edit" at bounding box center [605, 499] width 57 height 21
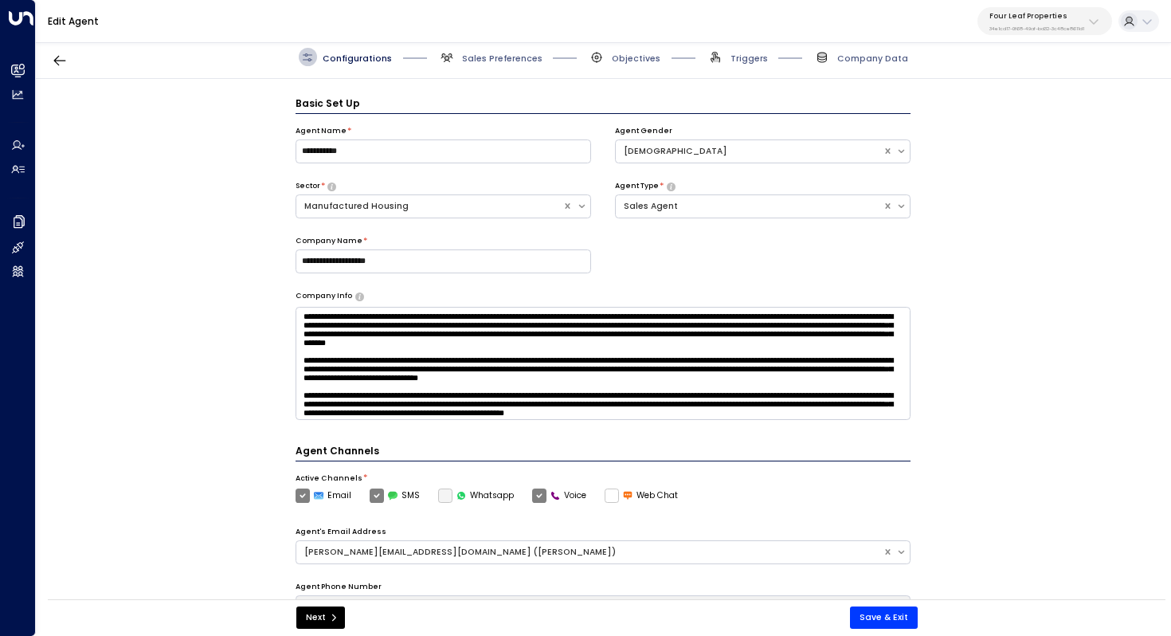
scroll to position [18, 0]
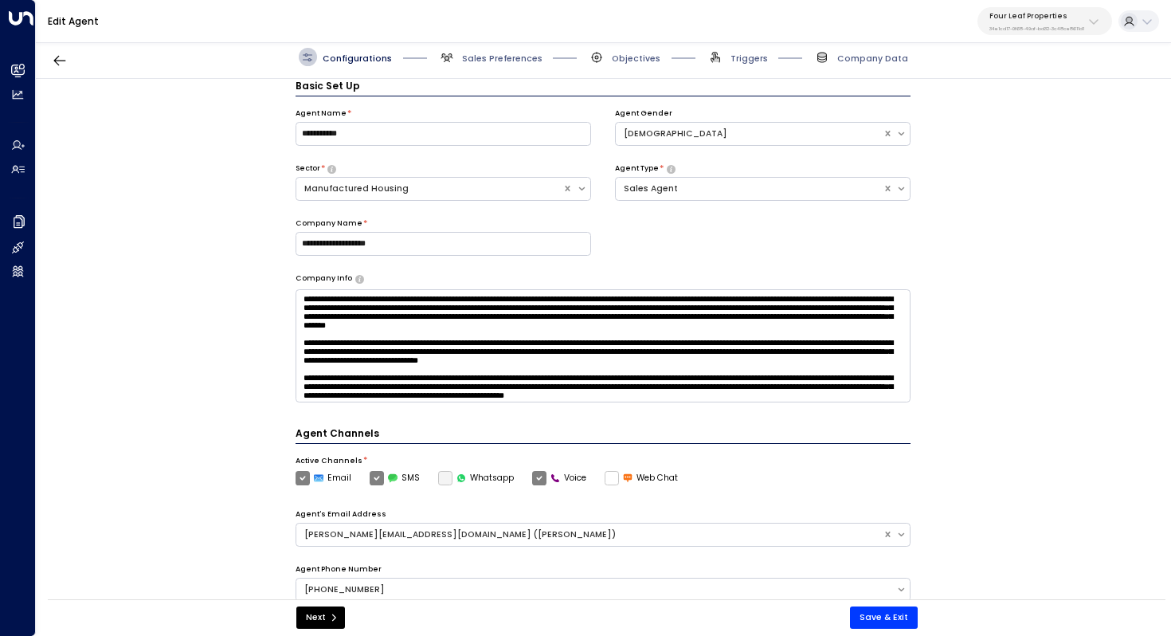
click at [524, 68] on div "Configurations Sales Preferences Objectives Triggers Company Data" at bounding box center [604, 57] width 1136 height 43
click at [521, 58] on span "Sales Preferences" at bounding box center [502, 59] width 80 height 12
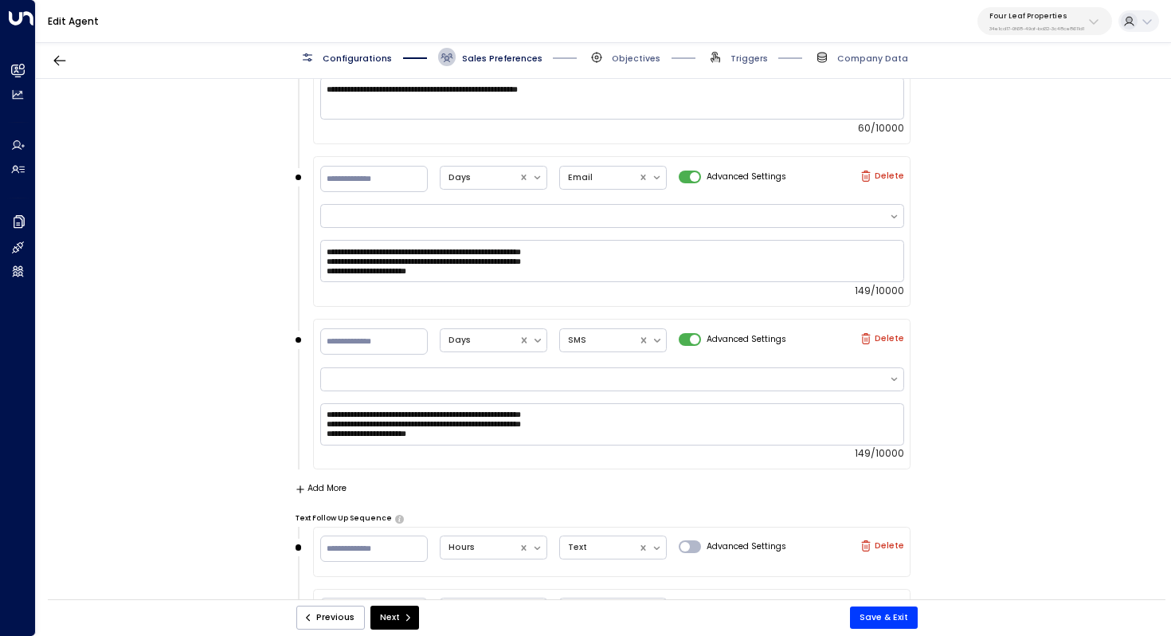
scroll to position [2333, 0]
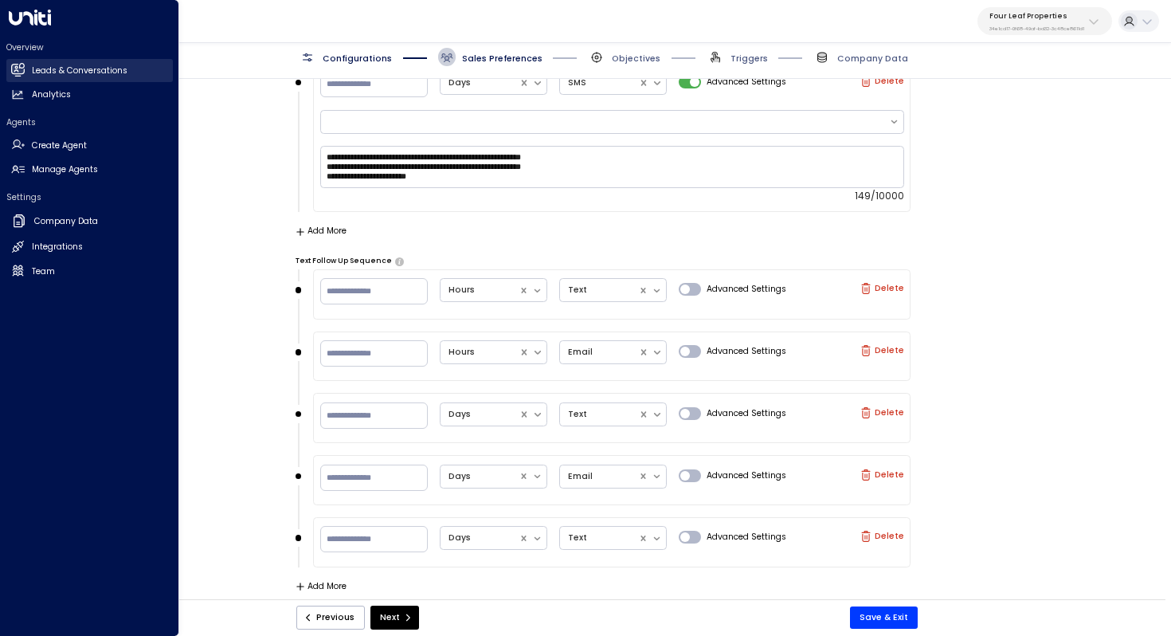
click at [76, 69] on h2 "Leads & Conversations" at bounding box center [80, 71] width 96 height 13
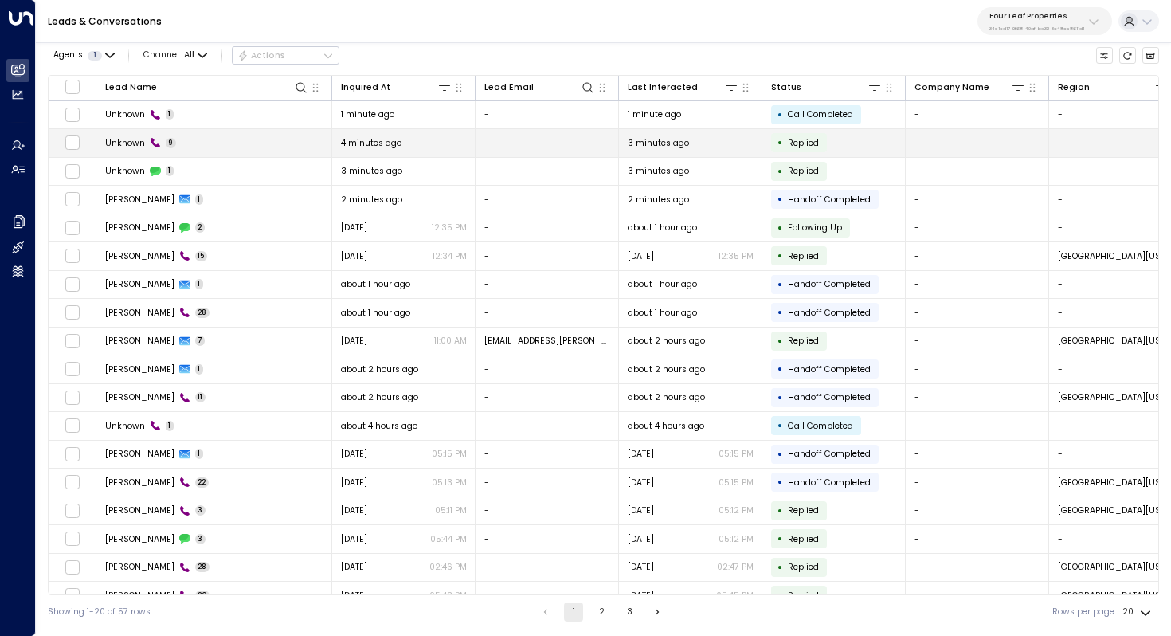
click at [234, 136] on td "Unknown 9" at bounding box center [214, 143] width 236 height 28
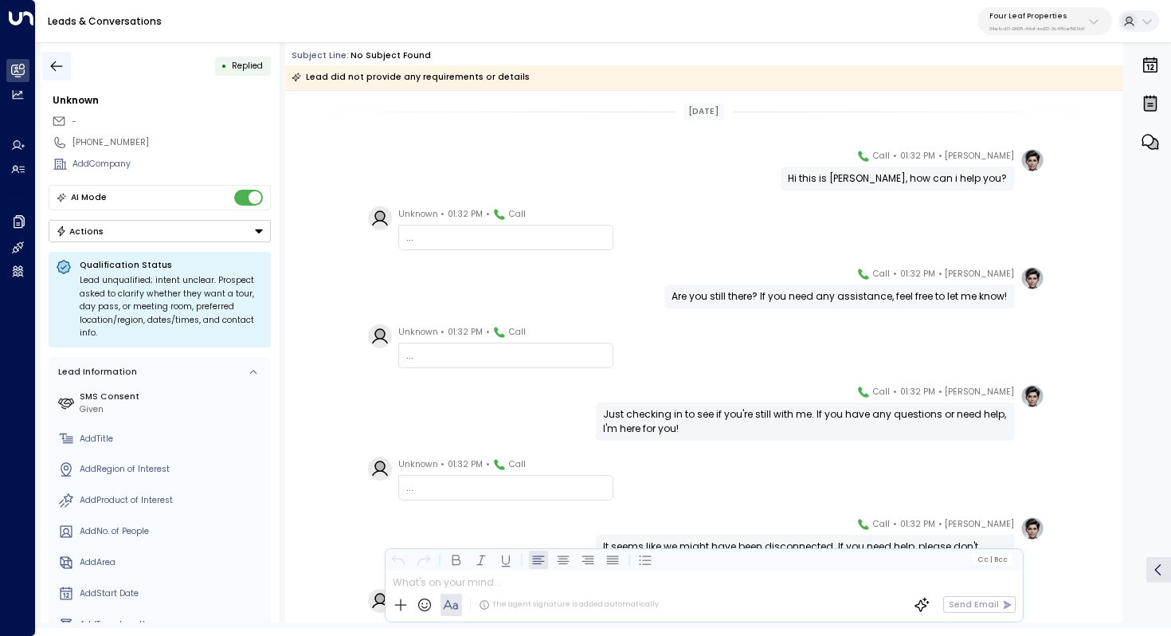
click at [52, 68] on icon "button" at bounding box center [57, 66] width 16 height 16
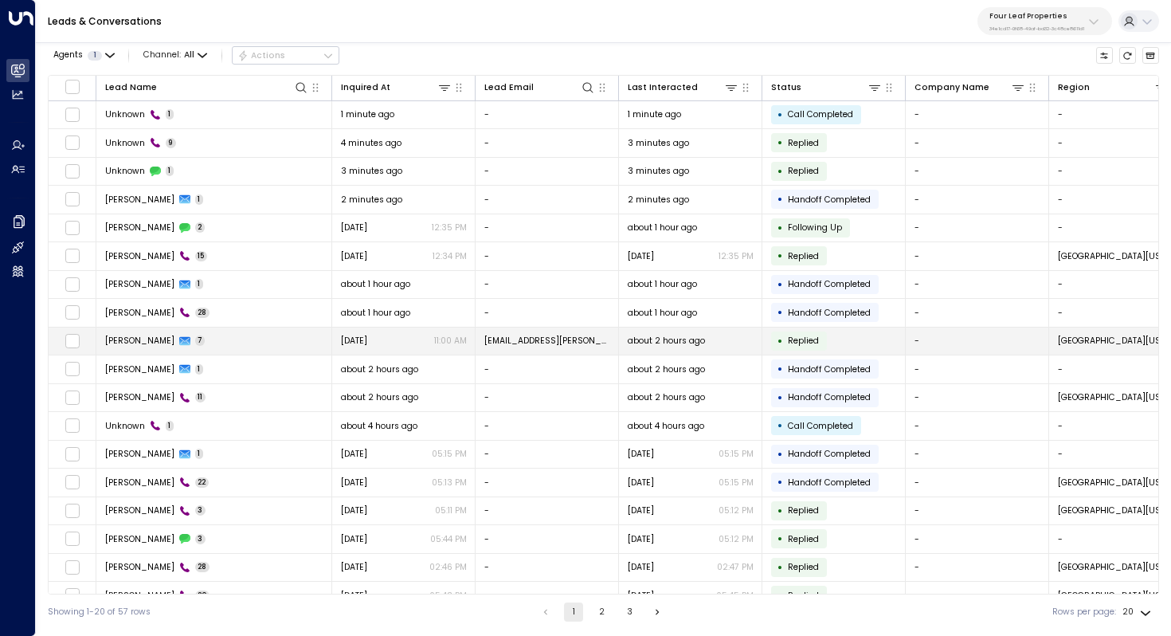
click at [265, 339] on td "[PERSON_NAME] 7" at bounding box center [214, 342] width 236 height 28
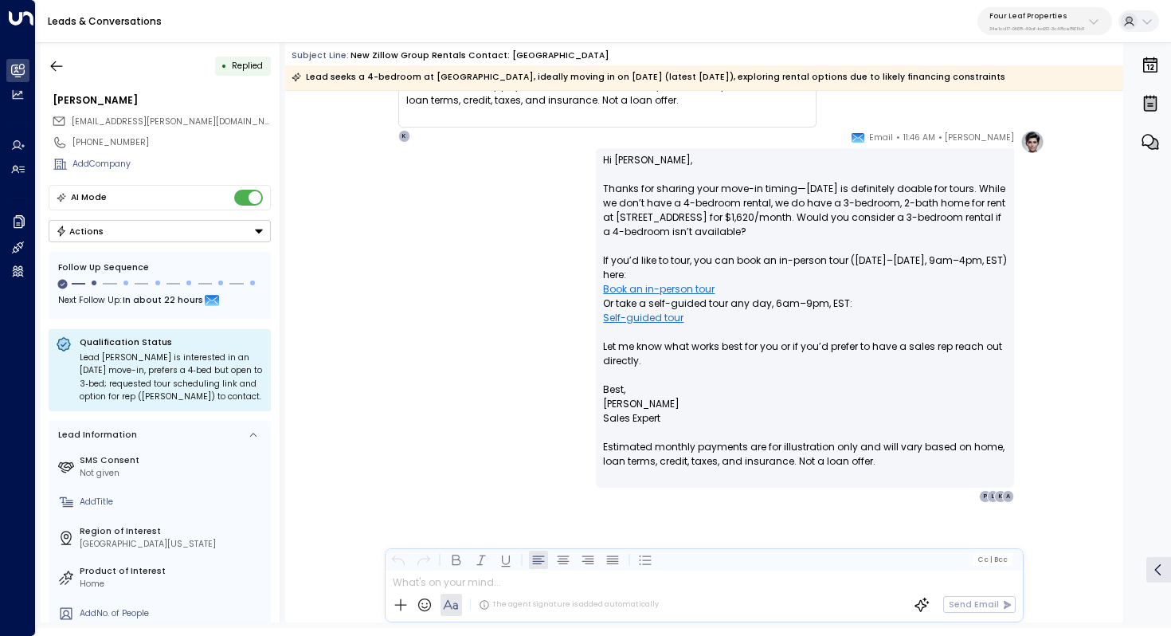
scroll to position [2798, 0]
click at [63, 76] on button "button" at bounding box center [56, 66] width 29 height 29
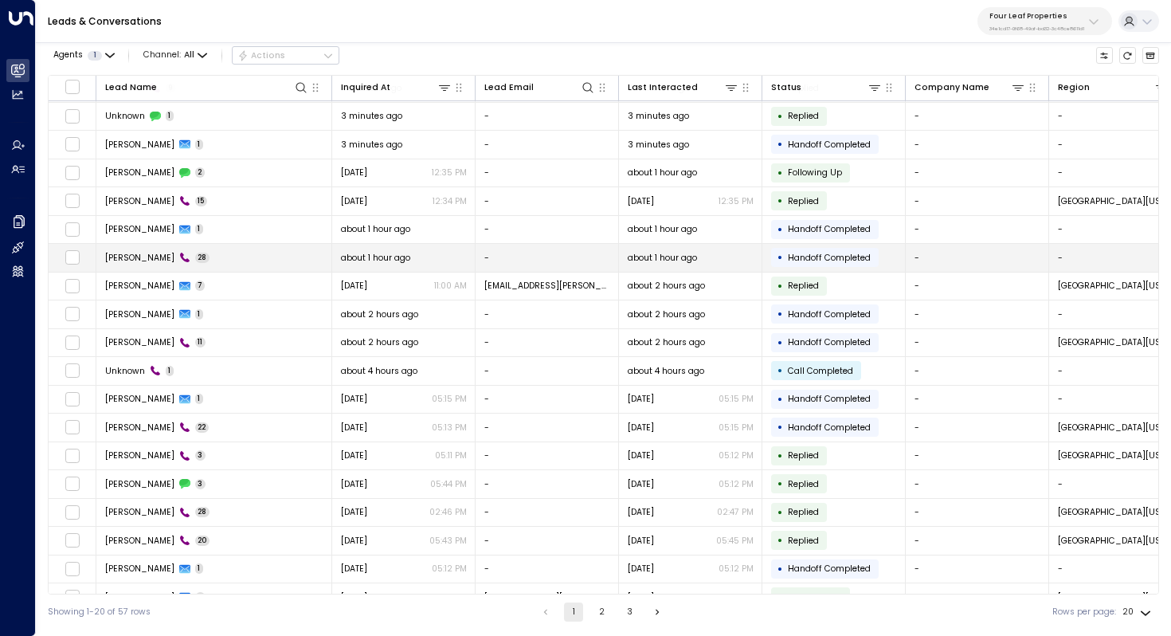
scroll to position [77, 0]
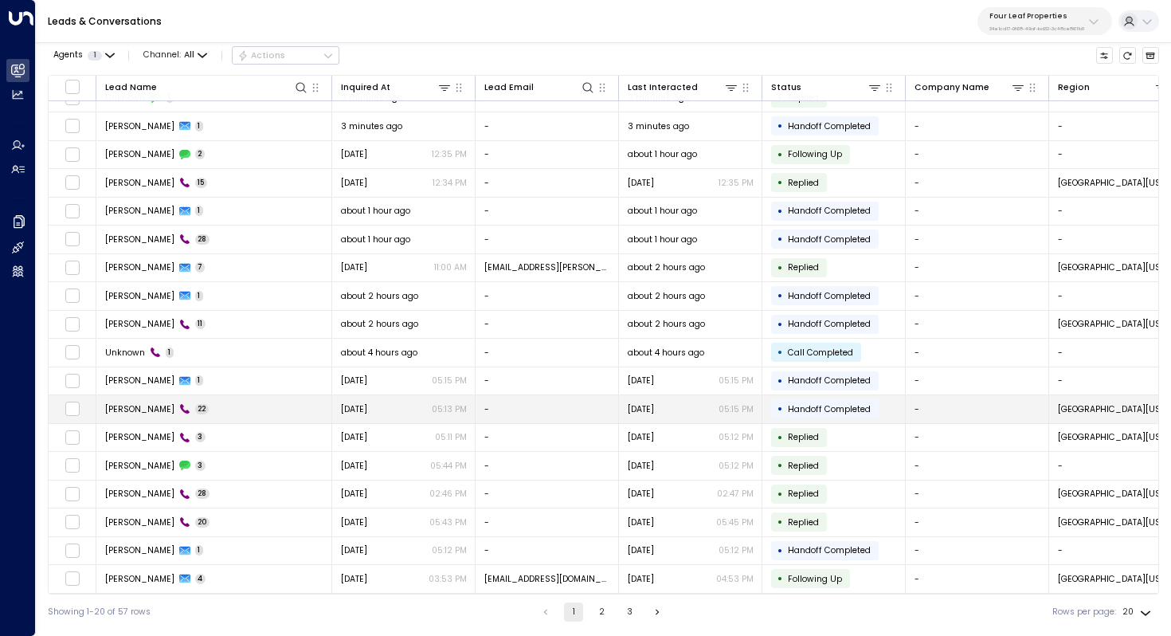
click at [226, 410] on td "[PERSON_NAME] 22" at bounding box center [214, 409] width 236 height 28
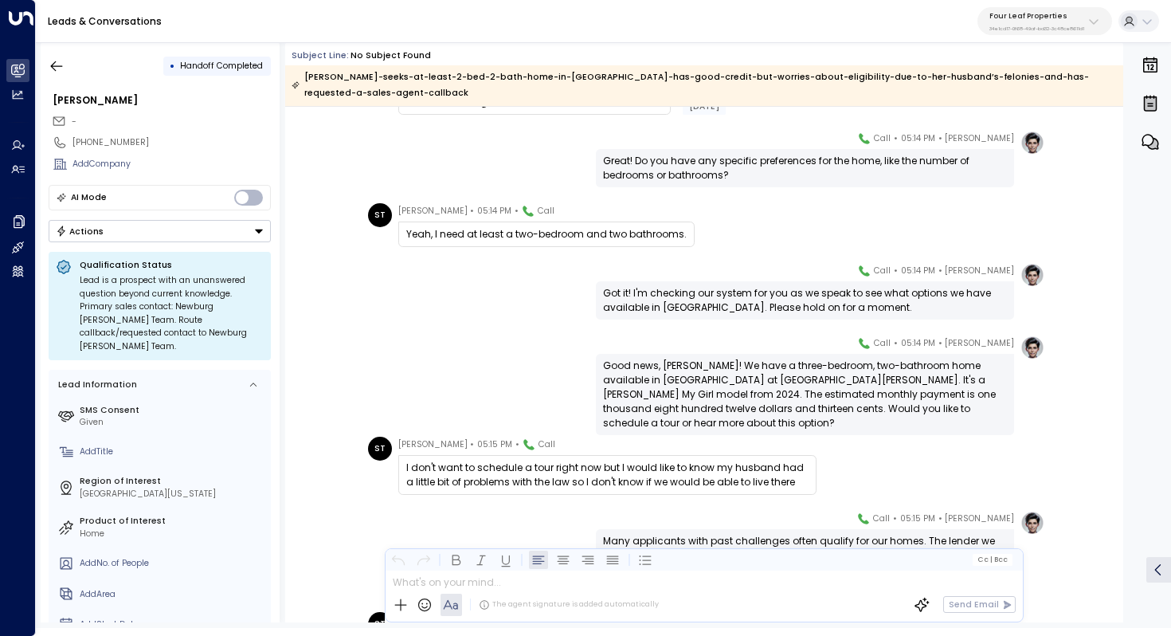
scroll to position [548, 0]
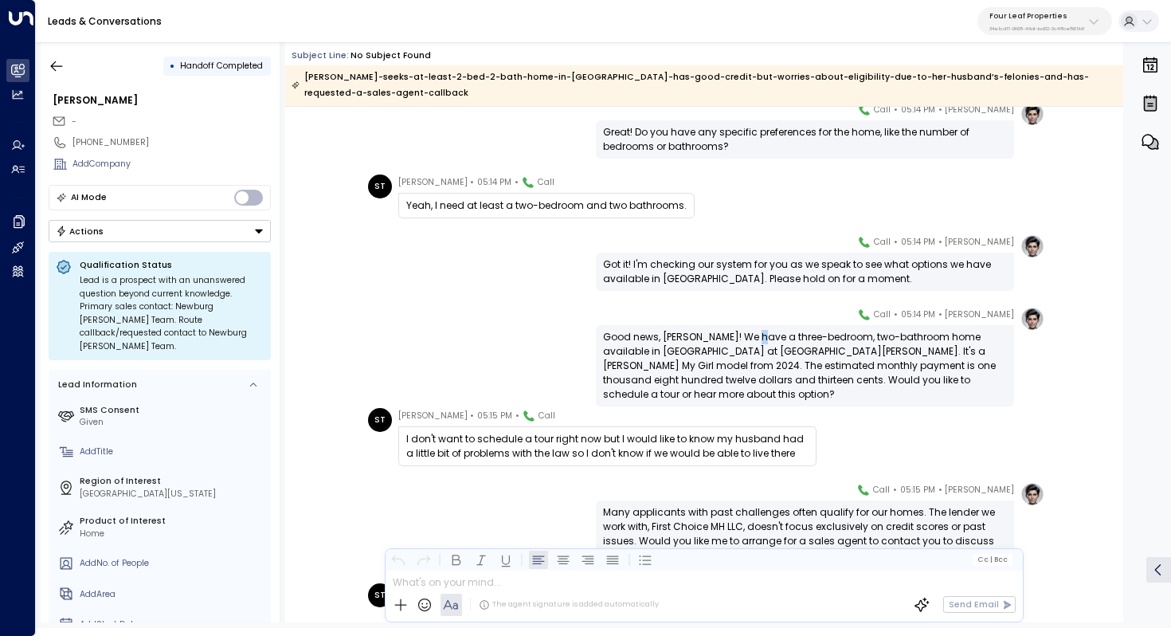
drag, startPoint x: 748, startPoint y: 318, endPoint x: 748, endPoint y: 328, distance: 9.6
click at [748, 330] on div "Good news, [PERSON_NAME]! We have a three-bedroom, two-bathroom home available …" at bounding box center [805, 366] width 404 height 72
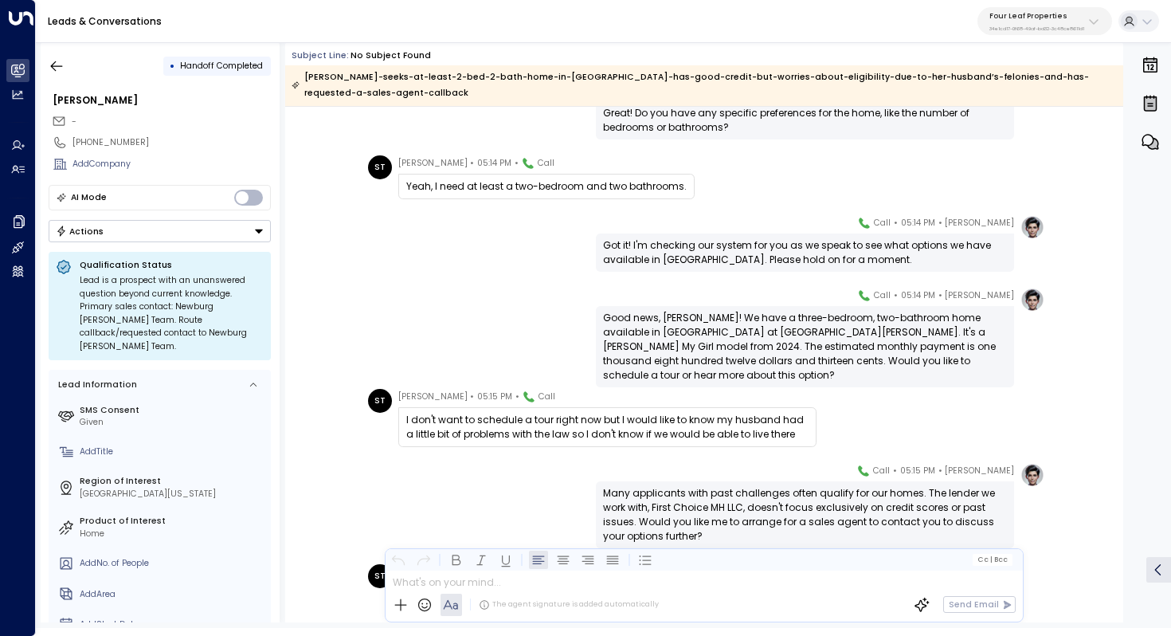
scroll to position [572, 0]
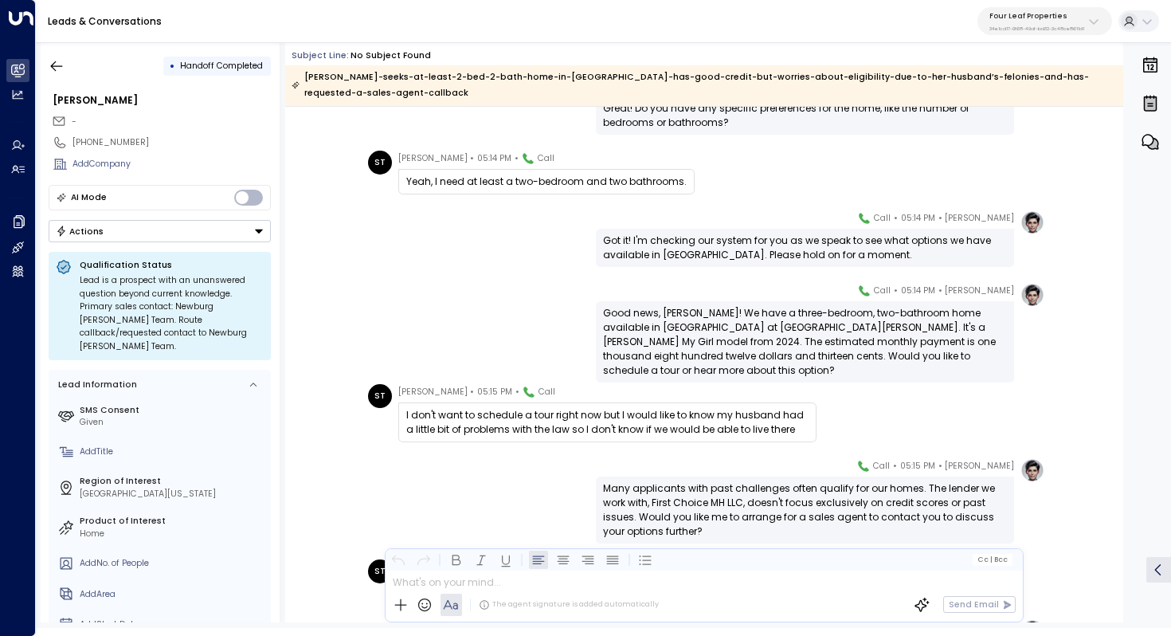
click at [760, 320] on div "Good news, [PERSON_NAME]! We have a three-bedroom, two-bathroom home available …" at bounding box center [805, 342] width 404 height 72
click at [762, 319] on div "Good news, [PERSON_NAME]! We have a three-bedroom, two-bathroom home available …" at bounding box center [805, 342] width 404 height 72
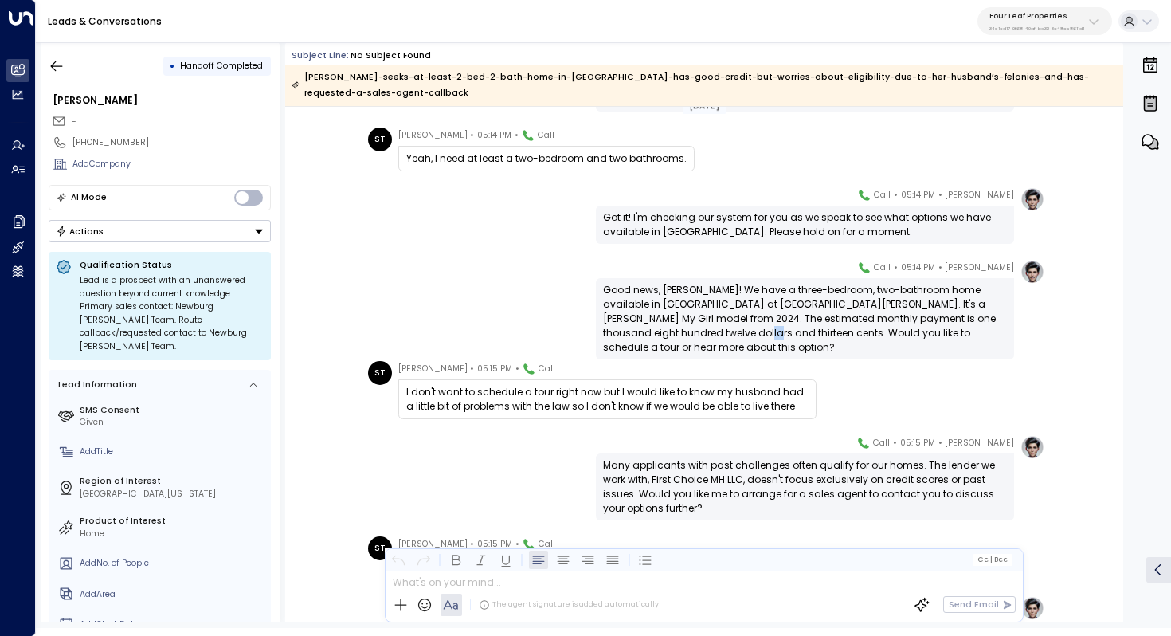
drag, startPoint x: 731, startPoint y: 312, endPoint x: 745, endPoint y: 312, distance: 14.3
click at [744, 312] on div "Good news, [PERSON_NAME]! We have a three-bedroom, two-bathroom home available …" at bounding box center [805, 319] width 404 height 72
click at [745, 312] on div "Good news, [PERSON_NAME]! We have a three-bedroom, two-bathroom home available …" at bounding box center [805, 319] width 404 height 72
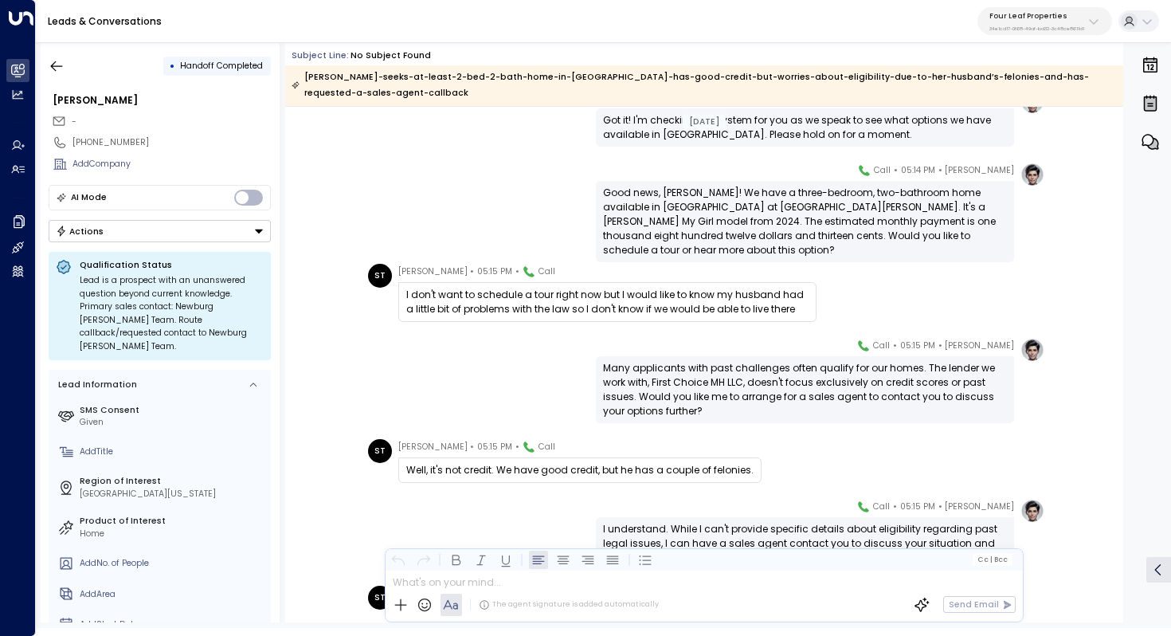
scroll to position [693, 0]
drag, startPoint x: 745, startPoint y: 271, endPoint x: 741, endPoint y: 283, distance: 12.6
click at [741, 287] on div "I don't want to schedule a tour right now but I would like to know my husband h…" at bounding box center [607, 301] width 402 height 29
click at [744, 287] on div "I don't want to schedule a tour right now but I would like to know my husband h…" at bounding box center [607, 301] width 402 height 29
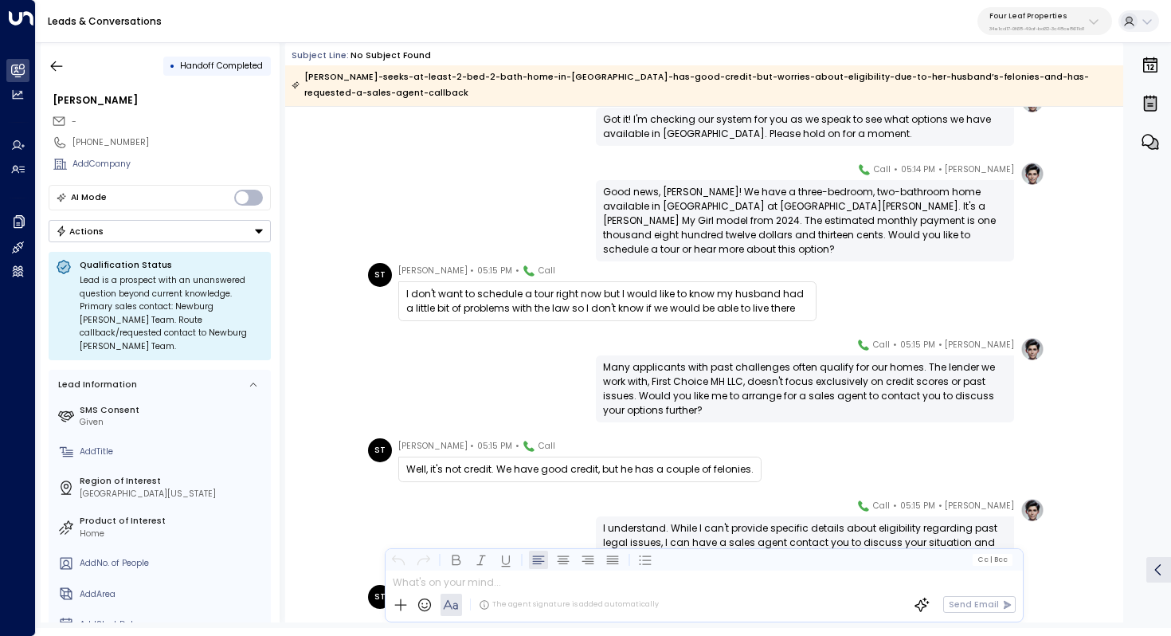
click at [744, 287] on div "I don't want to schedule a tour right now but I would like to know my husband h…" at bounding box center [607, 301] width 402 height 29
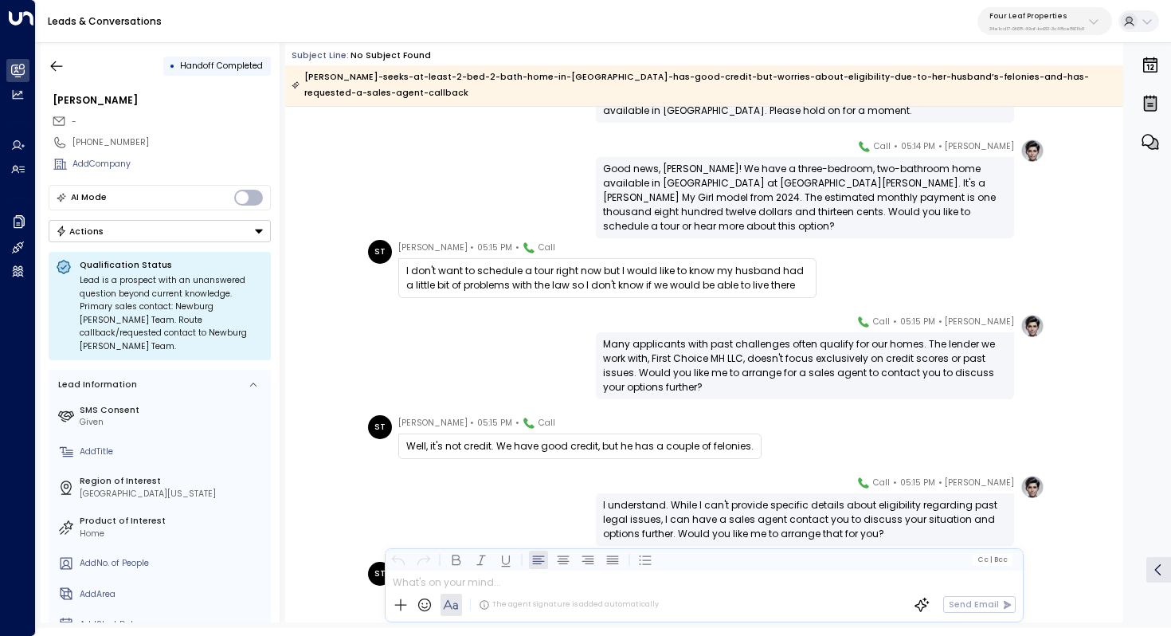
scroll to position [722, 0]
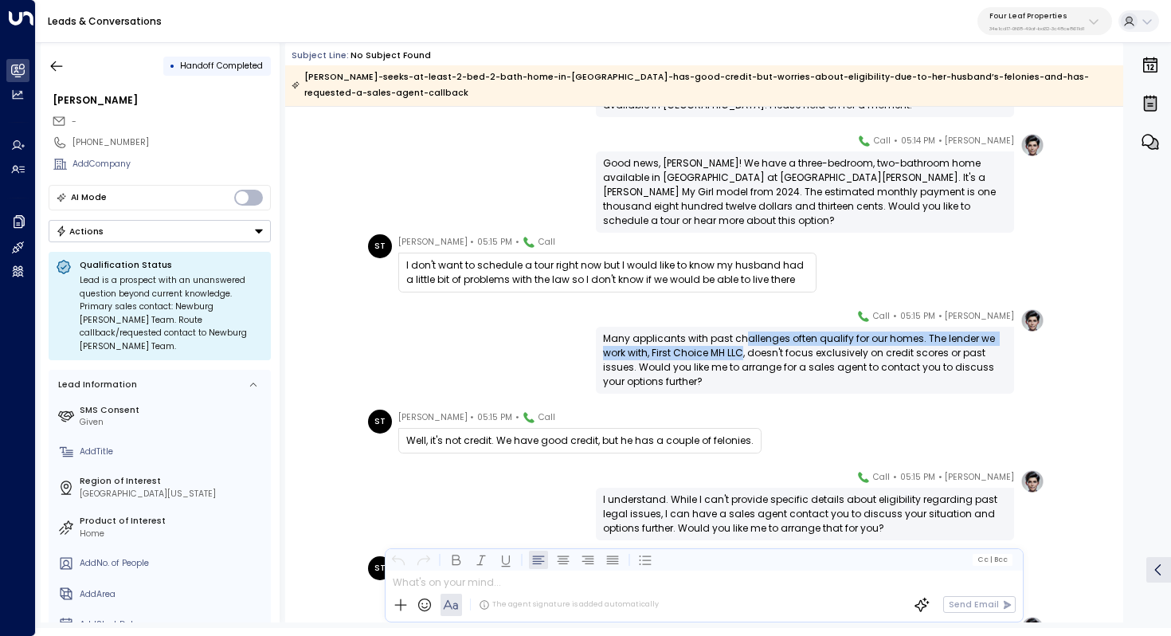
click at [742, 334] on div "Many applicants with past challenges often qualify for our homes. The lender we…" at bounding box center [805, 360] width 404 height 57
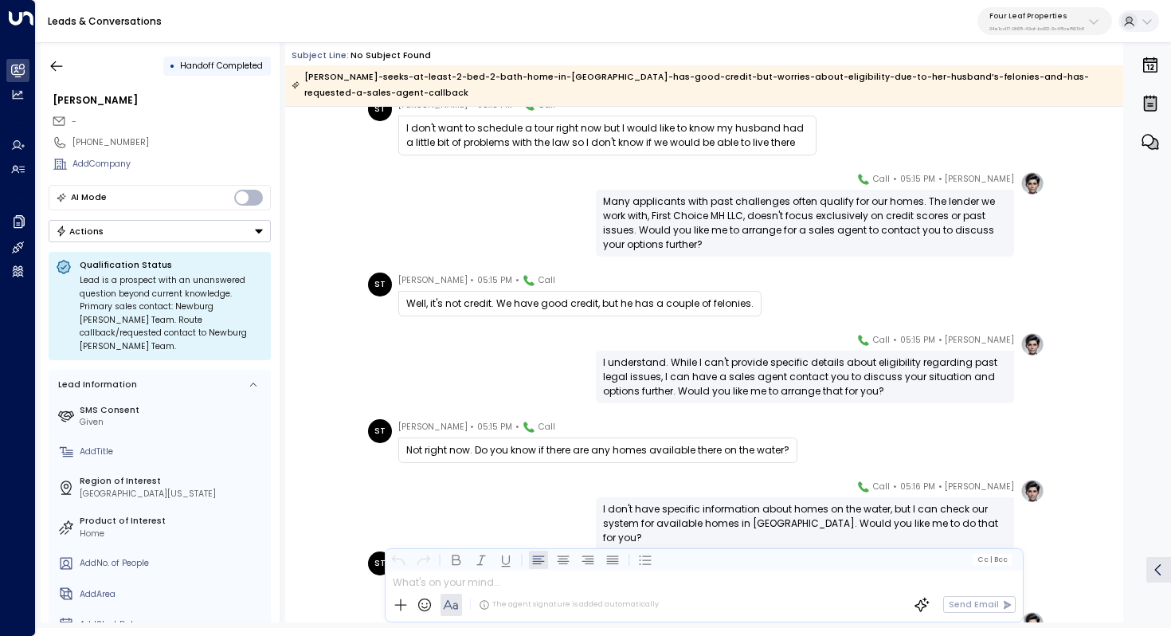
scroll to position [886, 0]
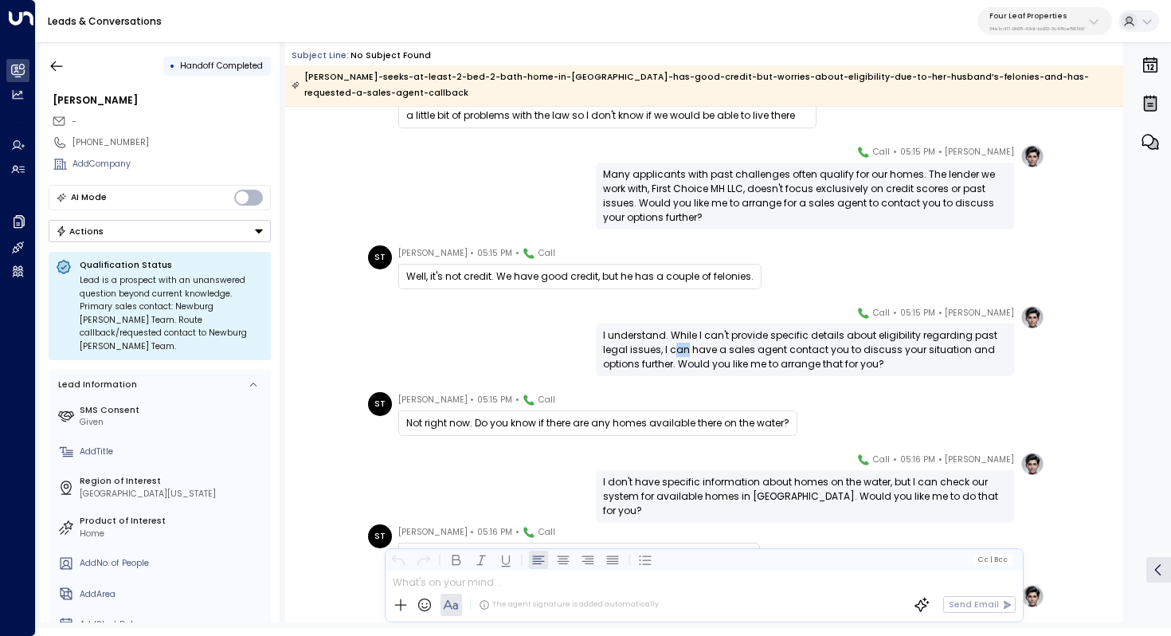
drag, startPoint x: 671, startPoint y: 330, endPoint x: 682, endPoint y: 330, distance: 11.2
click at [682, 330] on div "I understand. While I can't provide specific details about eligibility regardin…" at bounding box center [805, 349] width 404 height 43
drag, startPoint x: 711, startPoint y: 329, endPoint x: 710, endPoint y: 339, distance: 9.6
click at [710, 339] on div "I understand. While I can't provide specific details about eligibility regardin…" at bounding box center [805, 349] width 404 height 43
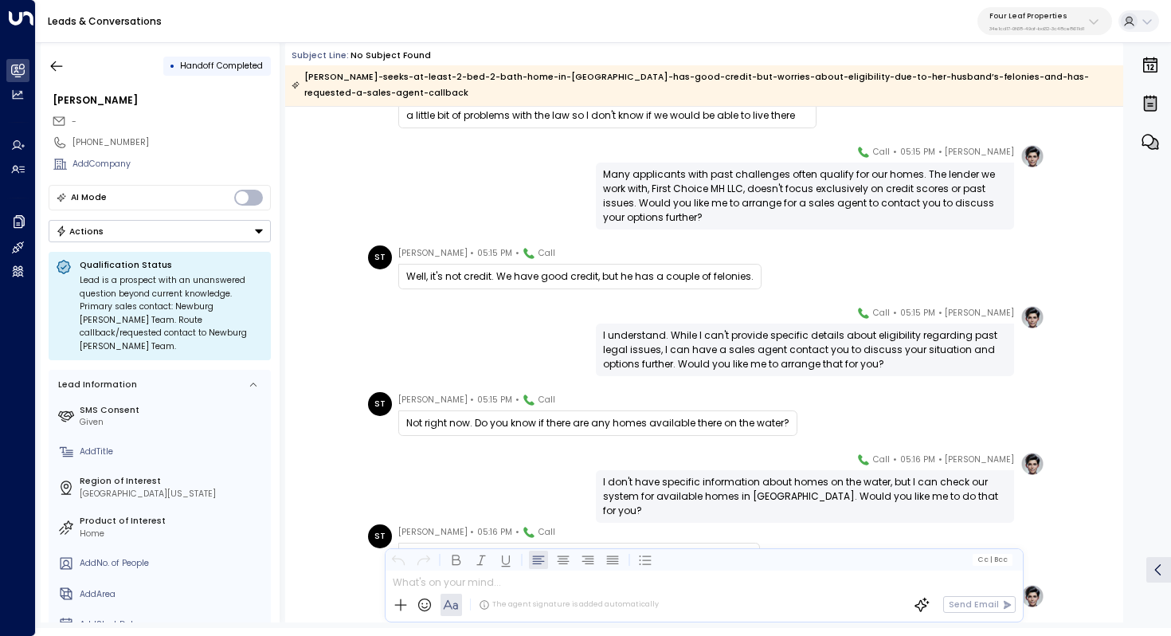
click at [710, 339] on div "I understand. While I can't provide specific details about eligibility regardin…" at bounding box center [805, 349] width 404 height 43
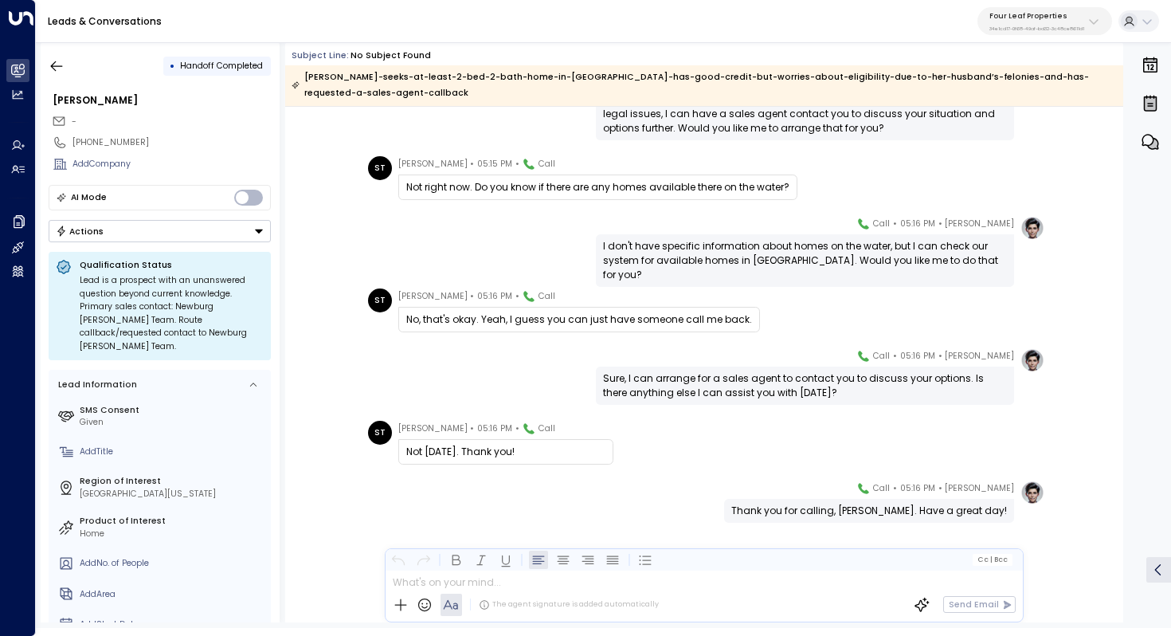
scroll to position [1126, 0]
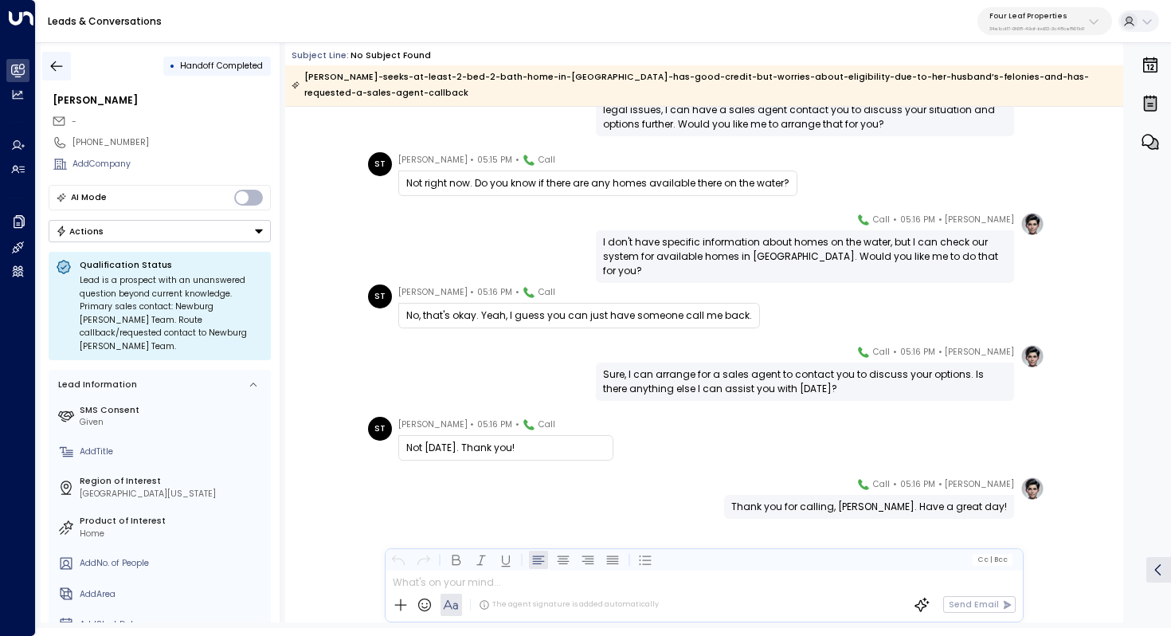
click at [60, 71] on icon "button" at bounding box center [57, 66] width 16 height 16
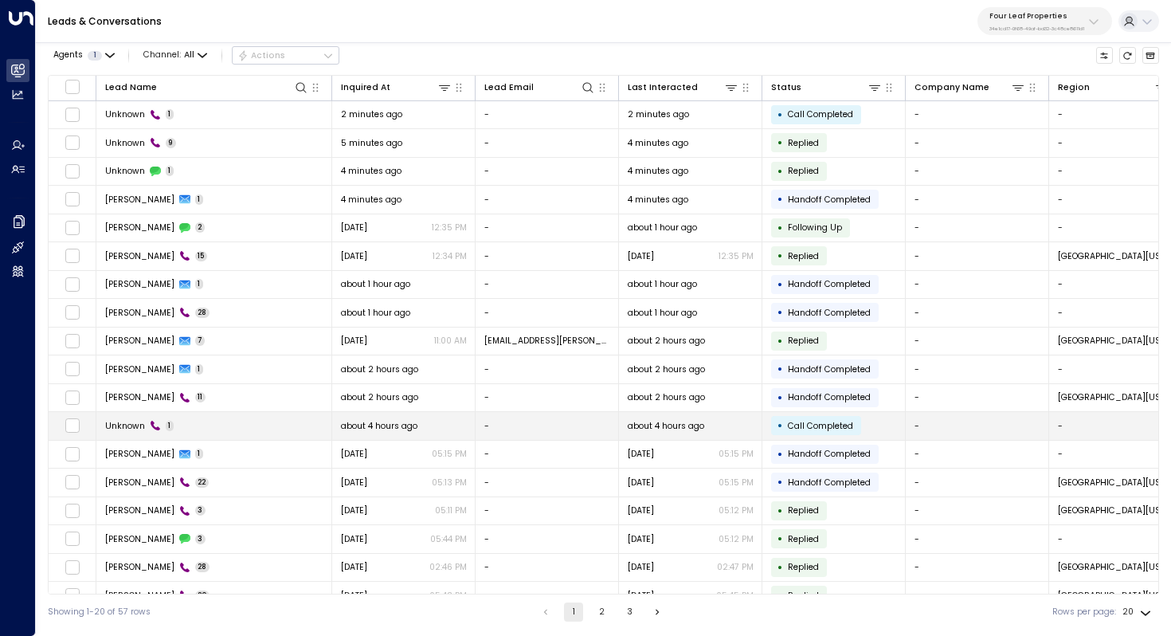
scroll to position [77, 0]
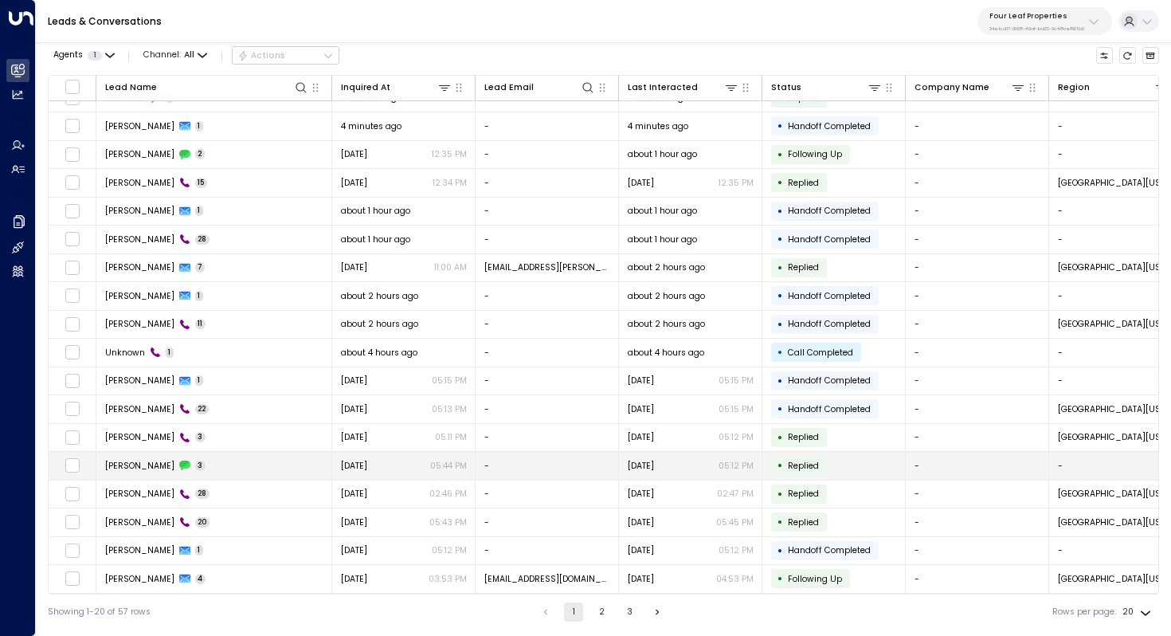
click at [238, 455] on td "[PERSON_NAME] 3" at bounding box center [214, 466] width 236 height 28
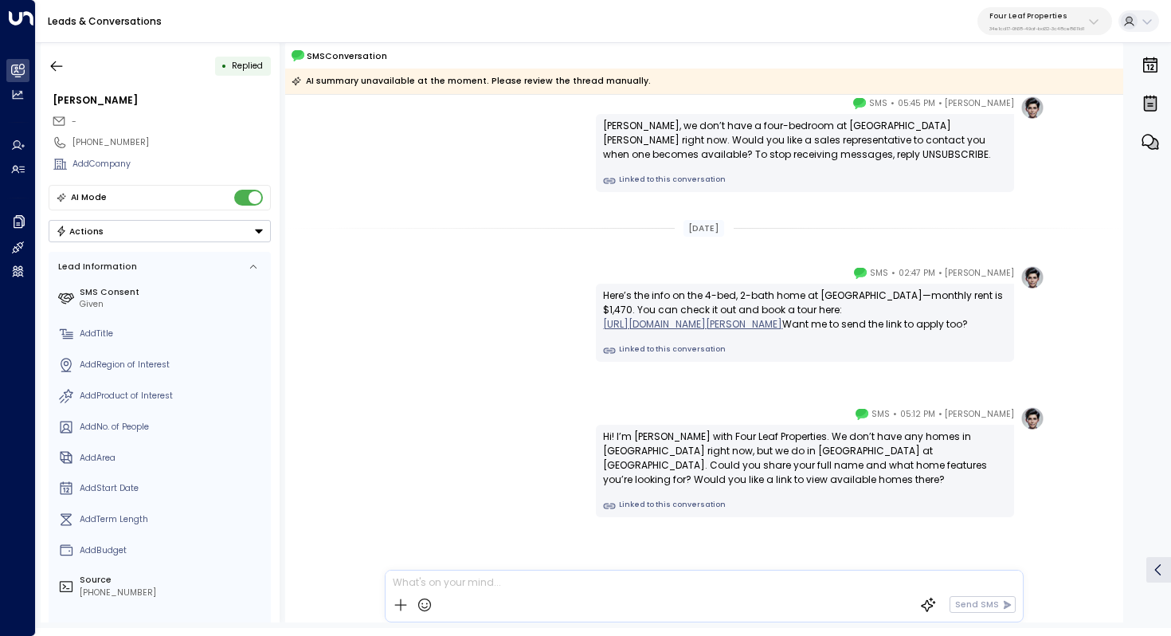
scroll to position [71, 0]
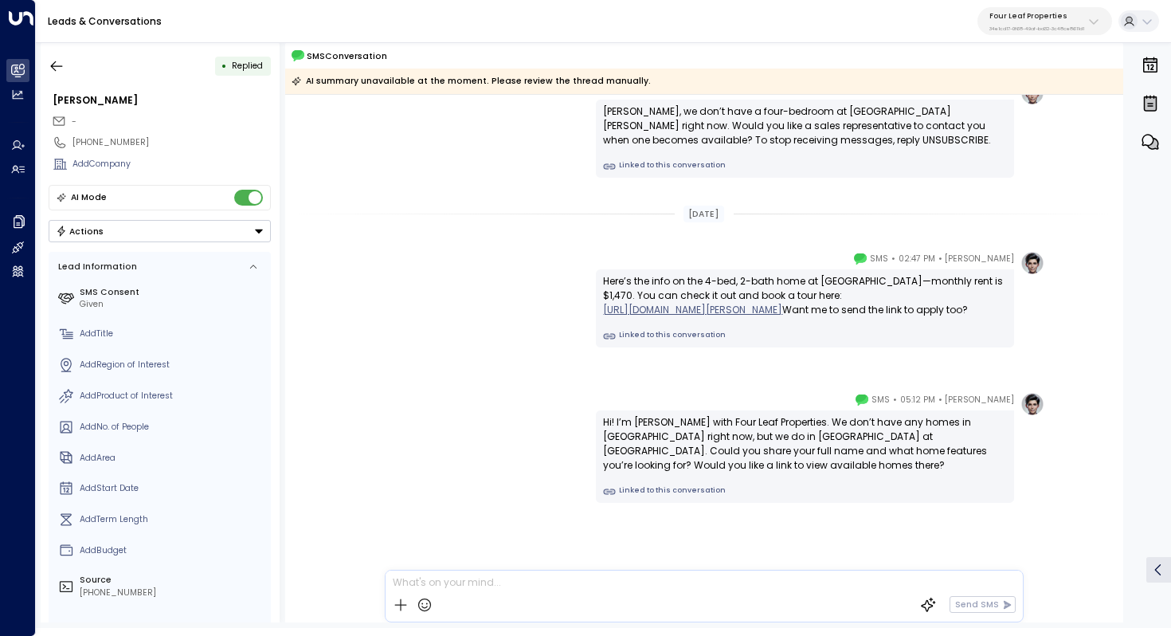
drag, startPoint x: 836, startPoint y: 417, endPoint x: 834, endPoint y: 430, distance: 12.8
click at [834, 430] on div "Hi! I’m [PERSON_NAME] with Four Leaf Properties. We don’t have any homes in [GE…" at bounding box center [805, 443] width 404 height 57
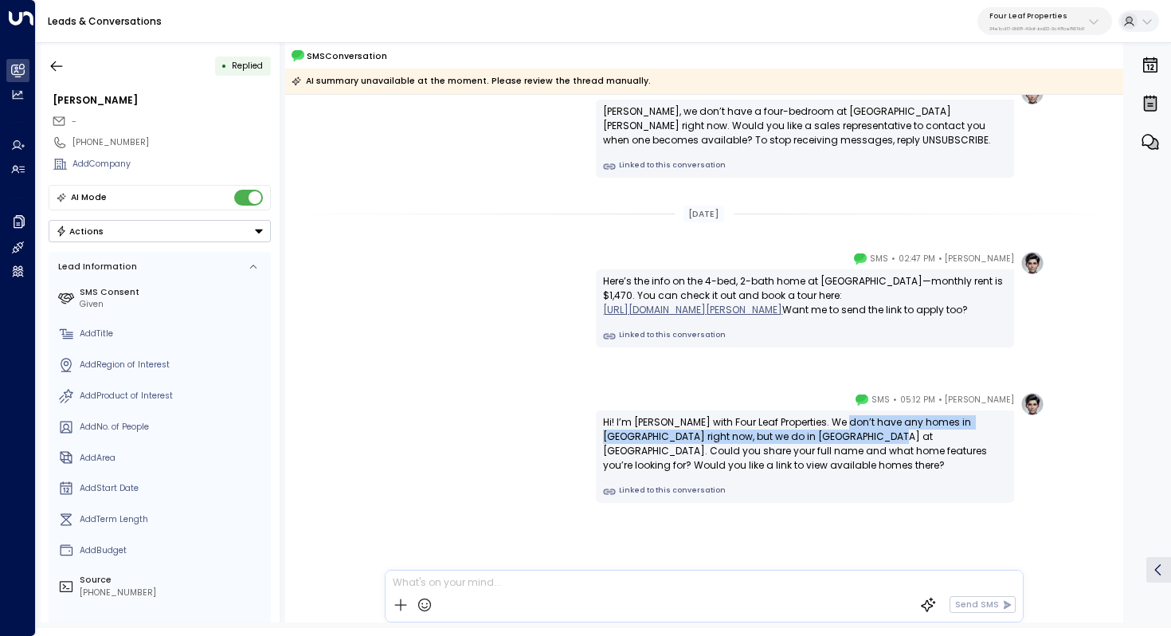
click at [834, 430] on div "Hi! I’m [PERSON_NAME] with Four Leaf Properties. We don’t have any homes in [GE…" at bounding box center [805, 443] width 404 height 57
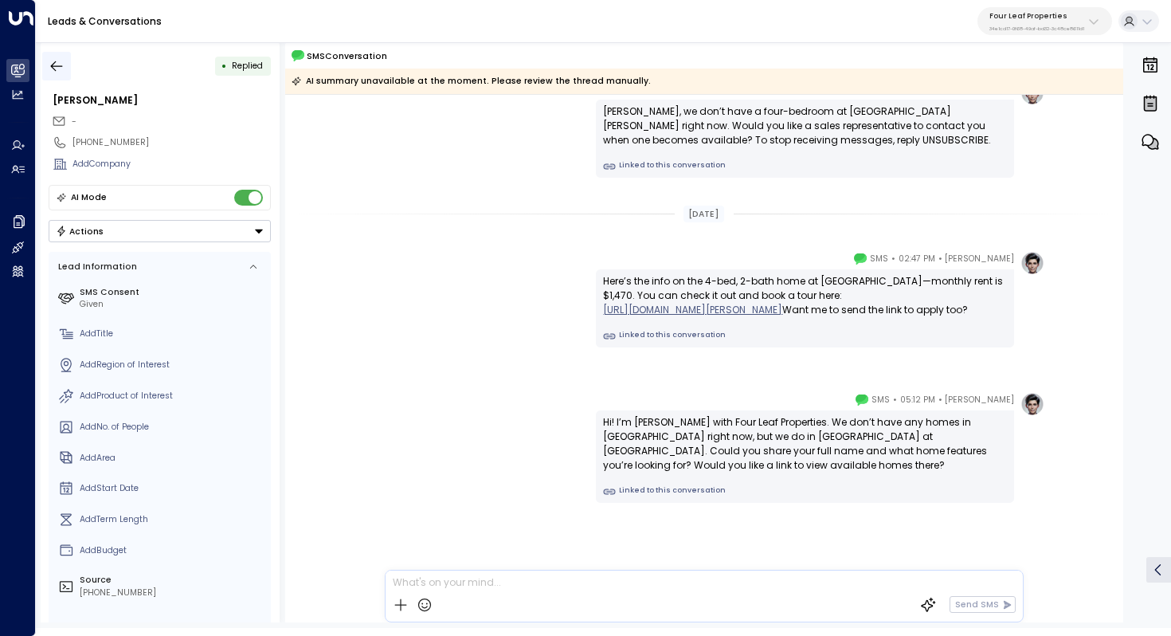
click at [51, 69] on icon "button" at bounding box center [57, 66] width 16 height 16
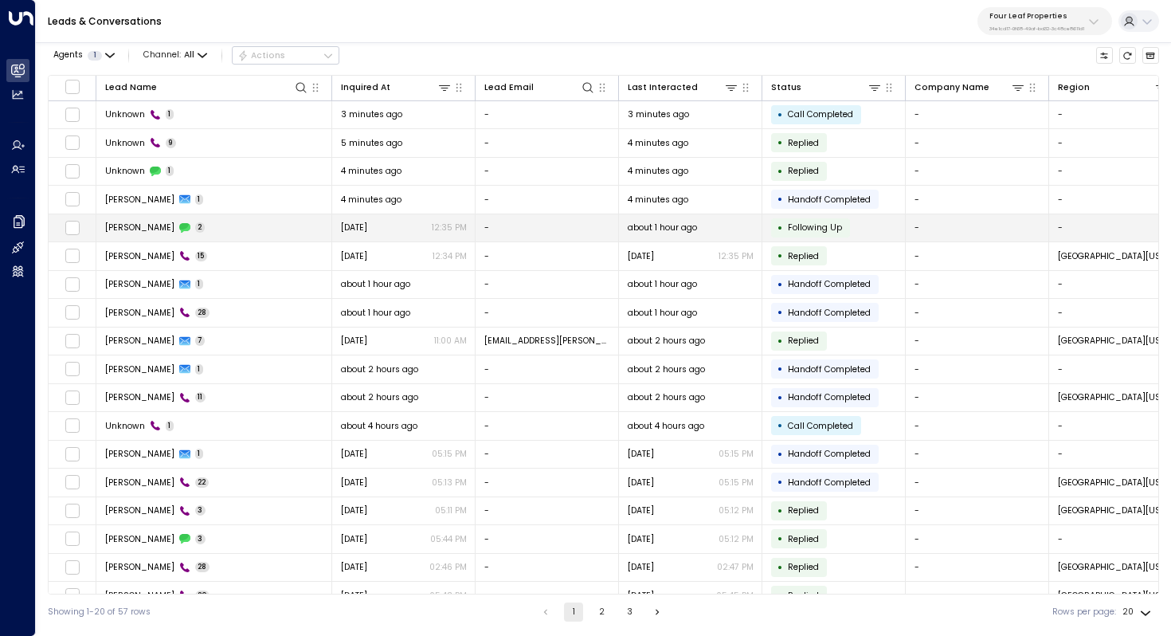
click at [233, 230] on td "[PERSON_NAME] 2" at bounding box center [214, 228] width 236 height 28
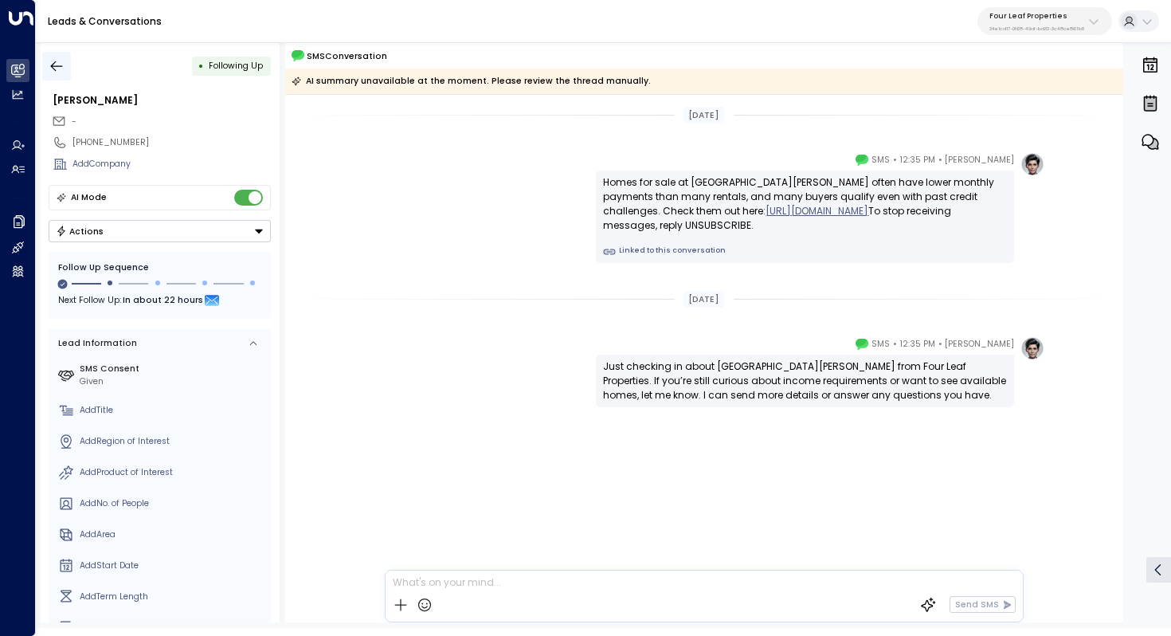
click at [49, 61] on icon "button" at bounding box center [57, 66] width 16 height 16
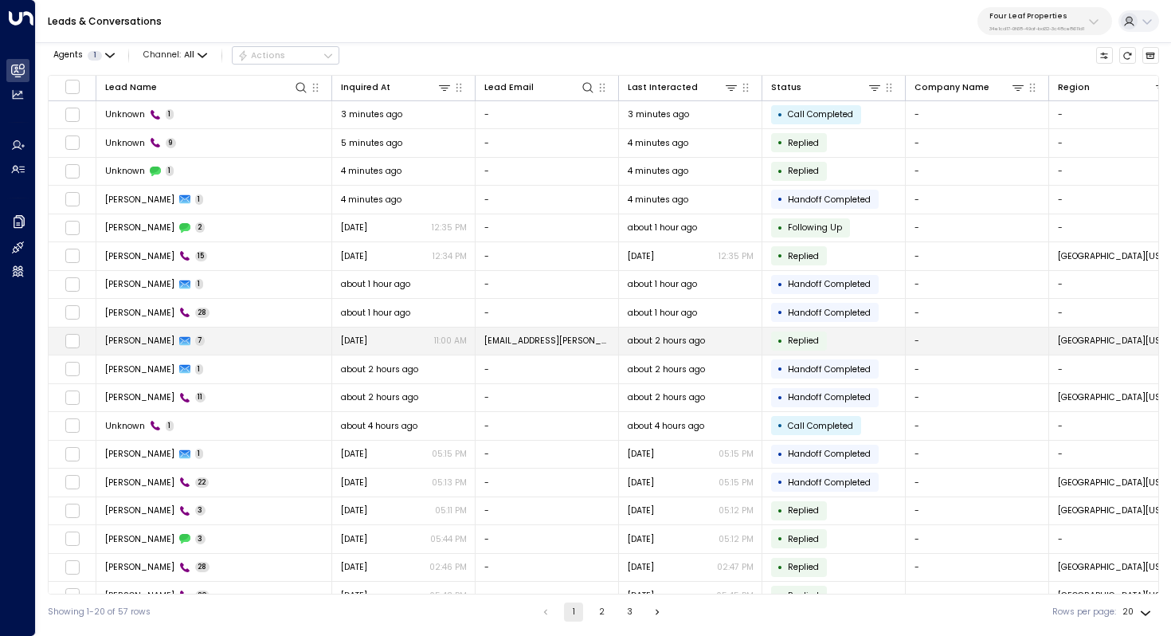
click at [231, 348] on td "[PERSON_NAME] 7" at bounding box center [214, 342] width 236 height 28
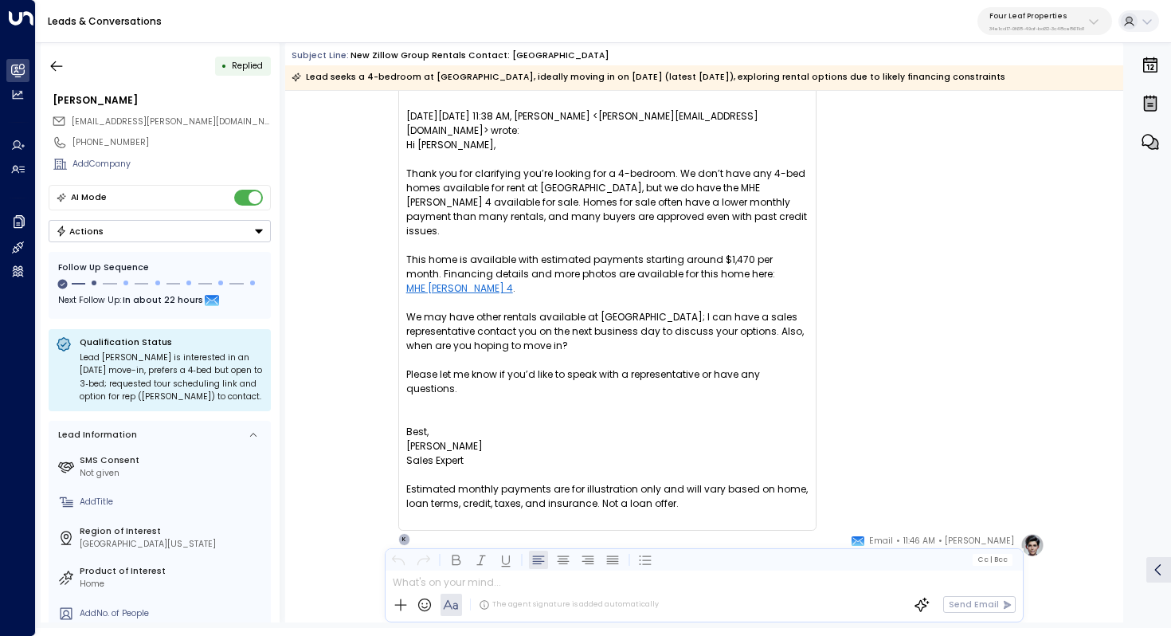
scroll to position [2445, 0]
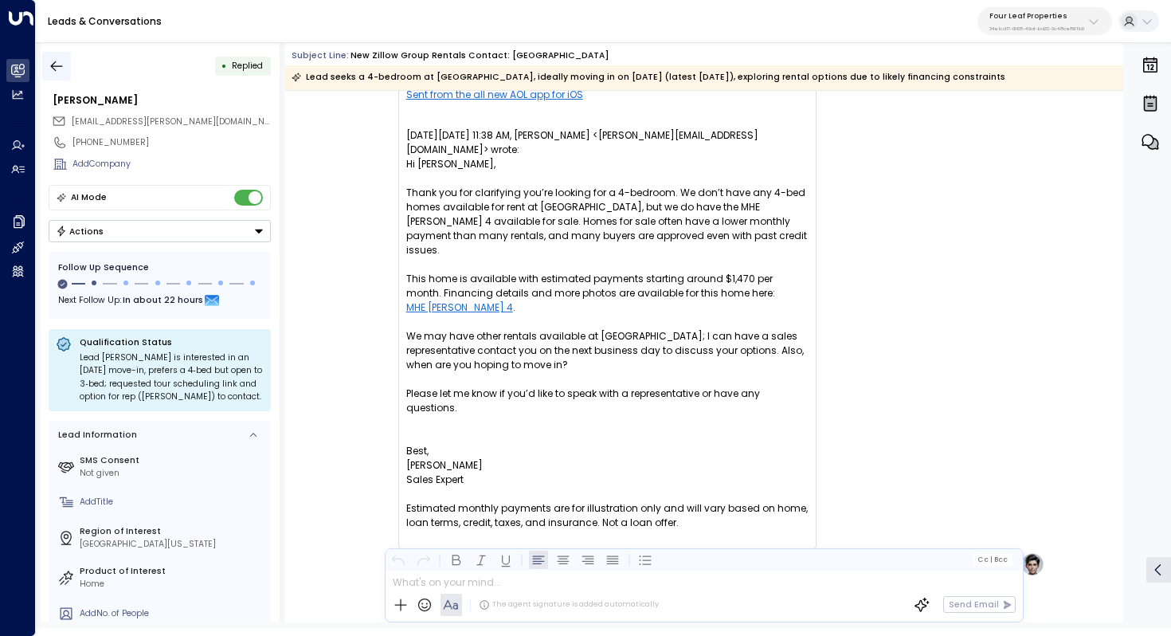
click at [59, 68] on icon "button" at bounding box center [57, 66] width 16 height 16
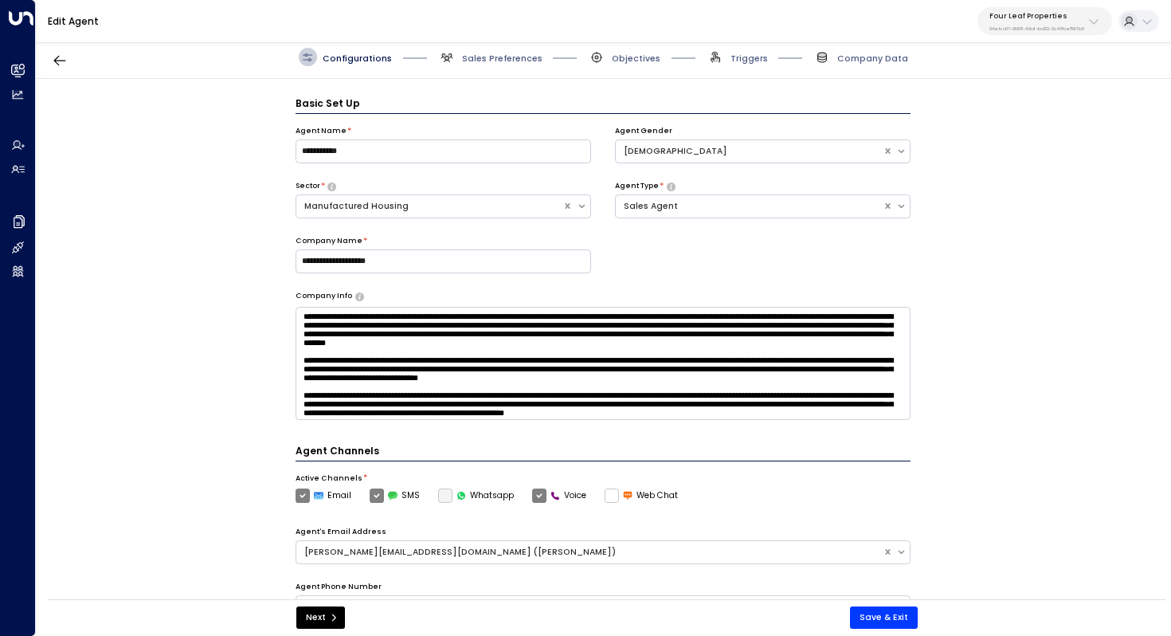
scroll to position [18, 0]
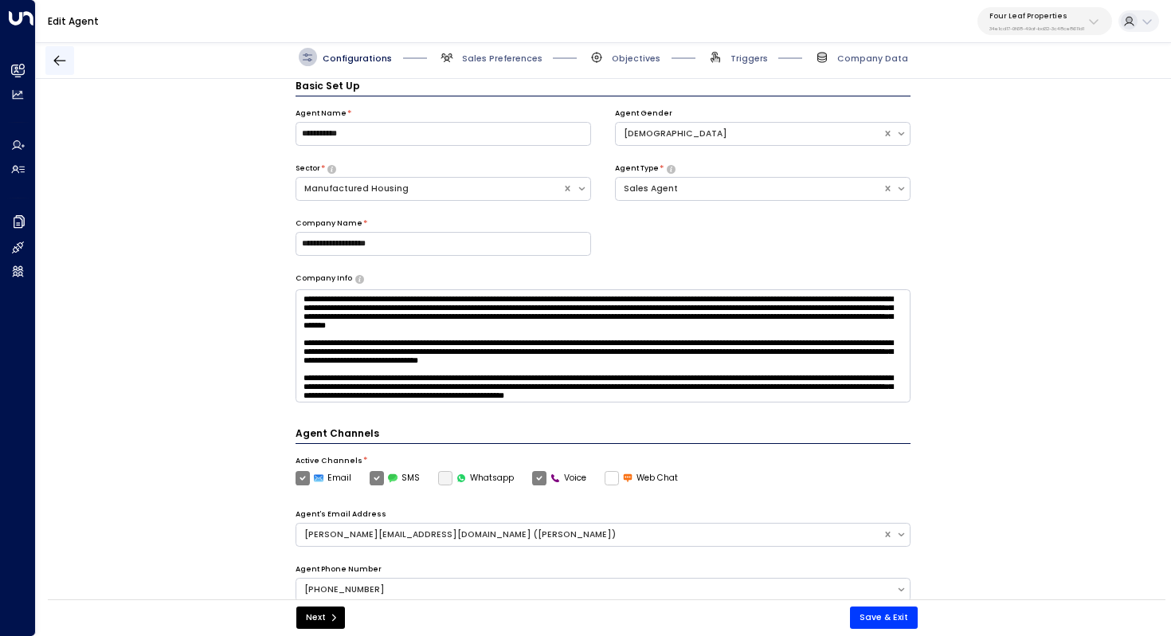
click at [53, 59] on icon "button" at bounding box center [60, 61] width 16 height 16
